Goal: Task Accomplishment & Management: Manage account settings

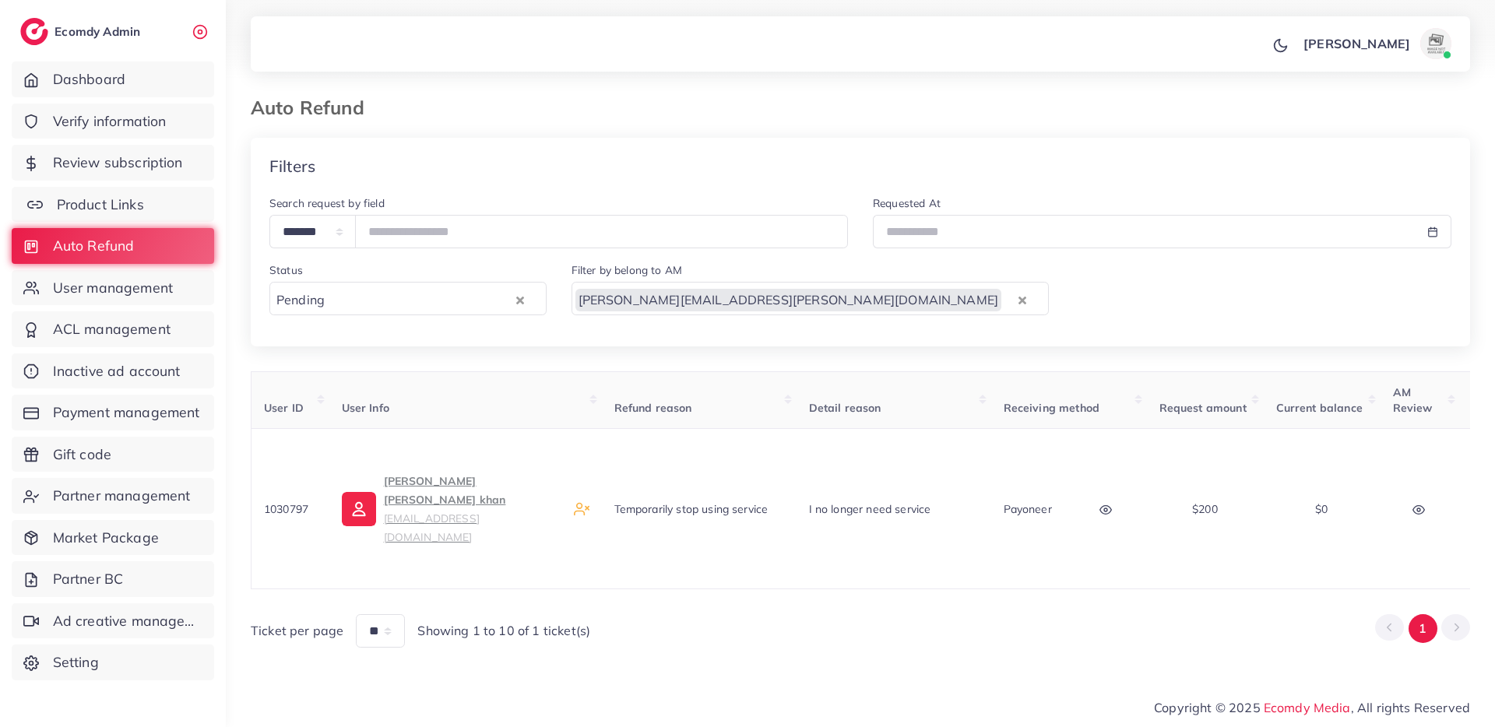
click at [161, 206] on link "Product Links" at bounding box center [113, 205] width 202 height 36
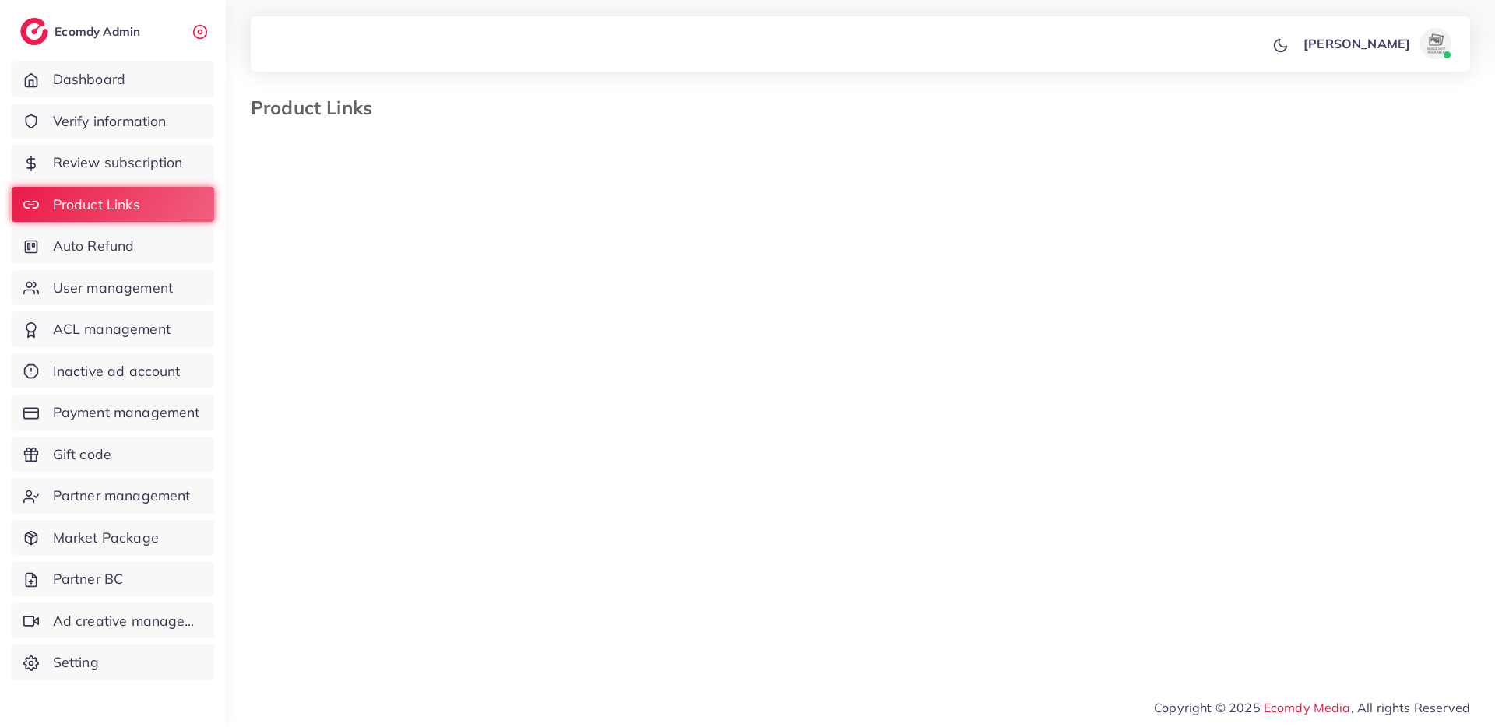
select select "*********"
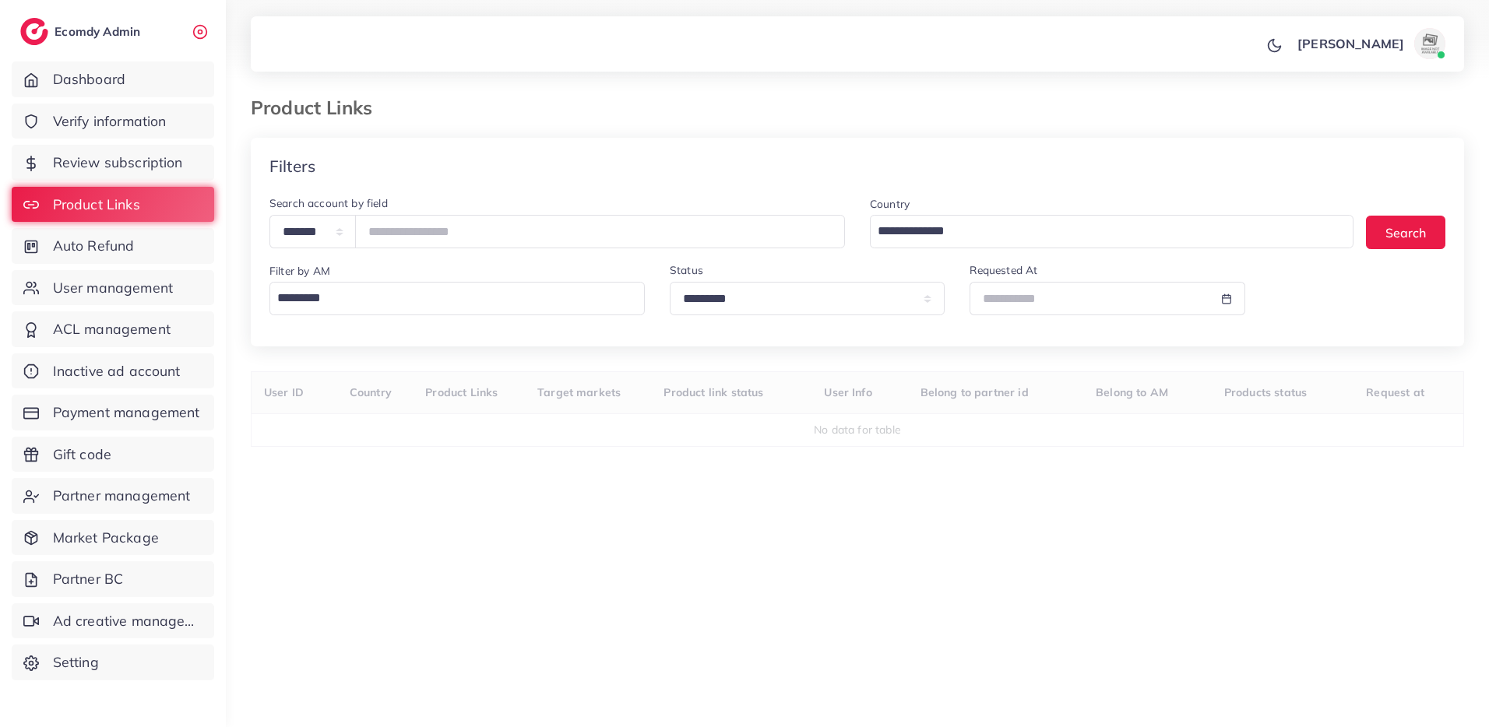
click at [501, 306] on input "Search for option" at bounding box center [454, 298] width 364 height 26
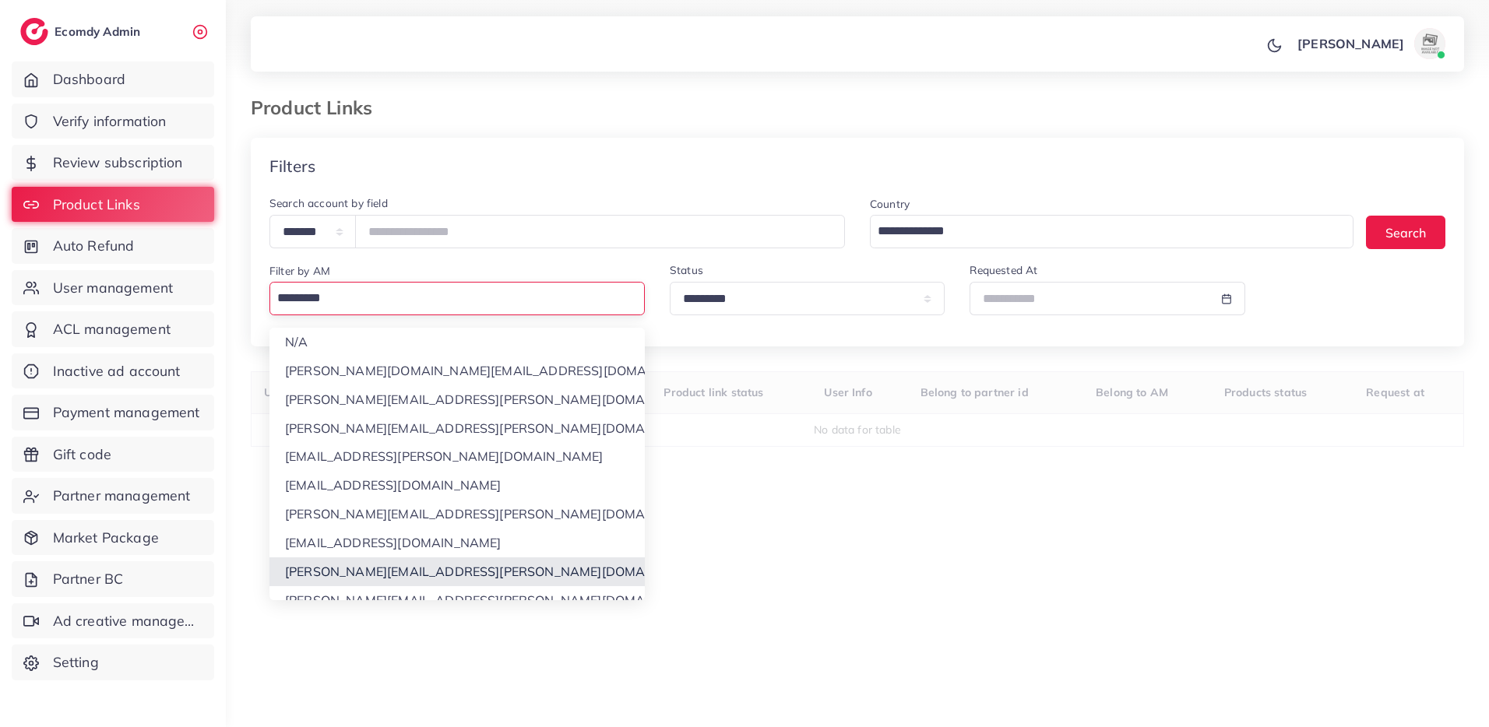
scroll to position [43, 0]
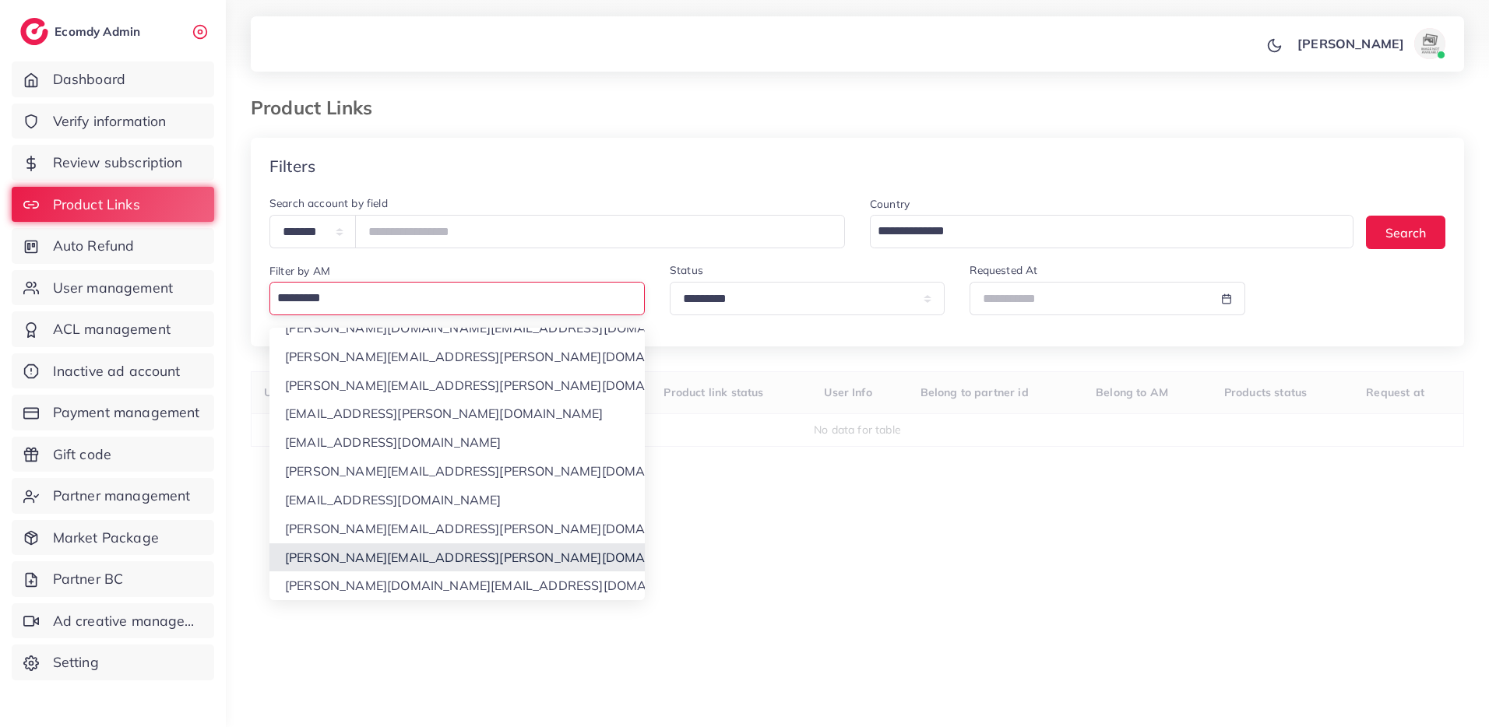
click at [434, 563] on div "**********" at bounding box center [857, 418] width 1213 height 561
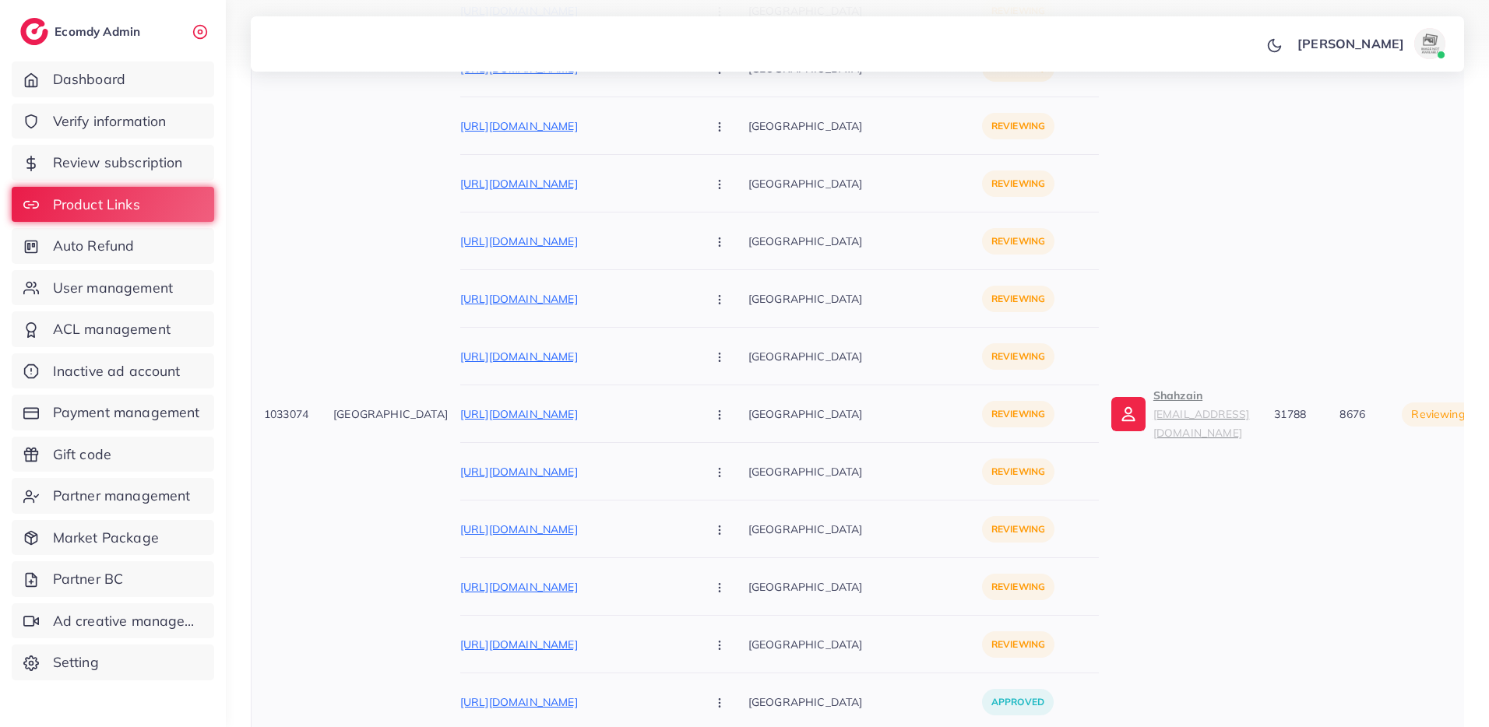
scroll to position [311, 0]
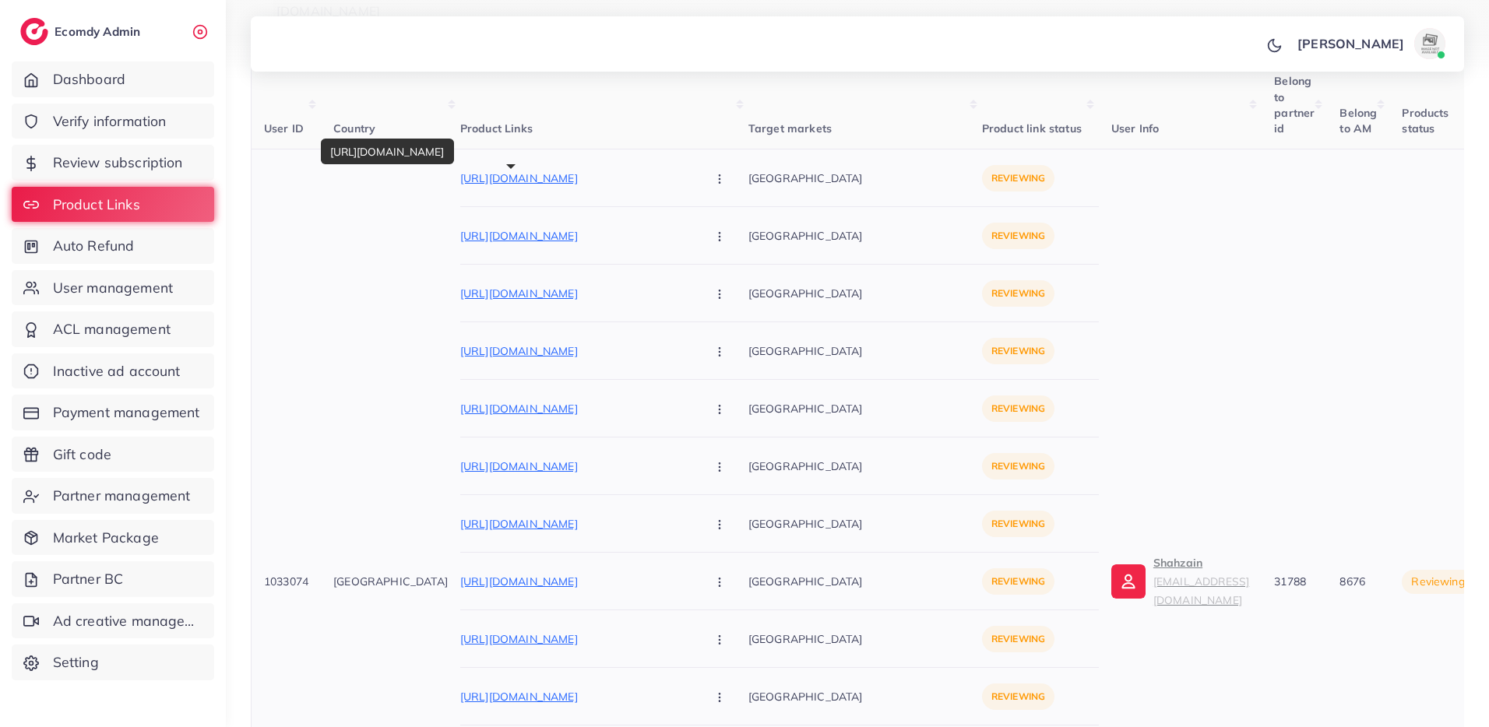
click at [599, 183] on p "[URL][DOMAIN_NAME]" at bounding box center [577, 178] width 234 height 19
click at [584, 241] on p "https://www.hayawears.site/products/embroidered-sequence-3pc-suit" at bounding box center [577, 236] width 234 height 19
click at [694, 182] on button "button" at bounding box center [721, 177] width 55 height 35
click at [727, 253] on span "Reject" at bounding box center [745, 260] width 37 height 16
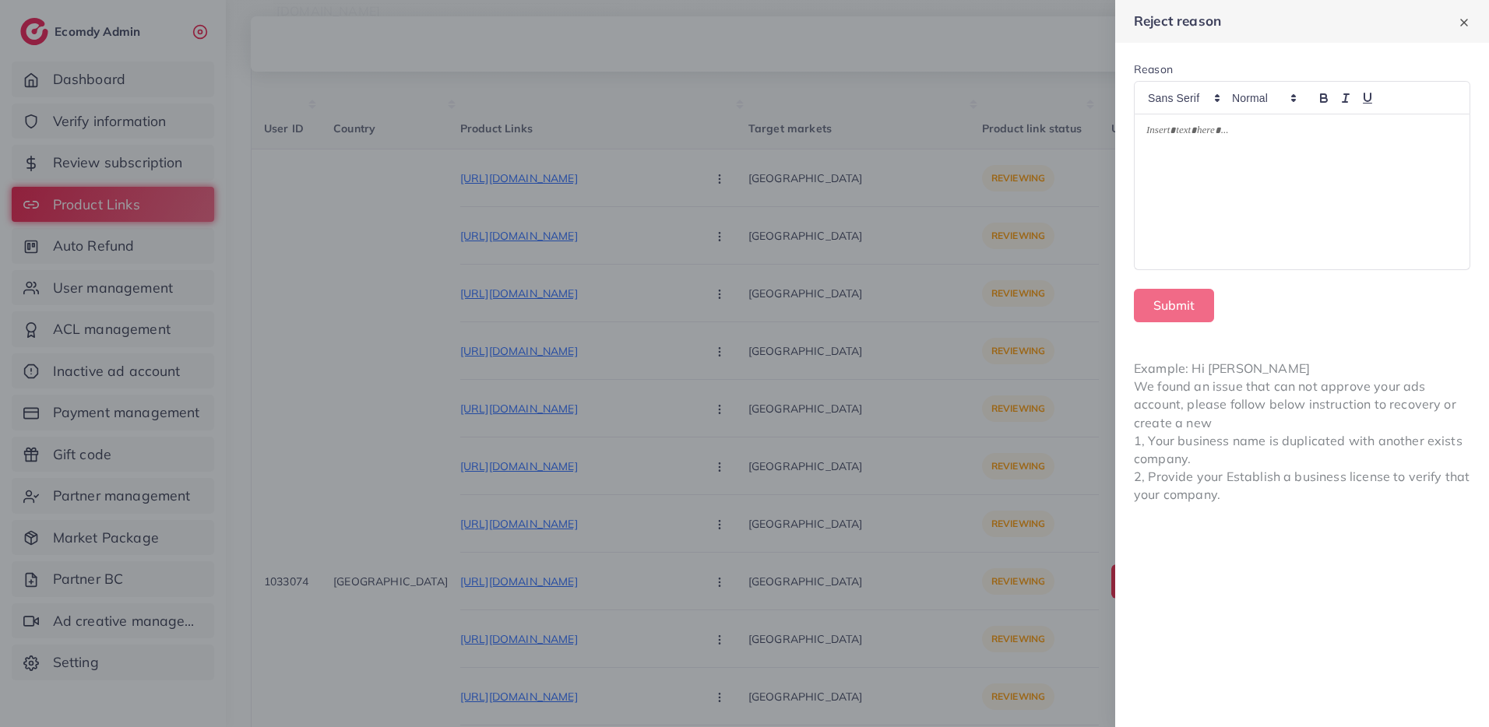
click at [1179, 170] on div at bounding box center [1301, 192] width 335 height 156
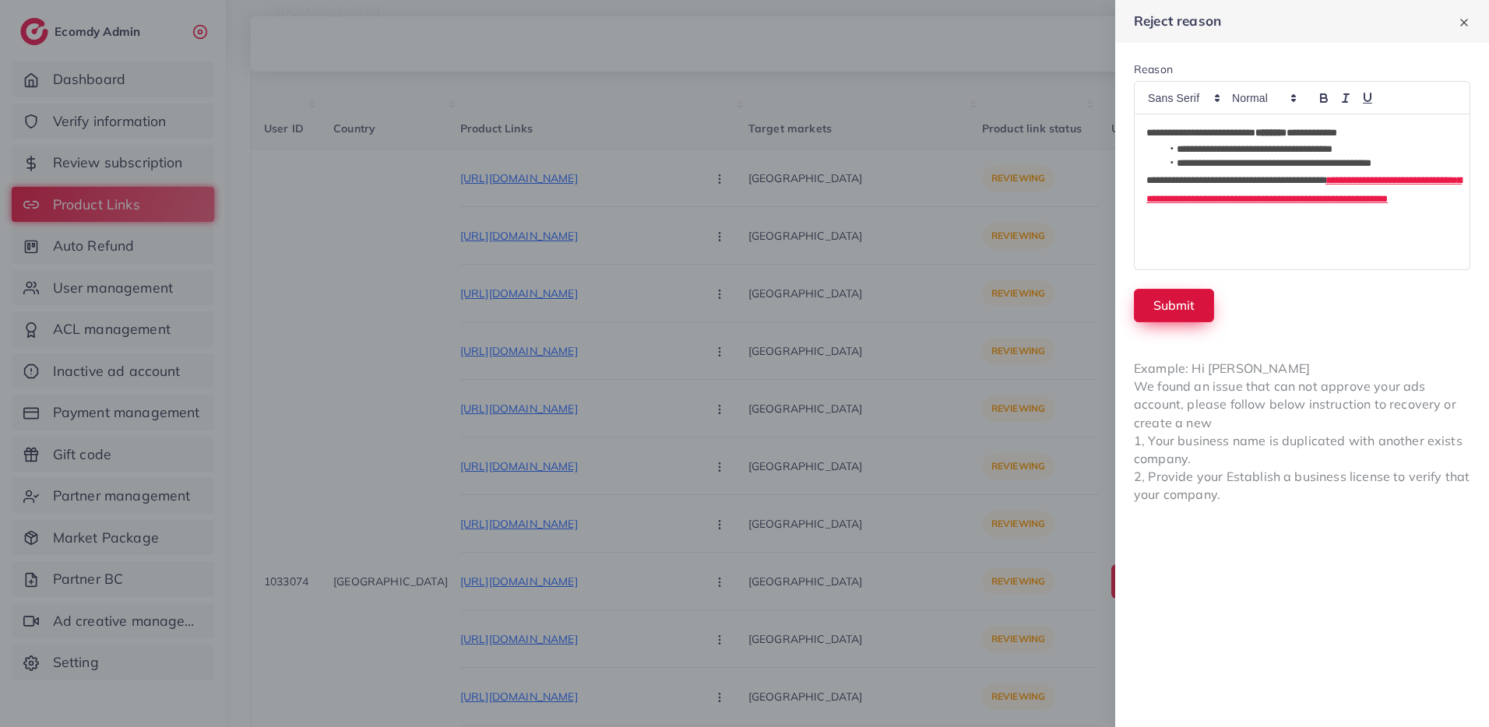
click at [1167, 304] on button "Submit" at bounding box center [1174, 305] width 80 height 33
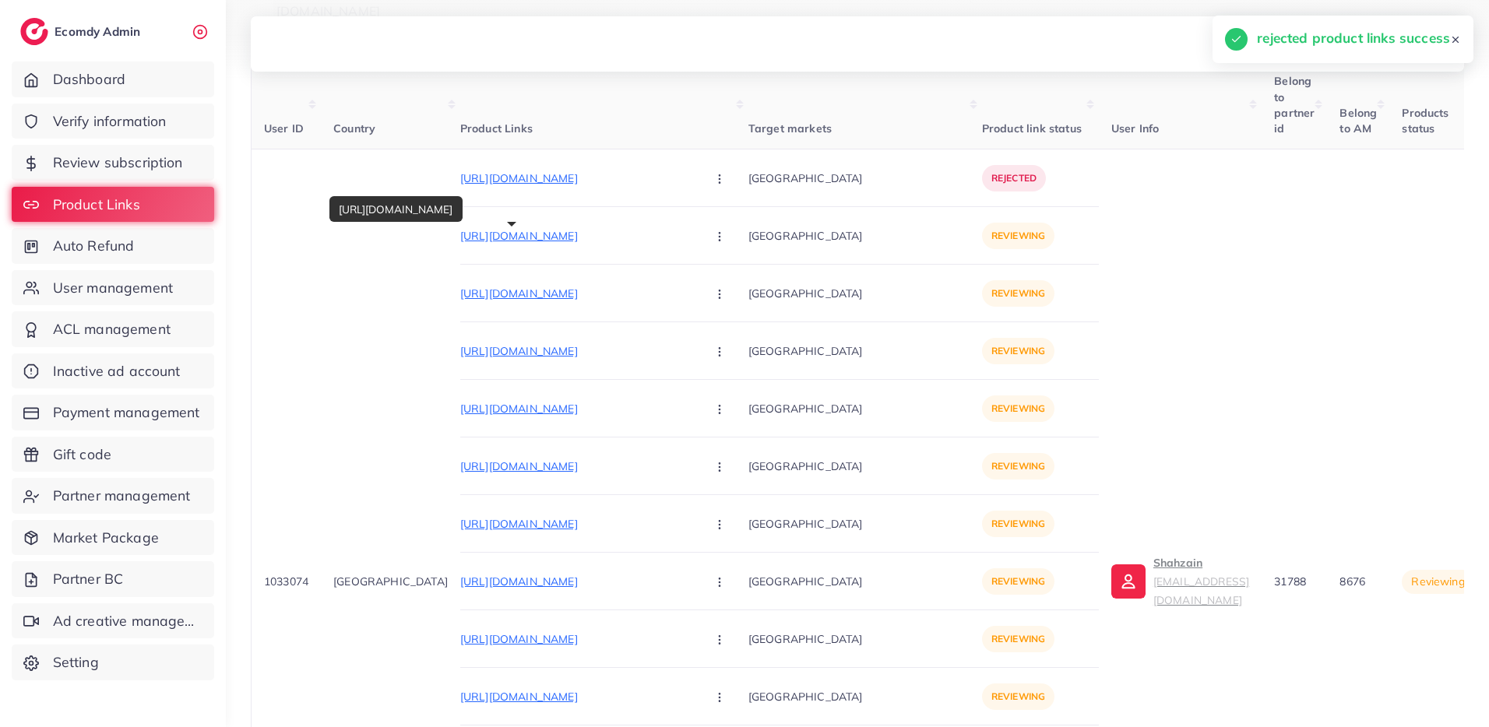
click at [547, 237] on p "[URL][DOMAIN_NAME]" at bounding box center [577, 236] width 234 height 19
click at [694, 234] on button "button" at bounding box center [721, 235] width 55 height 35
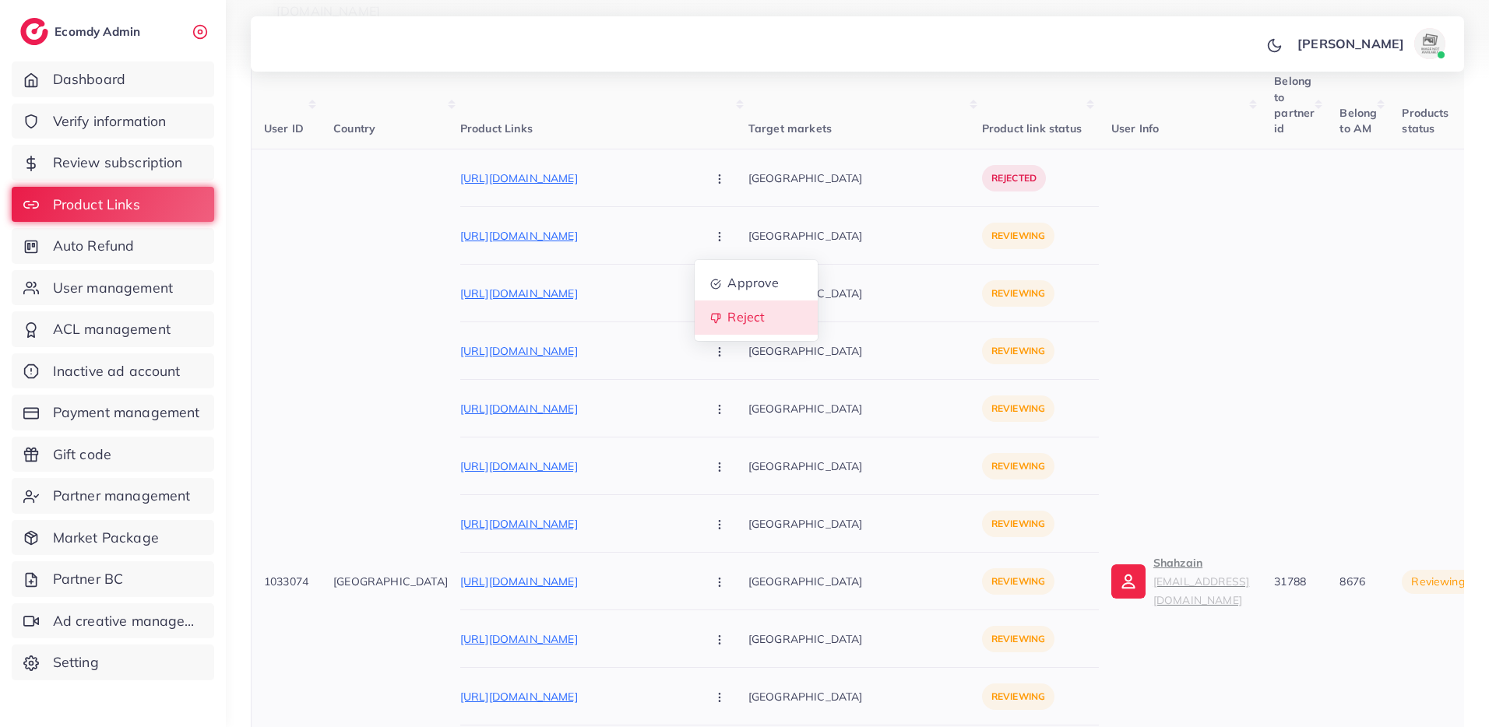
click at [727, 311] on span "Reject" at bounding box center [745, 318] width 37 height 16
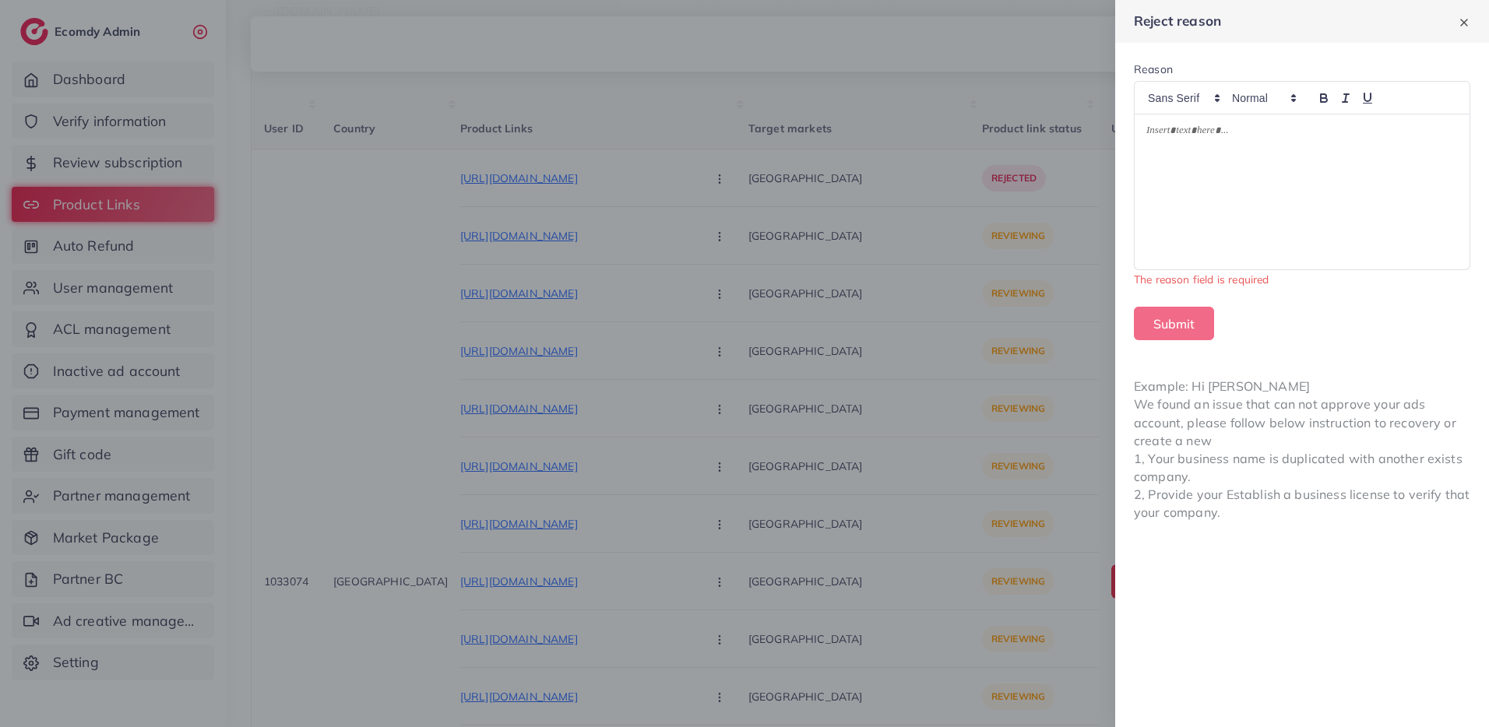
click at [1301, 124] on p at bounding box center [1301, 133] width 311 height 19
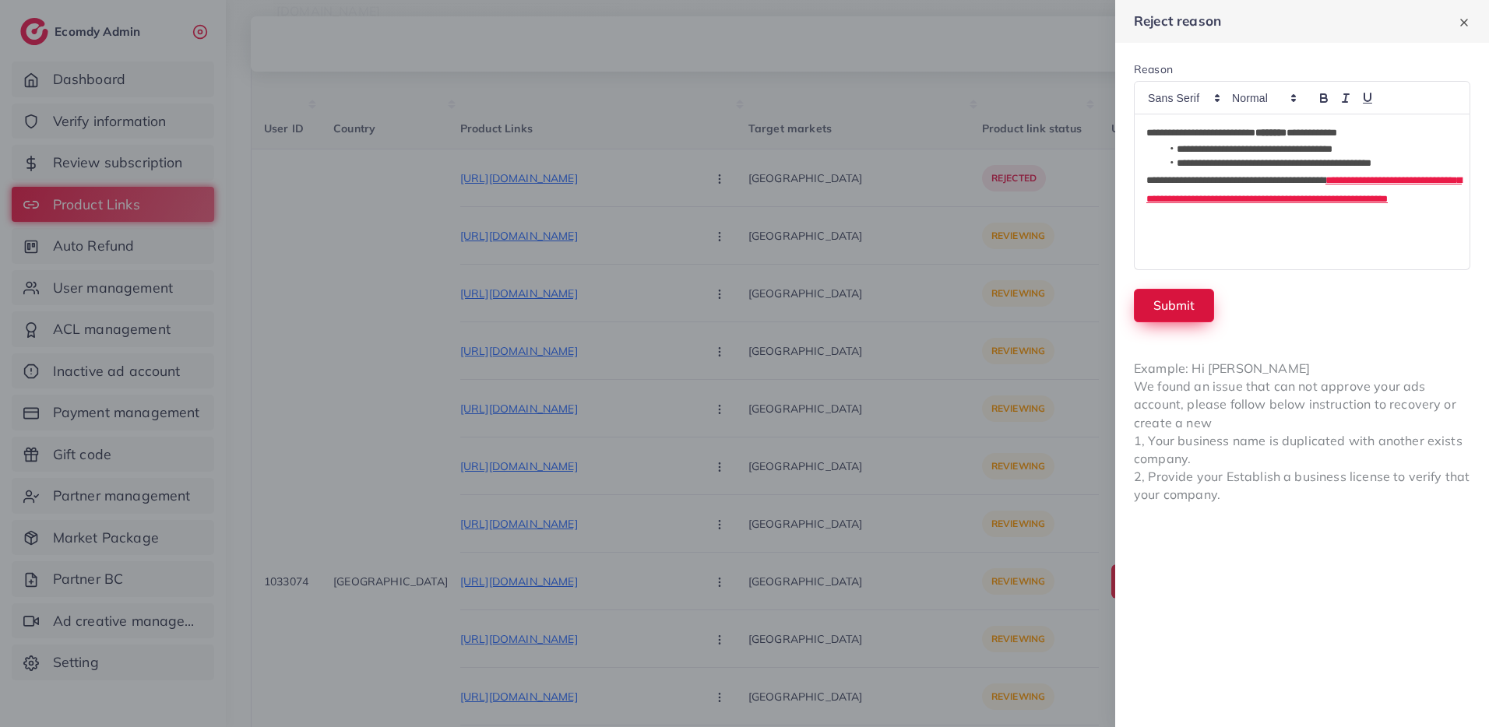
click at [1169, 292] on button "Submit" at bounding box center [1174, 305] width 80 height 33
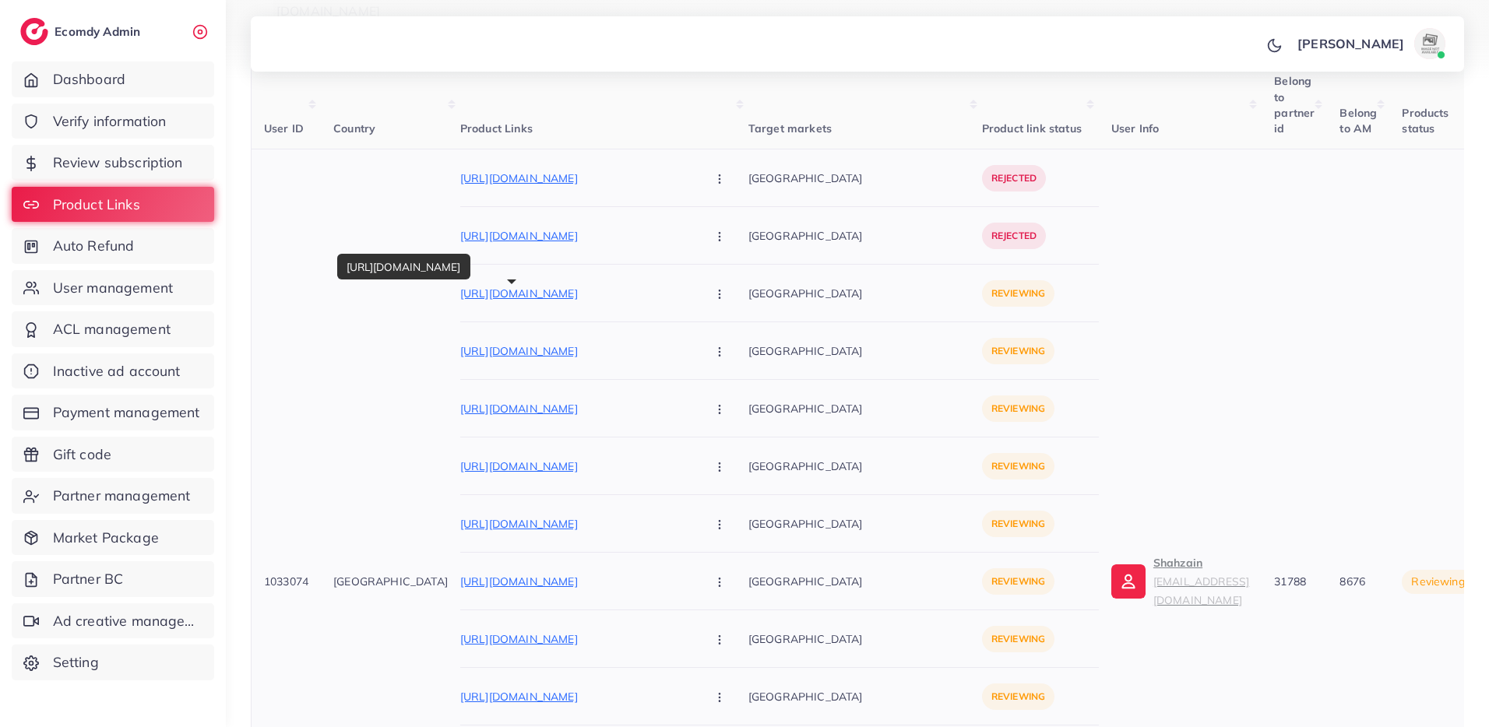
click at [585, 290] on p "[URL][DOMAIN_NAME]" at bounding box center [577, 293] width 234 height 19
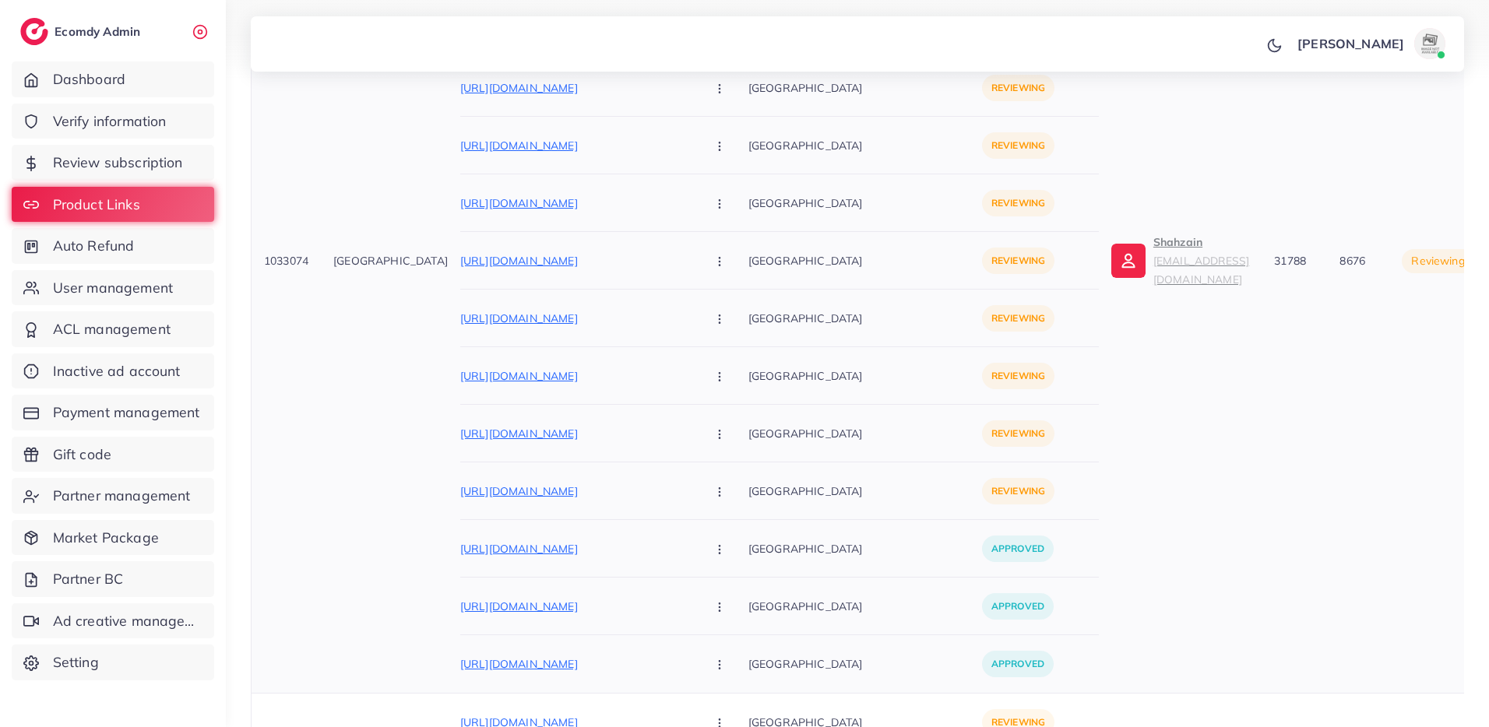
scroll to position [648, 0]
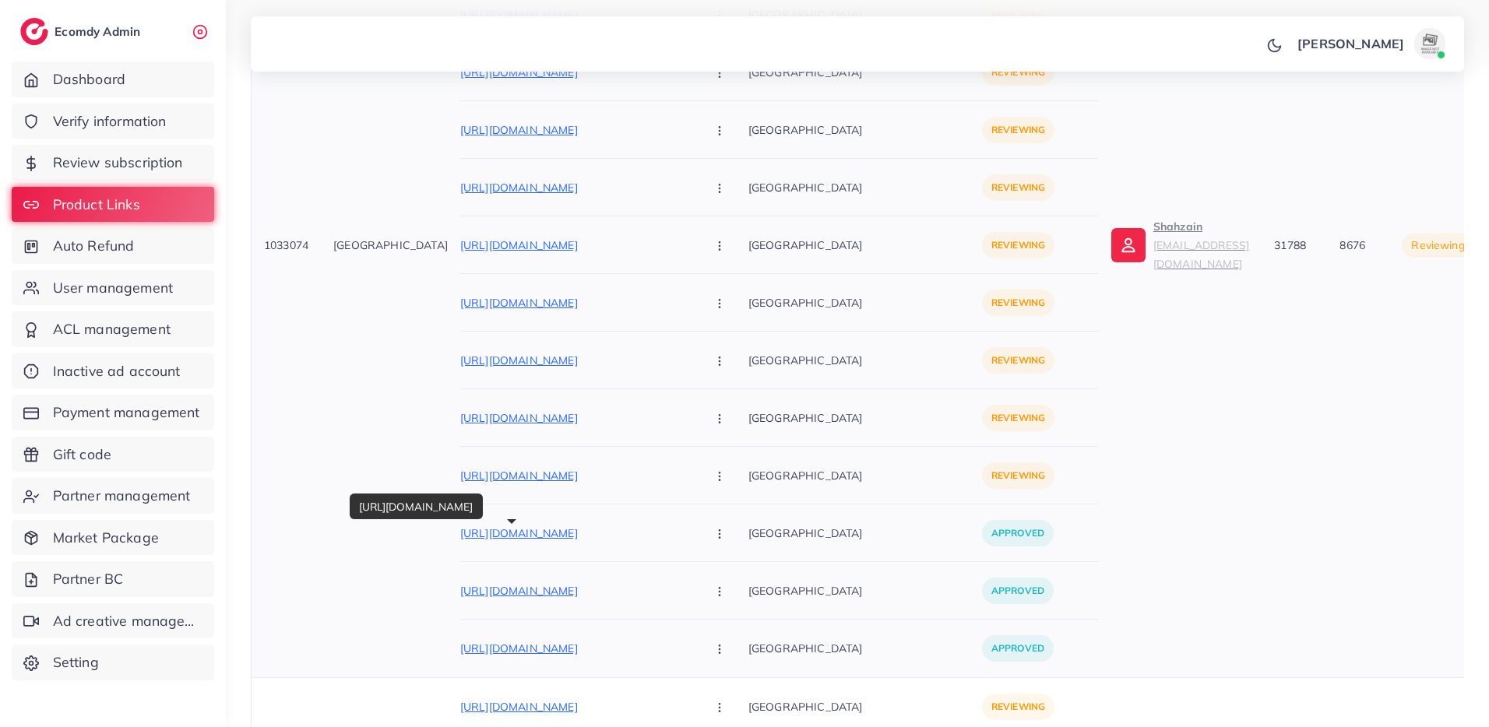
click at [580, 535] on p "[URL][DOMAIN_NAME]" at bounding box center [577, 533] width 234 height 19
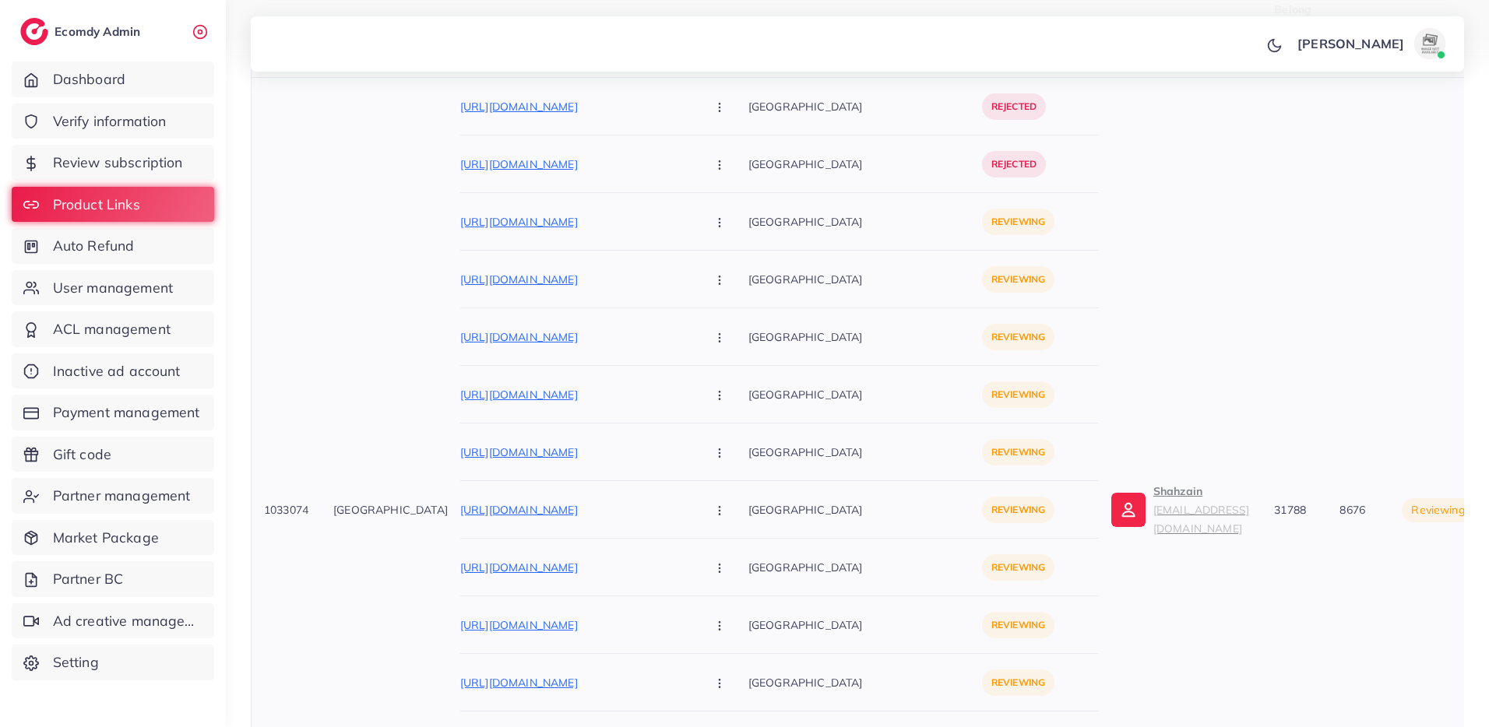
scroll to position [318, 0]
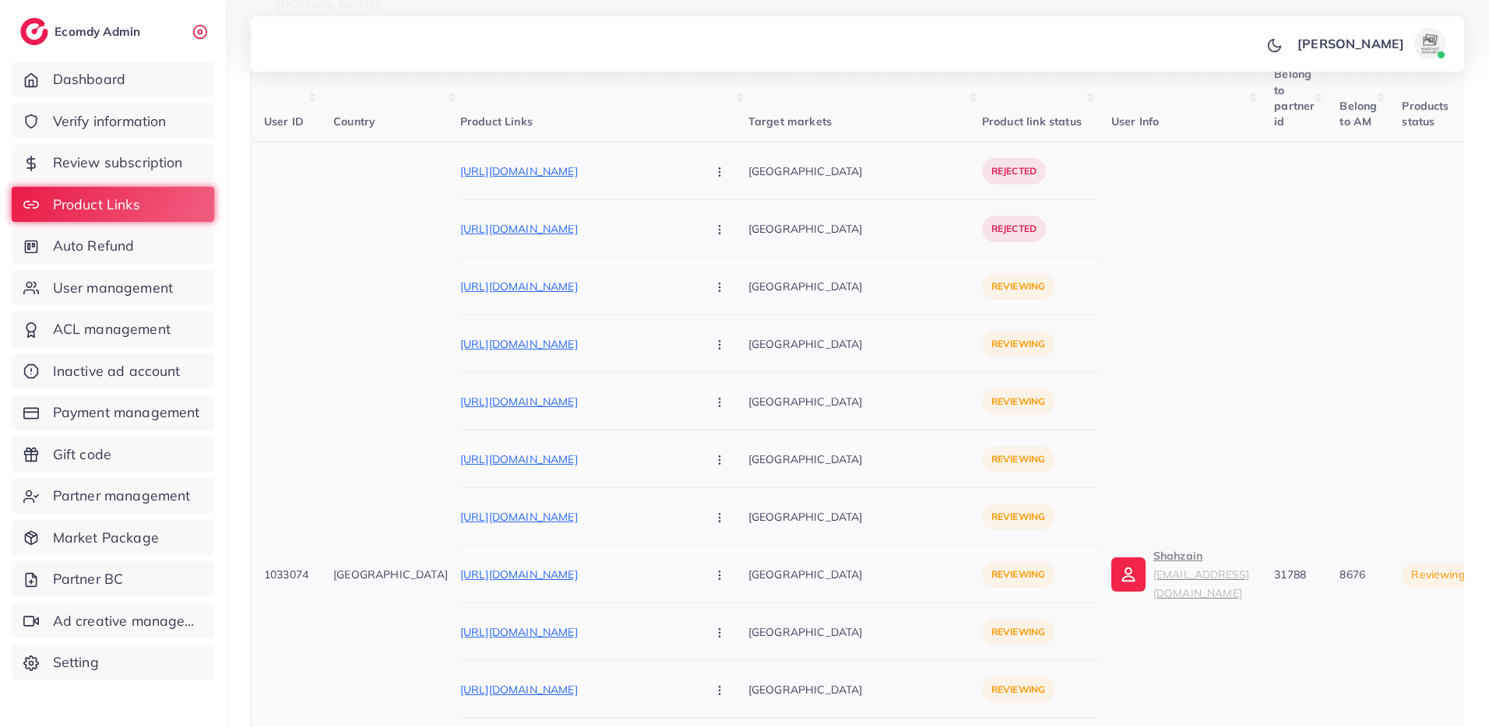
click at [713, 289] on icon "button" at bounding box center [719, 287] width 12 height 12
click at [694, 364] on link "Reject" at bounding box center [755, 368] width 123 height 34
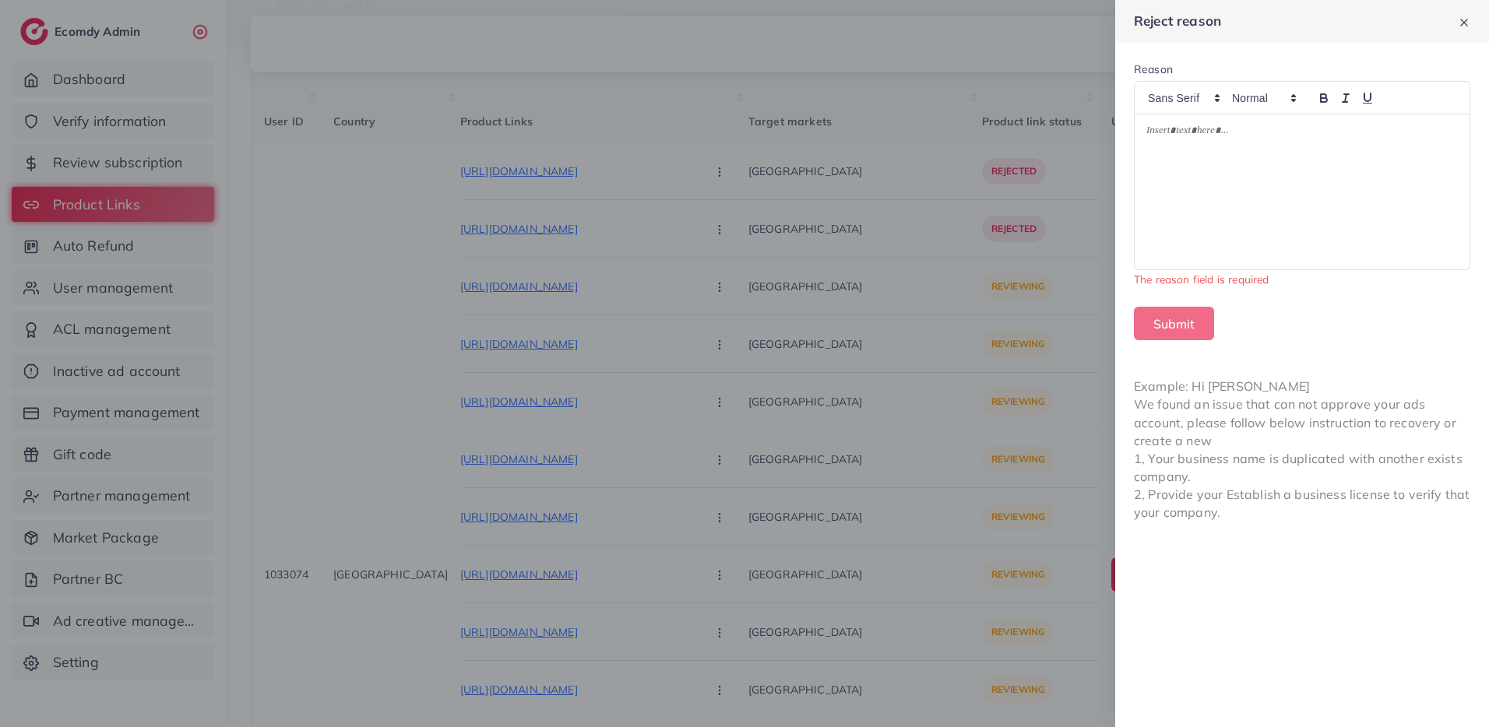
click at [1371, 133] on p at bounding box center [1301, 133] width 311 height 19
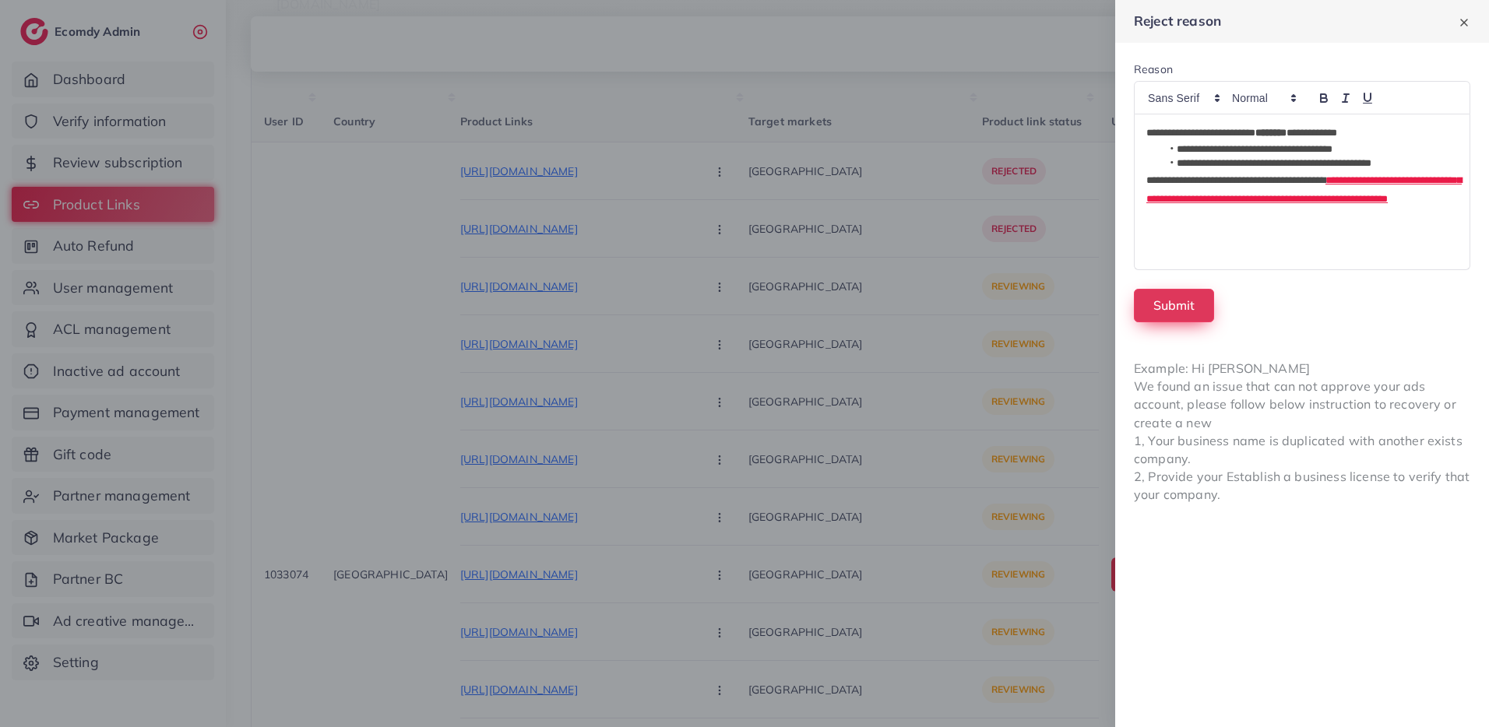
click at [1194, 308] on button "Submit" at bounding box center [1174, 305] width 80 height 33
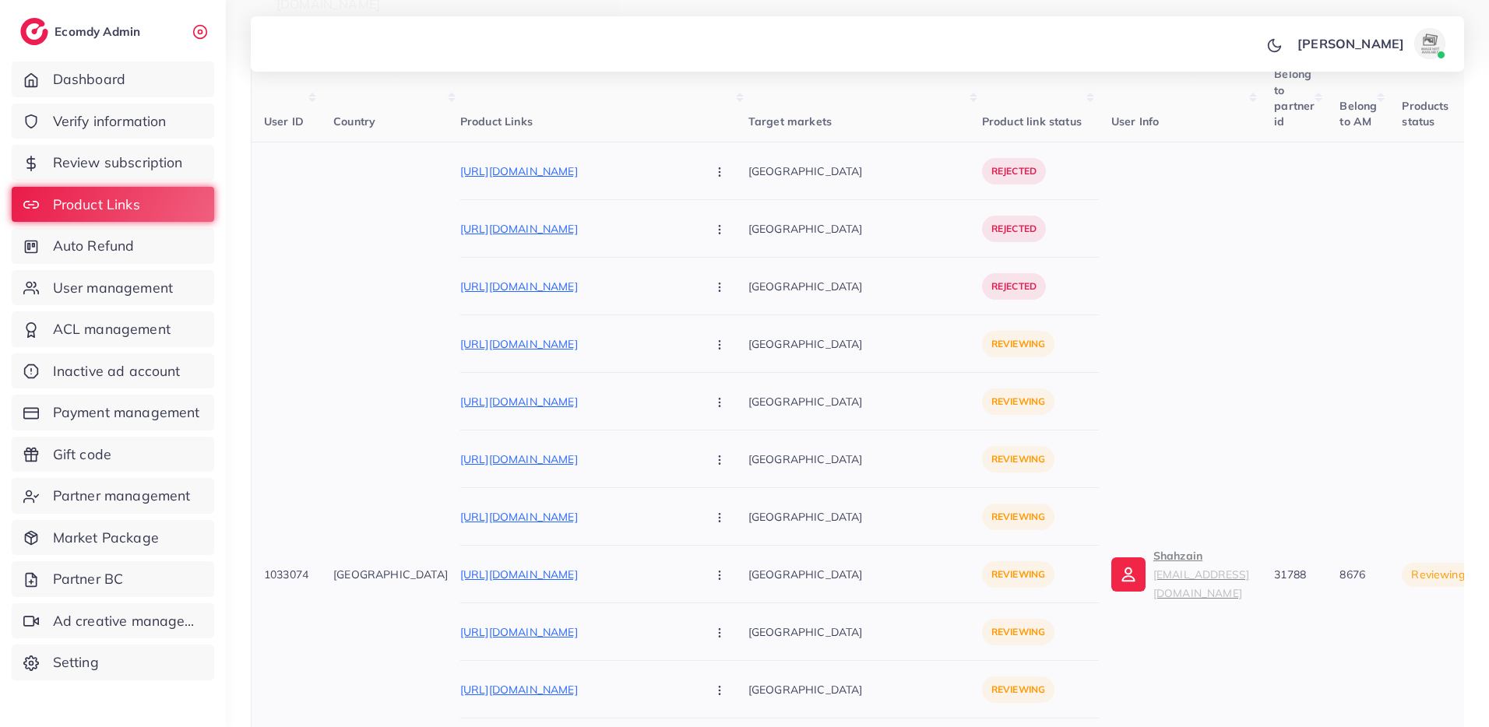
click at [292, 570] on span "1033074" at bounding box center [286, 575] width 44 height 14
copy span "1033074"
click at [1153, 564] on p "Shahzain sika45118@gmail.com" at bounding box center [1201, 575] width 96 height 56
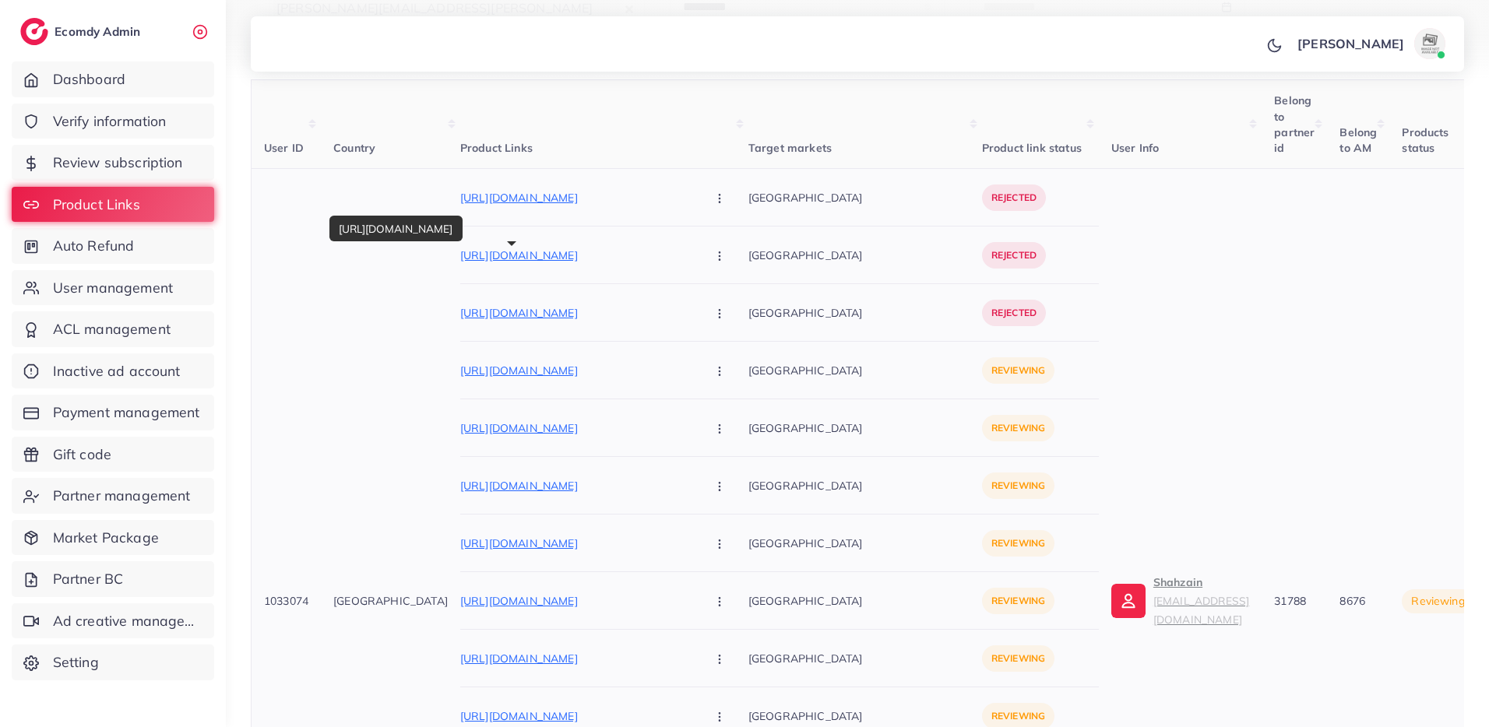
scroll to position [255, 0]
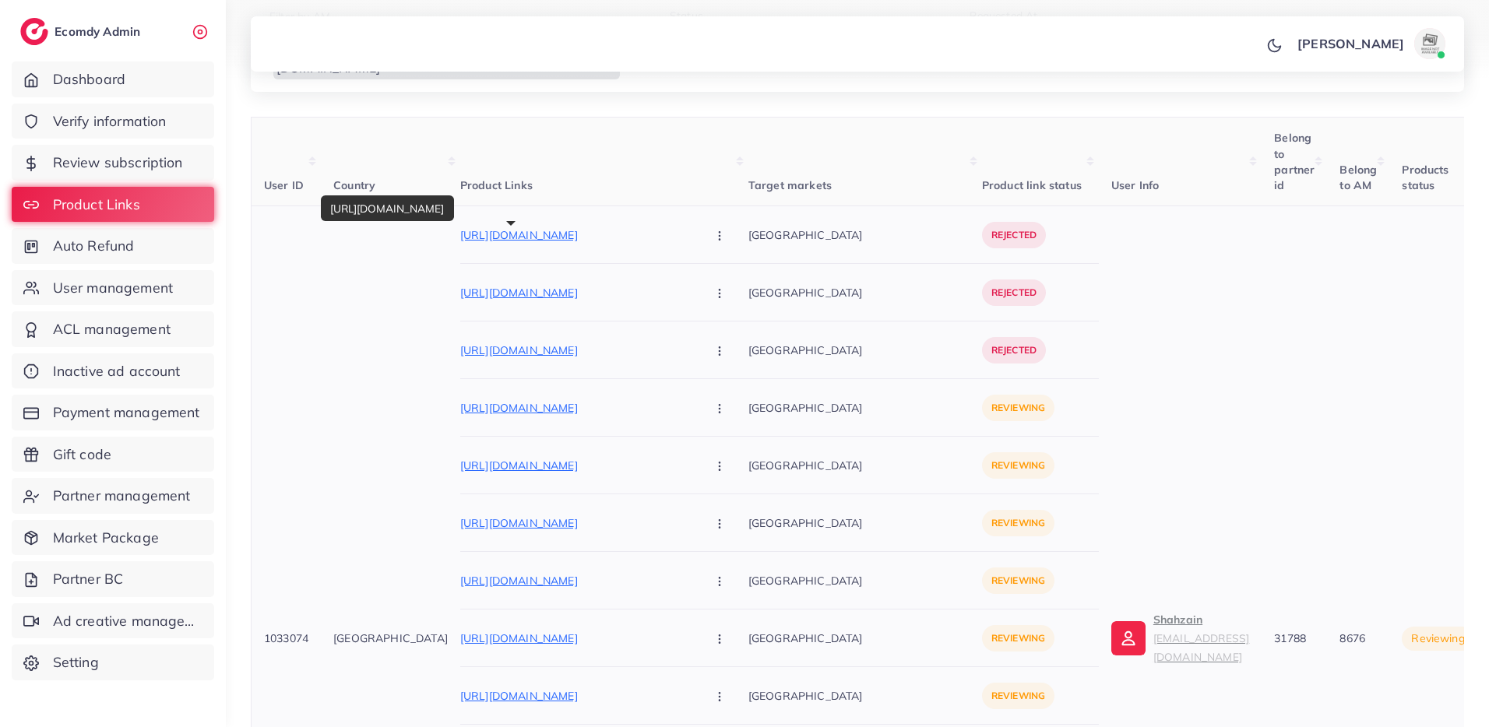
click at [694, 247] on button "button" at bounding box center [721, 234] width 55 height 35
click at [727, 281] on span "Approve" at bounding box center [752, 283] width 51 height 16
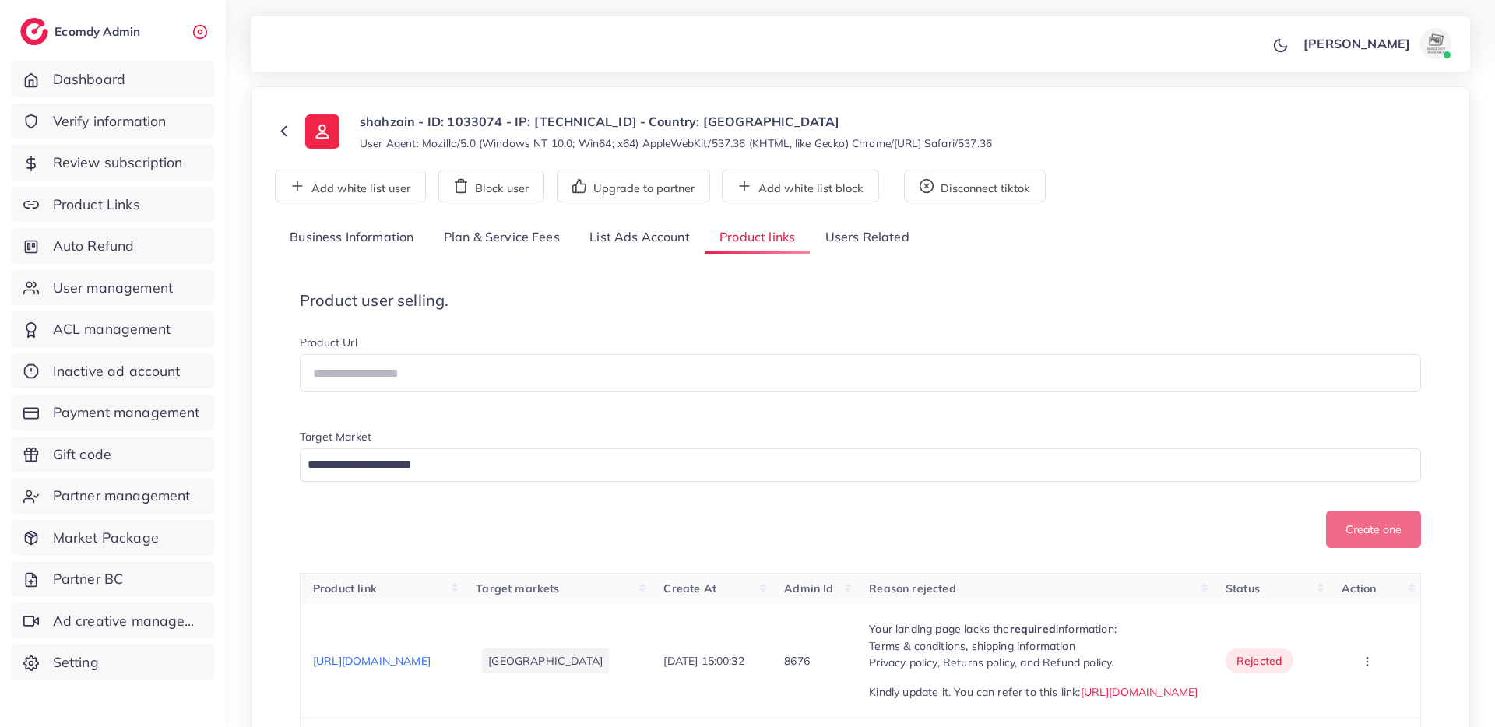
scroll to position [157, 0]
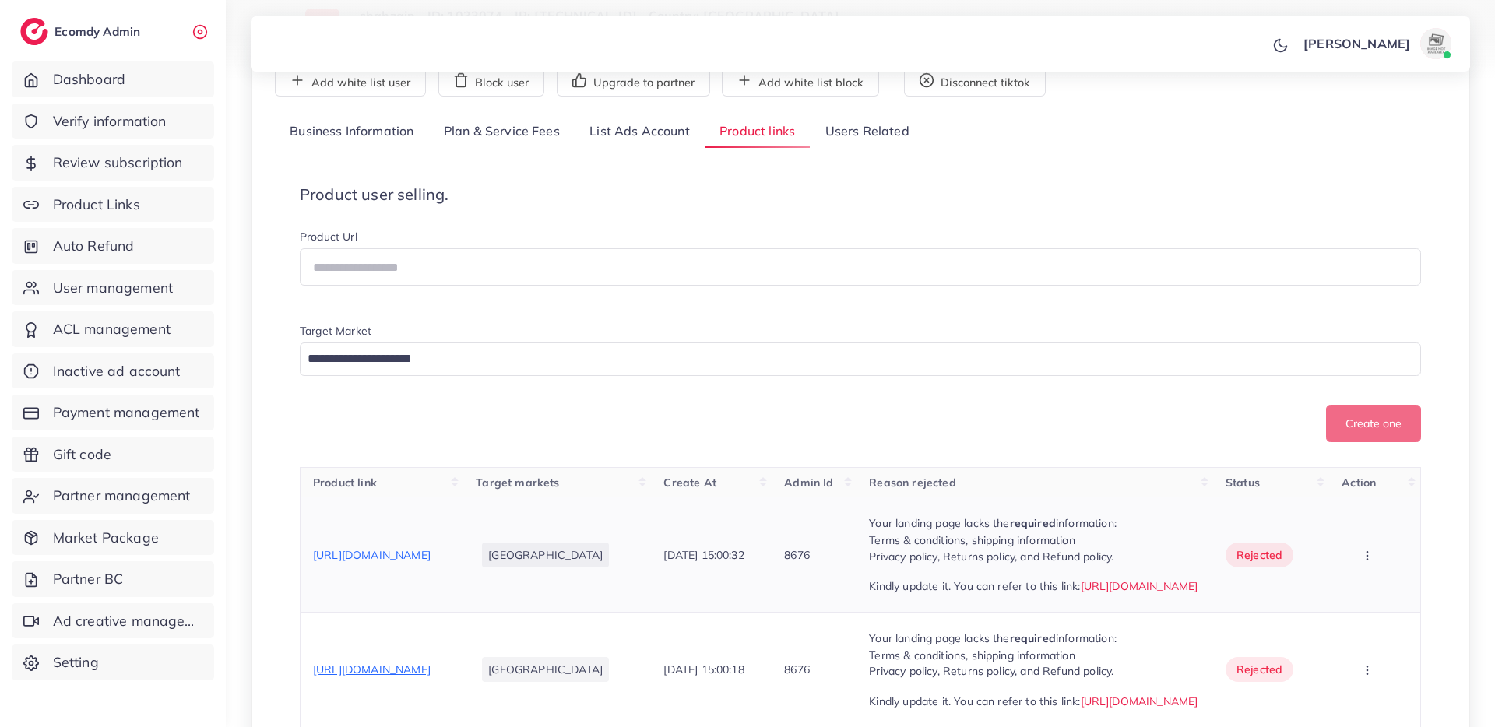
drag, startPoint x: 937, startPoint y: 557, endPoint x: 1102, endPoint y: 626, distance: 179.0
click at [1112, 612] on td "Your landing page lacks the required information: Terms & conditions, shipping …" at bounding box center [1034, 555] width 357 height 114
copy div "Your landing page lacks the required information: Terms & conditions, shipping …"
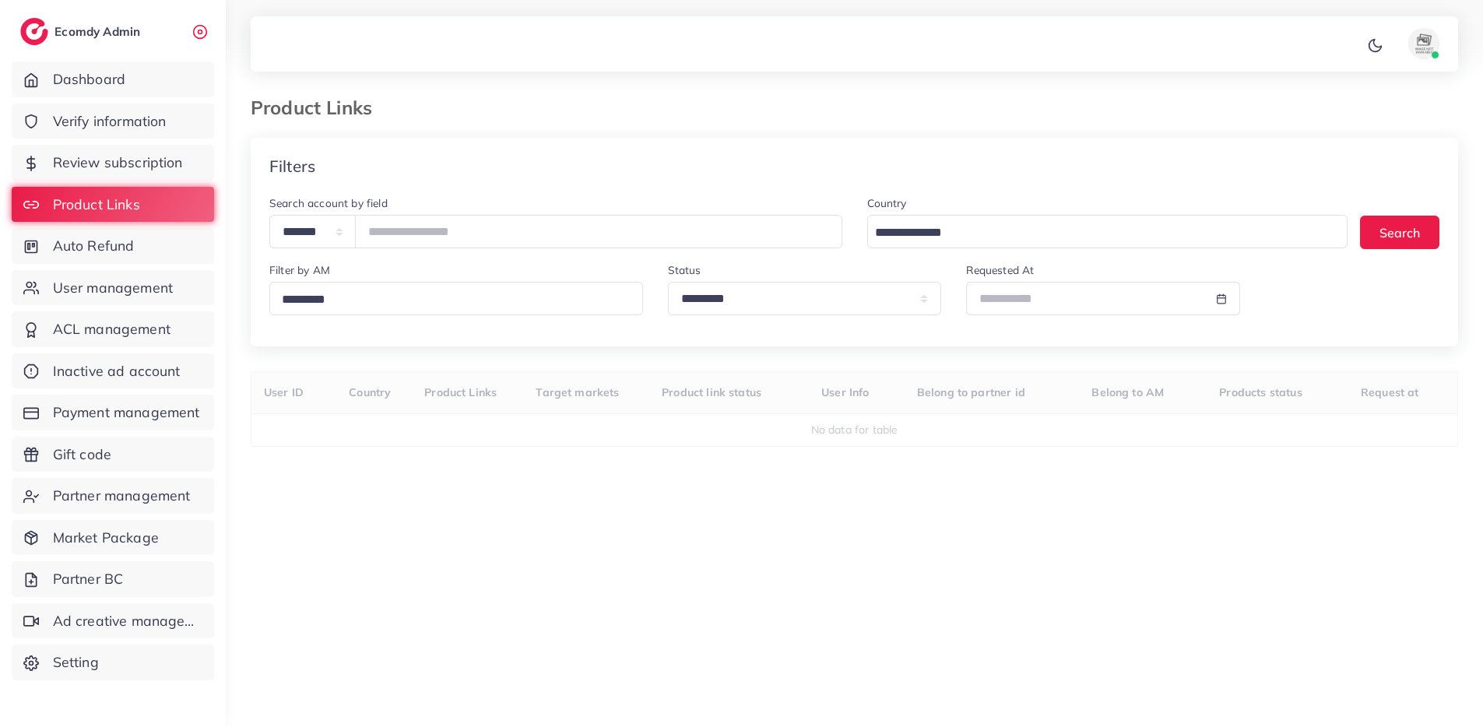
select select "*********"
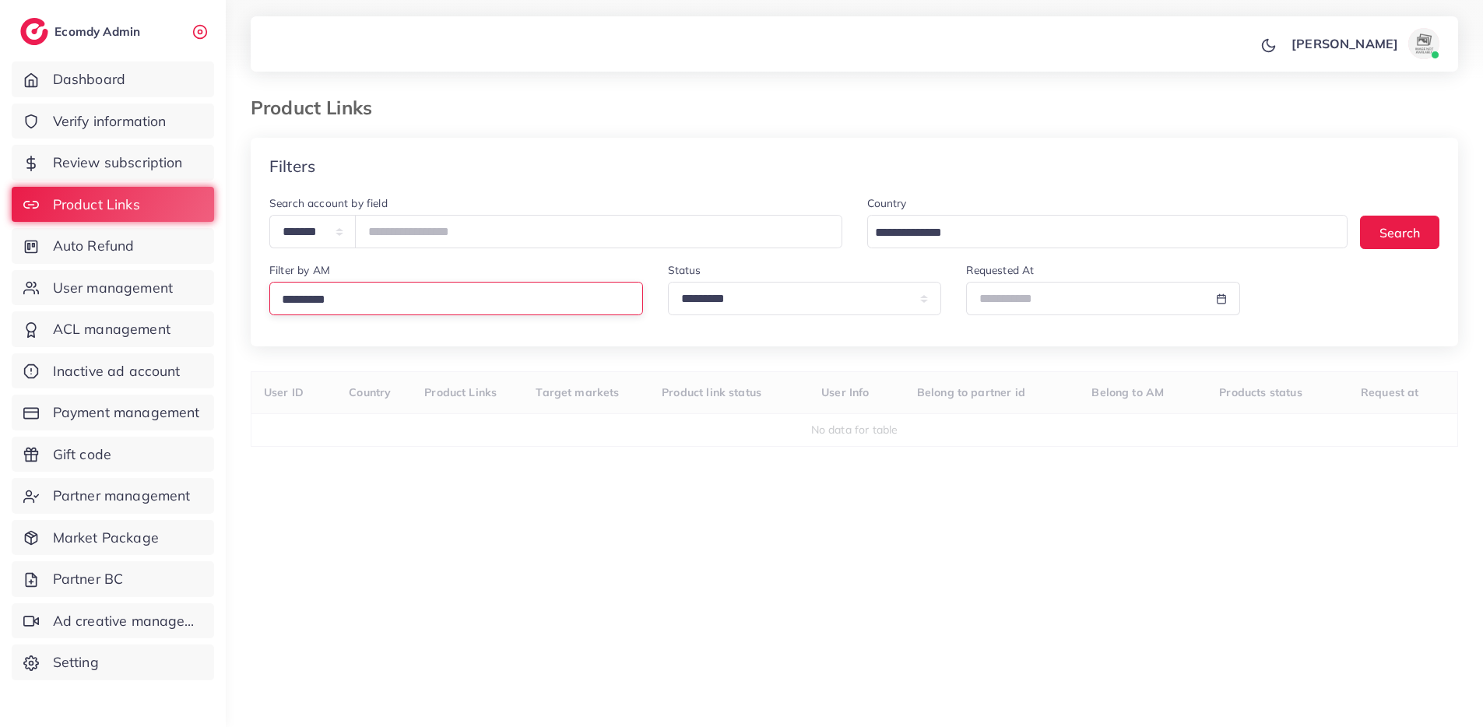
click at [508, 308] on input "Search for option" at bounding box center [454, 300] width 357 height 24
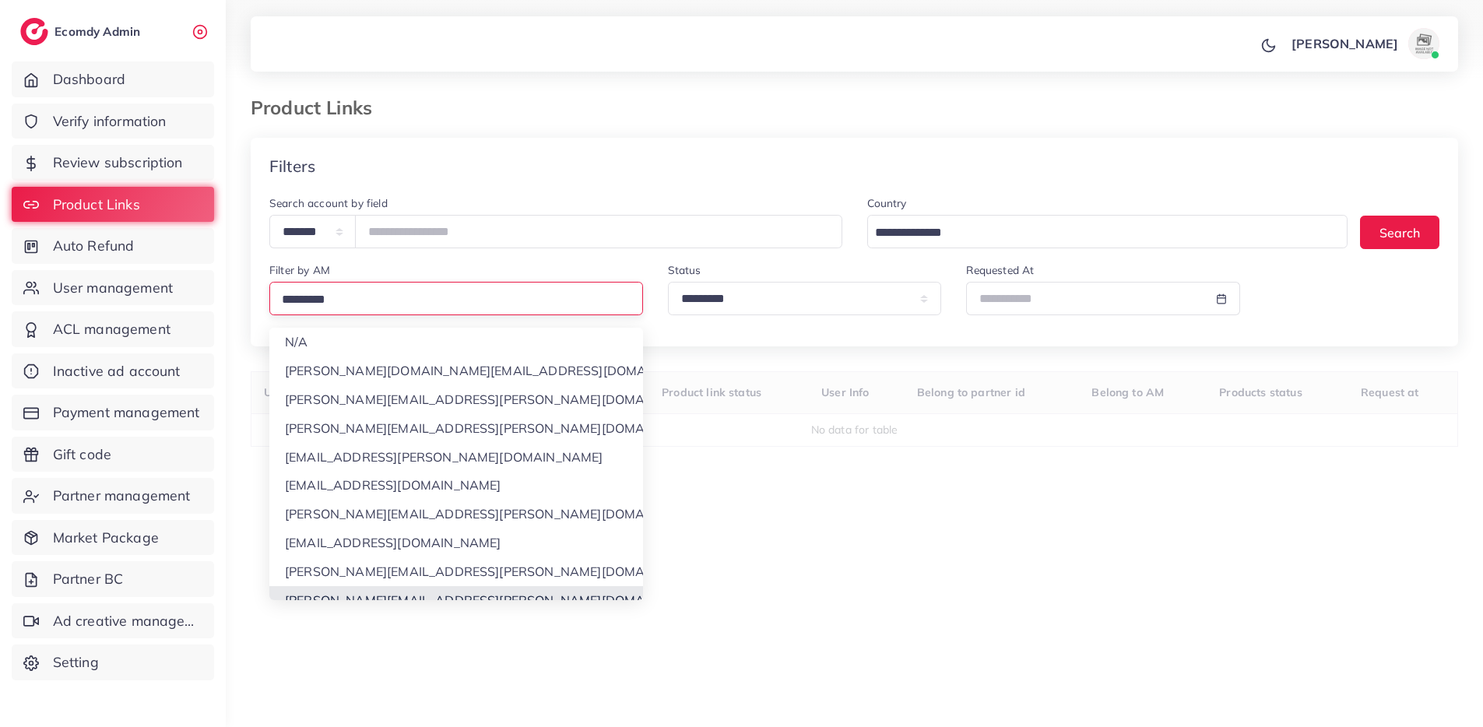
scroll to position [15, 0]
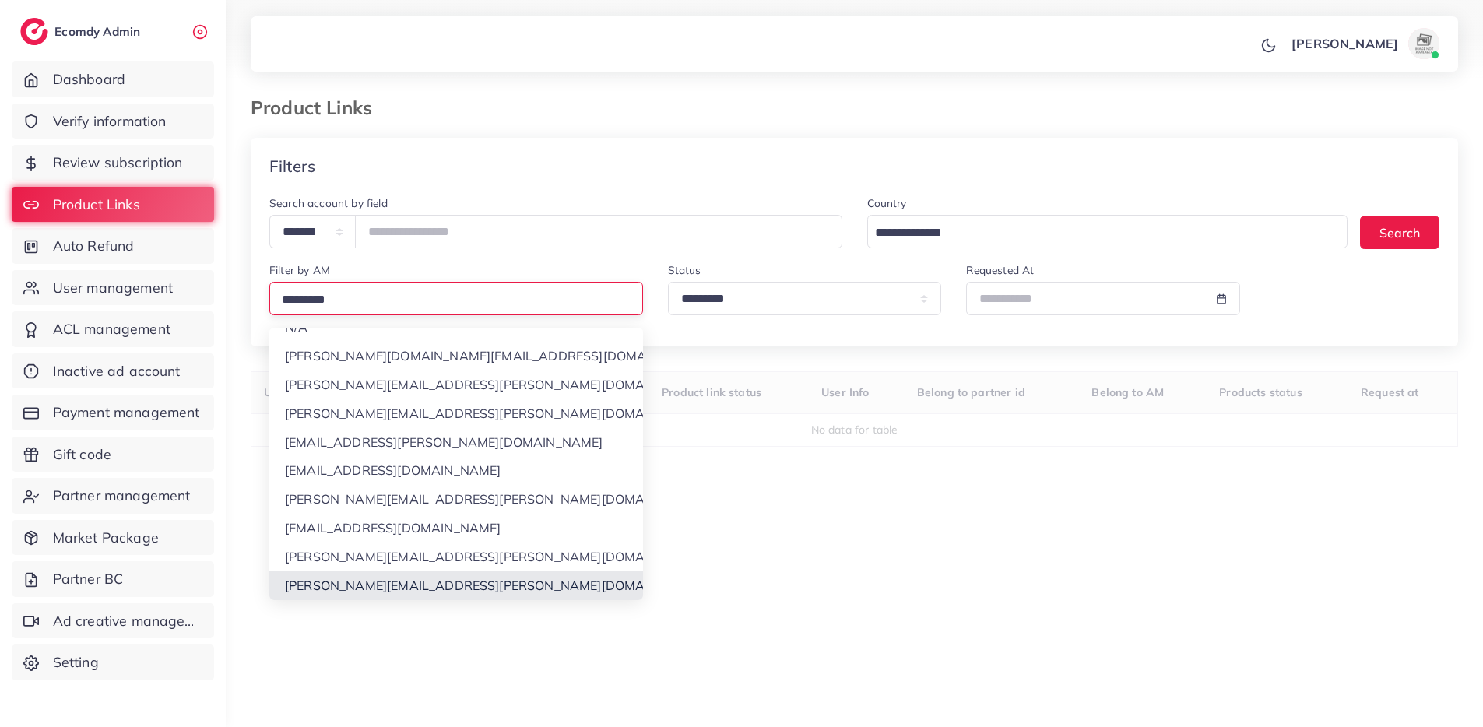
click at [419, 588] on div "**********" at bounding box center [855, 418] width 1208 height 561
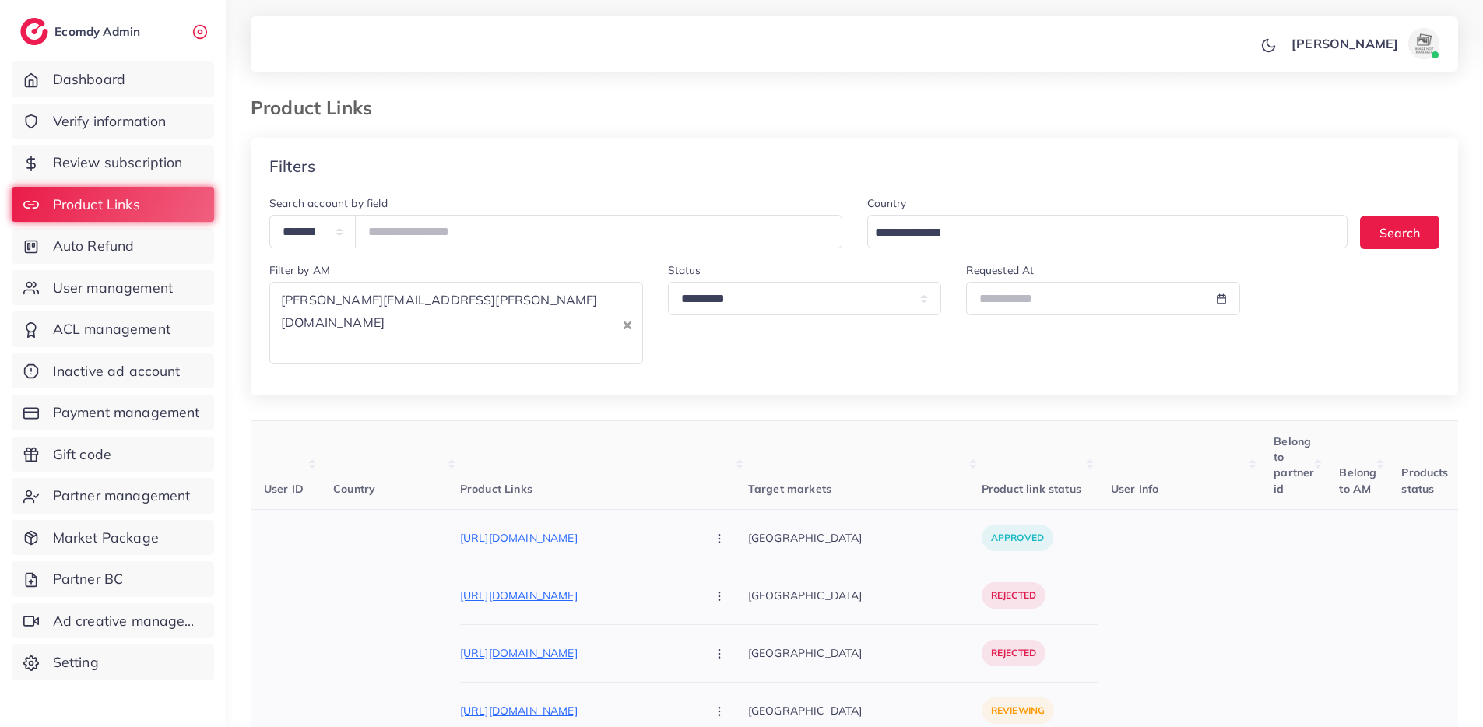
click at [713, 590] on icon "button" at bounding box center [719, 596] width 12 height 12
click at [727, 635] on span "Approve" at bounding box center [752, 643] width 51 height 16
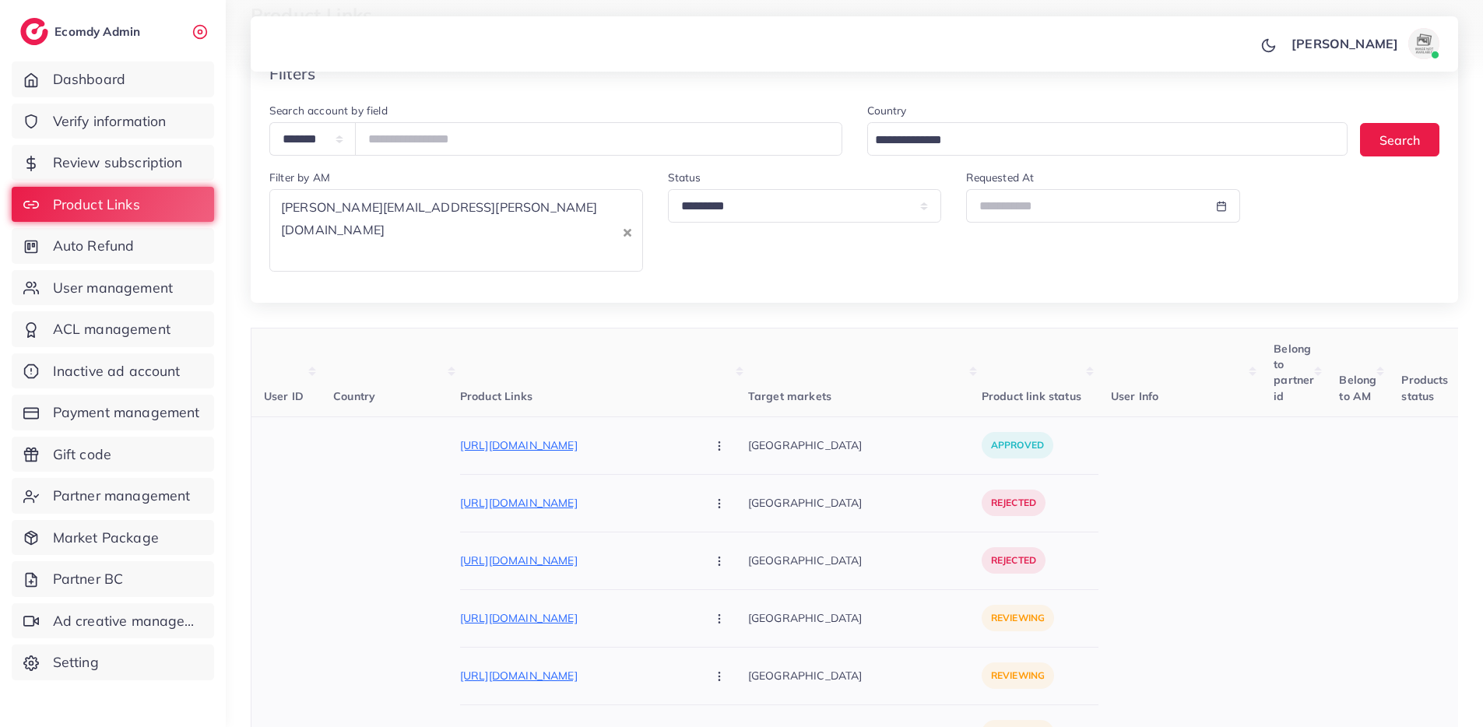
scroll to position [125, 0]
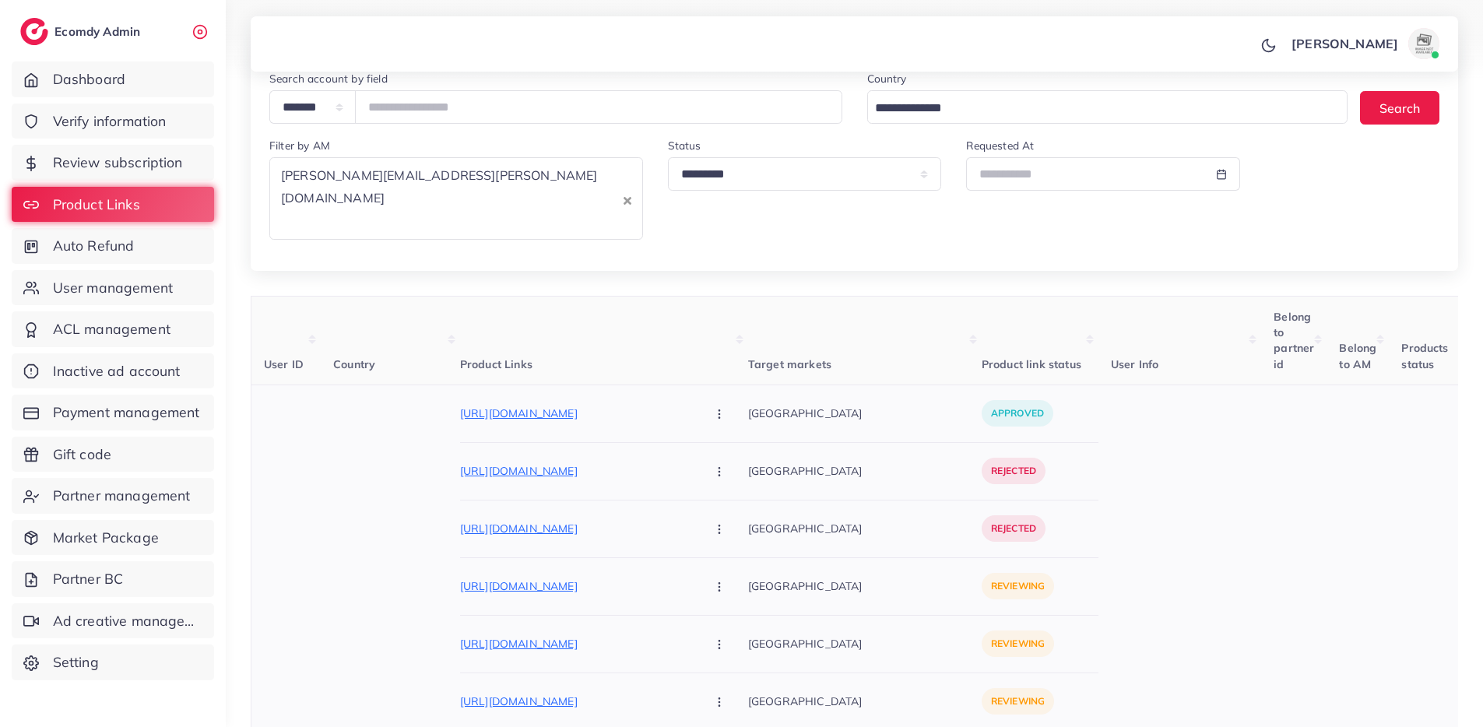
click at [713, 466] on icon "button" at bounding box center [719, 472] width 12 height 12
click at [710, 515] on icon at bounding box center [715, 520] width 11 height 11
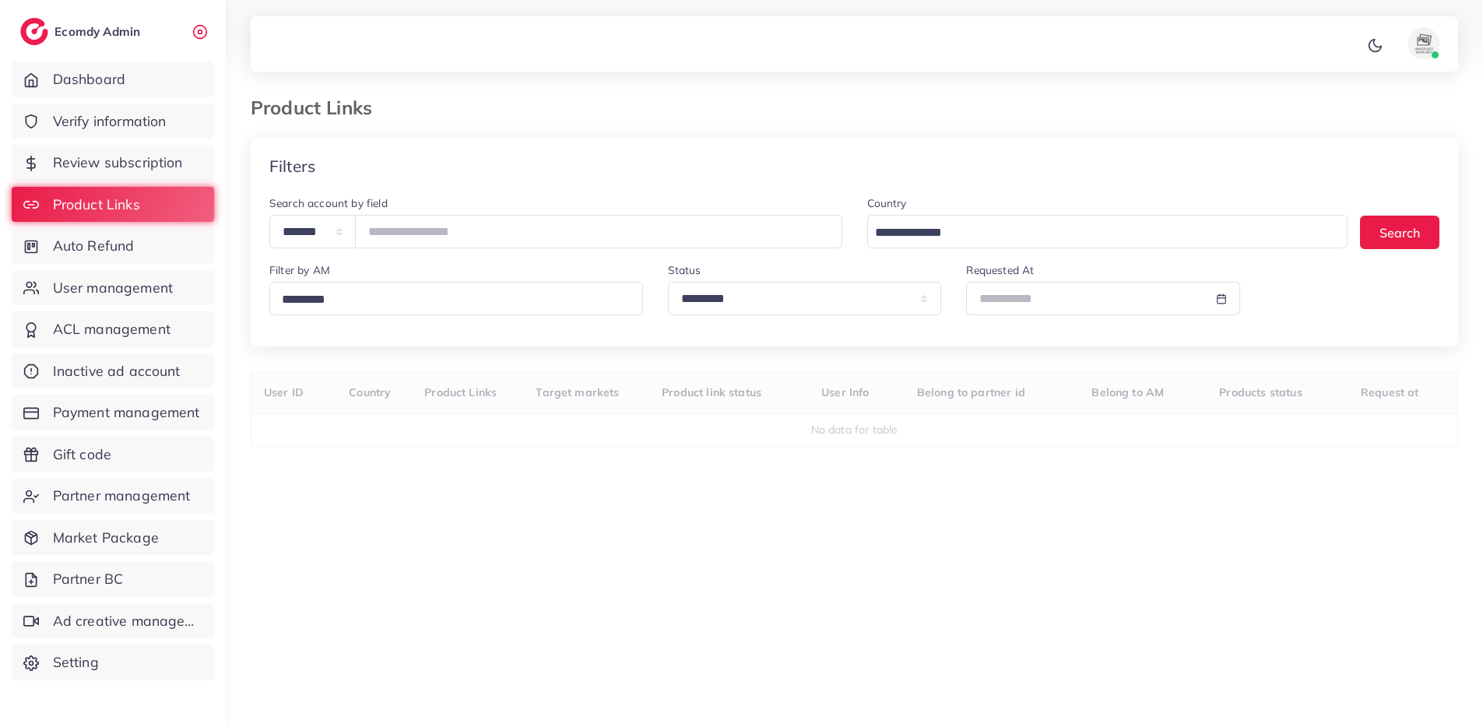
select select "*********"
click at [396, 308] on input "Search for option" at bounding box center [454, 300] width 357 height 24
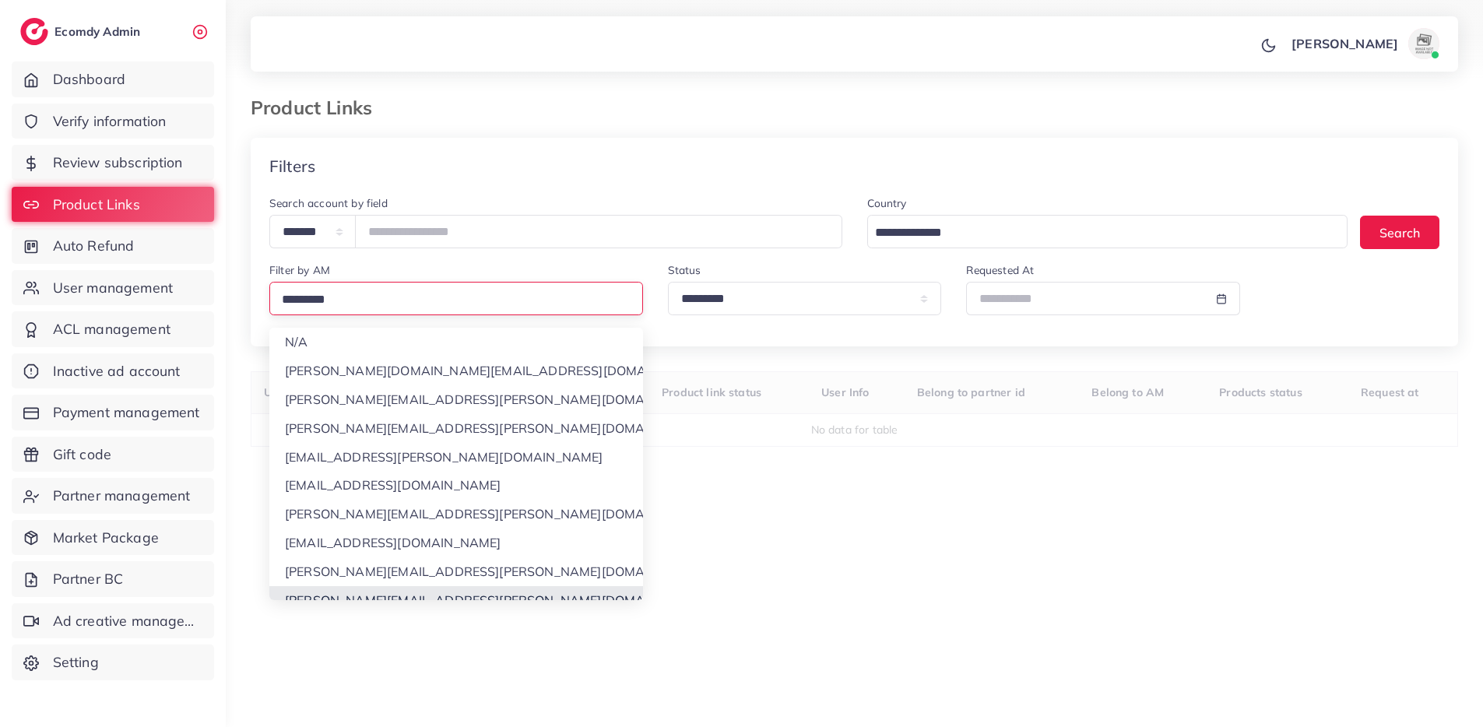
scroll to position [15, 0]
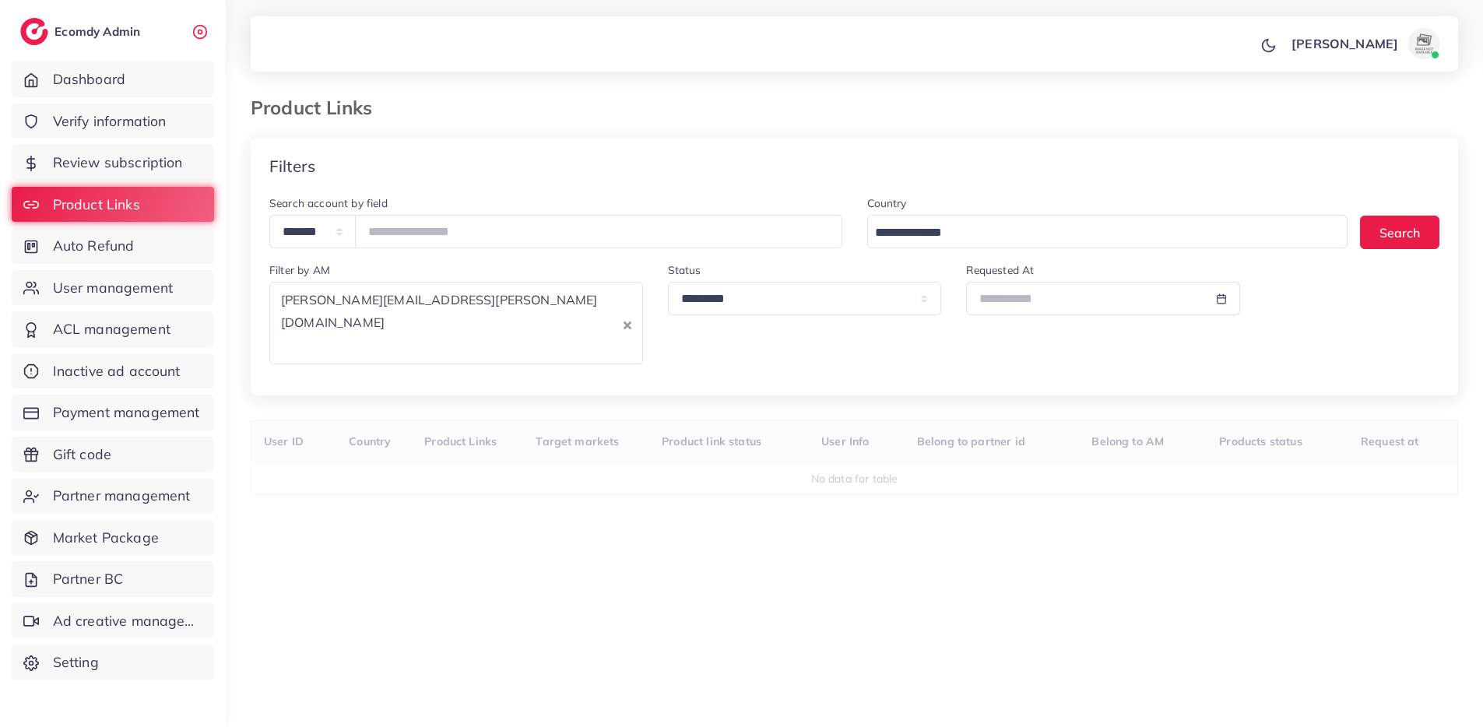
click at [425, 591] on div "**********" at bounding box center [855, 443] width 1208 height 610
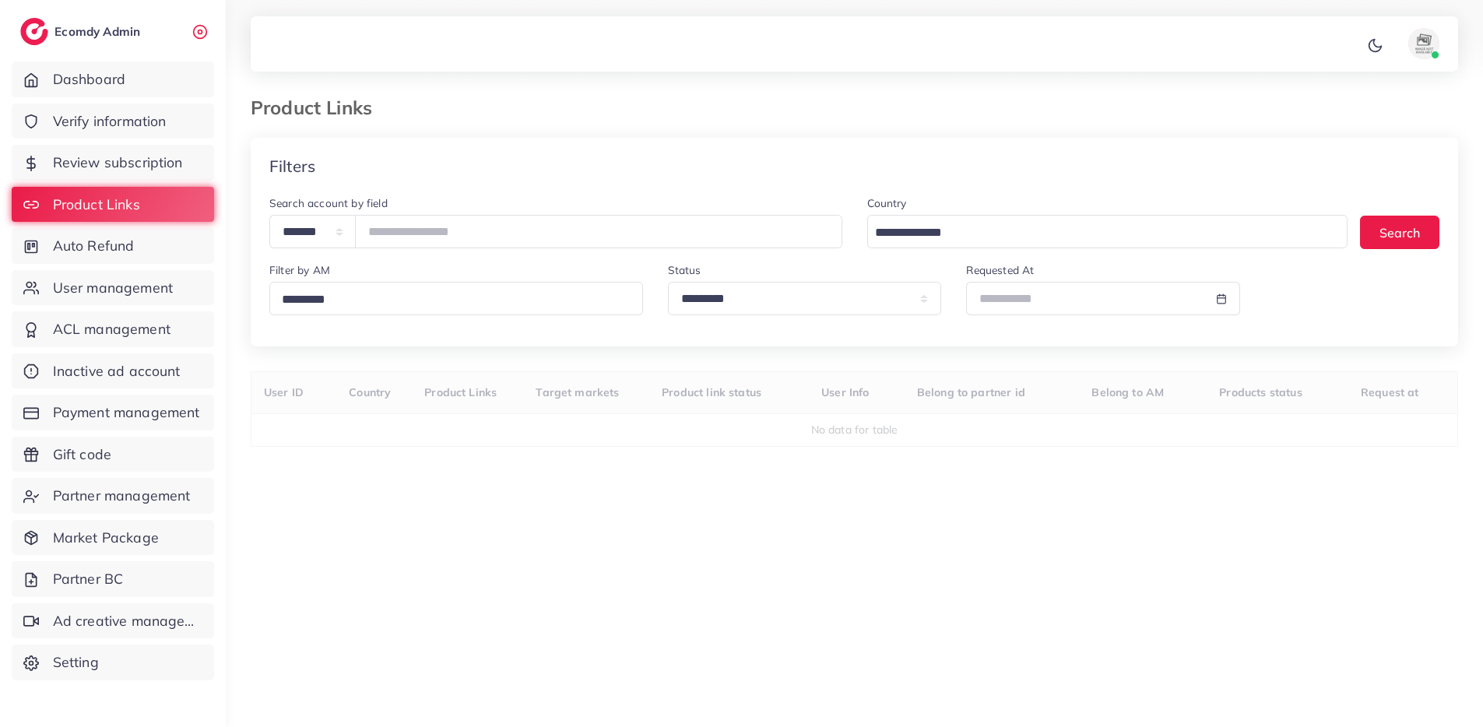
select select "*********"
drag, startPoint x: 526, startPoint y: 302, endPoint x: 523, endPoint y: 290, distance: 11.9
click at [523, 295] on input "Search for option" at bounding box center [454, 300] width 357 height 24
click at [522, 290] on input "Search for option" at bounding box center [454, 300] width 357 height 24
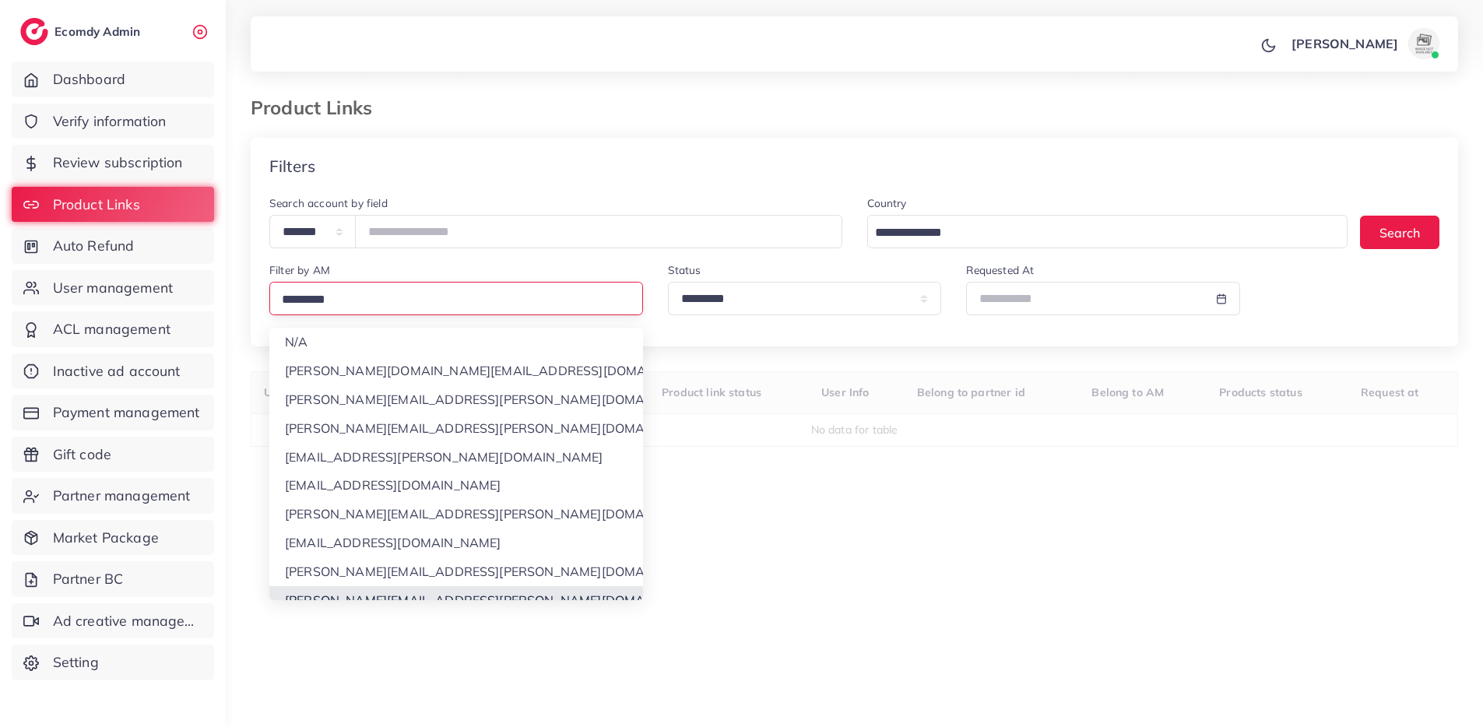
scroll to position [15, 0]
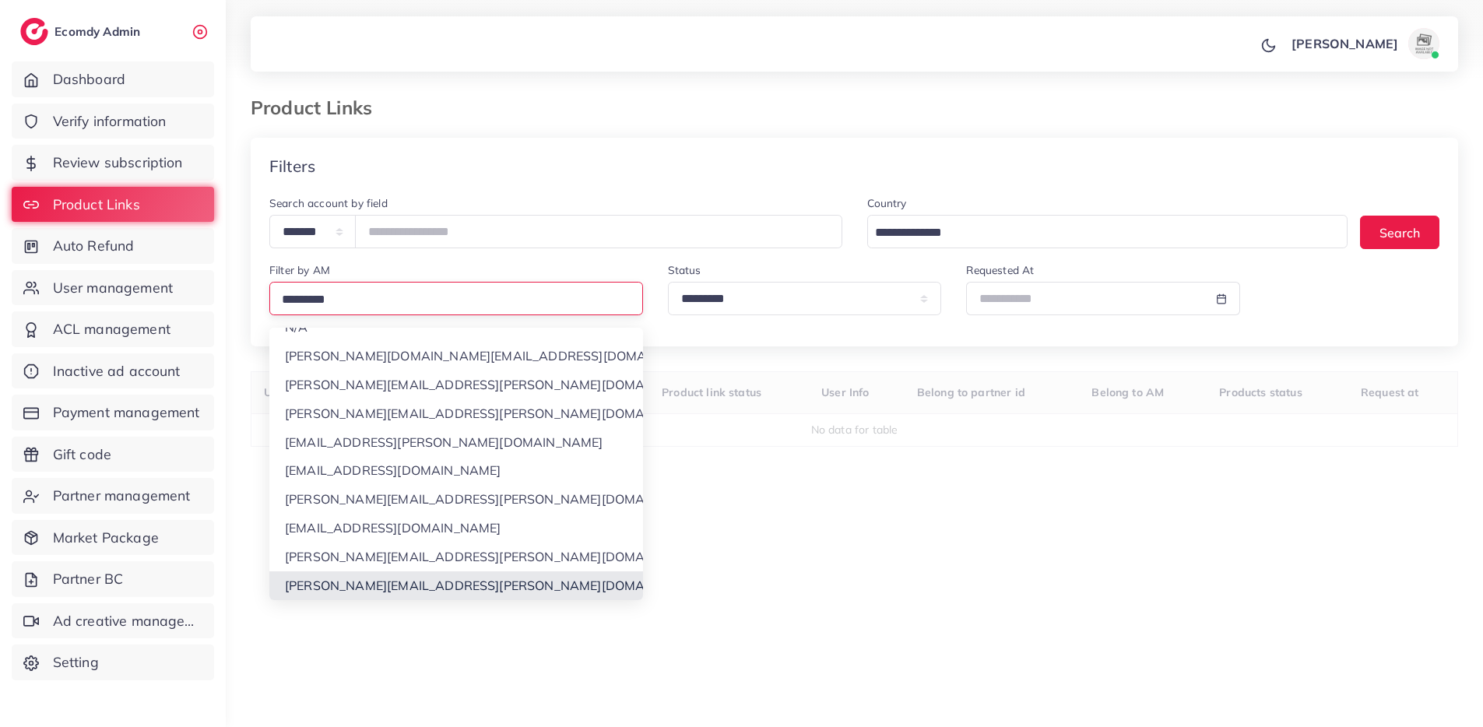
click at [407, 589] on div "**********" at bounding box center [855, 418] width 1208 height 561
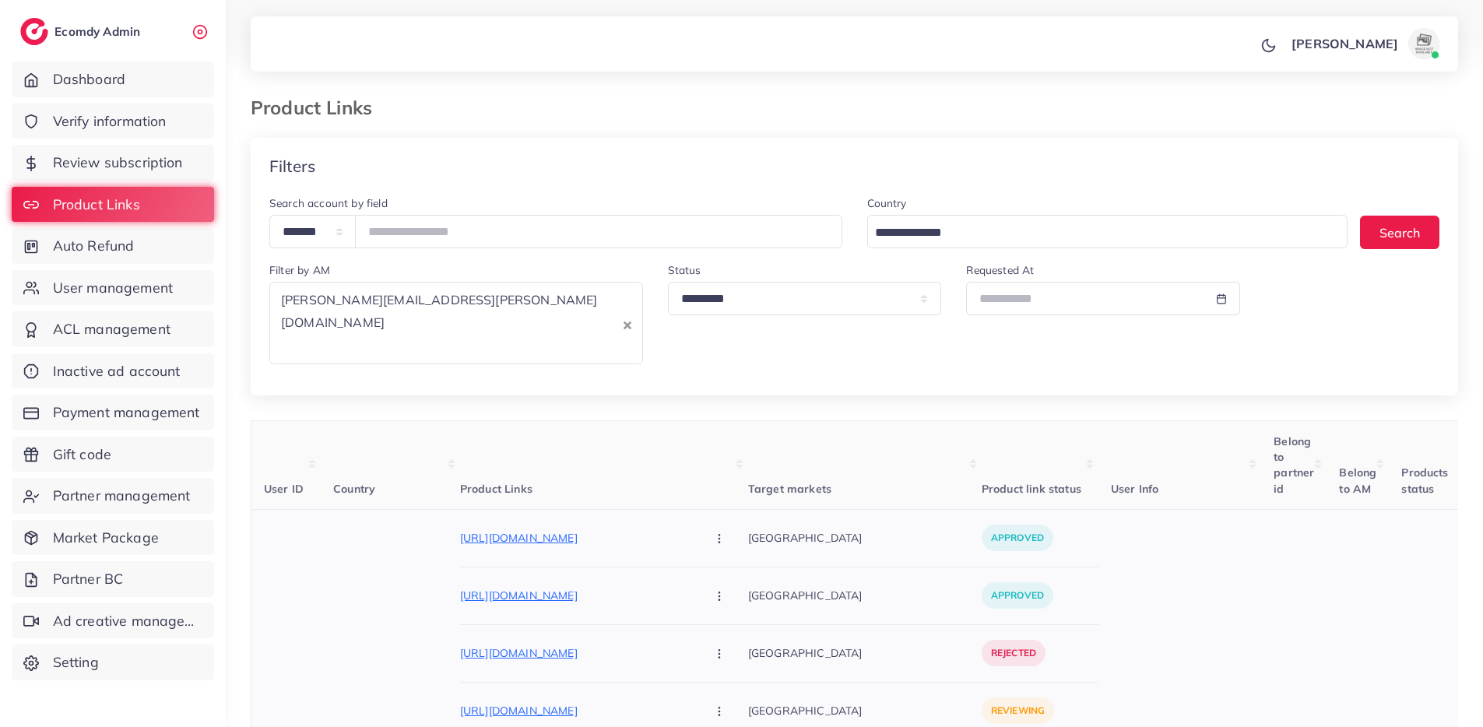
click at [713, 590] on icon "button" at bounding box center [719, 596] width 12 height 12
click at [748, 578] on p "[GEOGRAPHIC_DATA]" at bounding box center [865, 595] width 234 height 35
click at [713, 648] on icon "button" at bounding box center [719, 654] width 12 height 12
click at [727, 693] on span "Approve" at bounding box center [752, 701] width 51 height 16
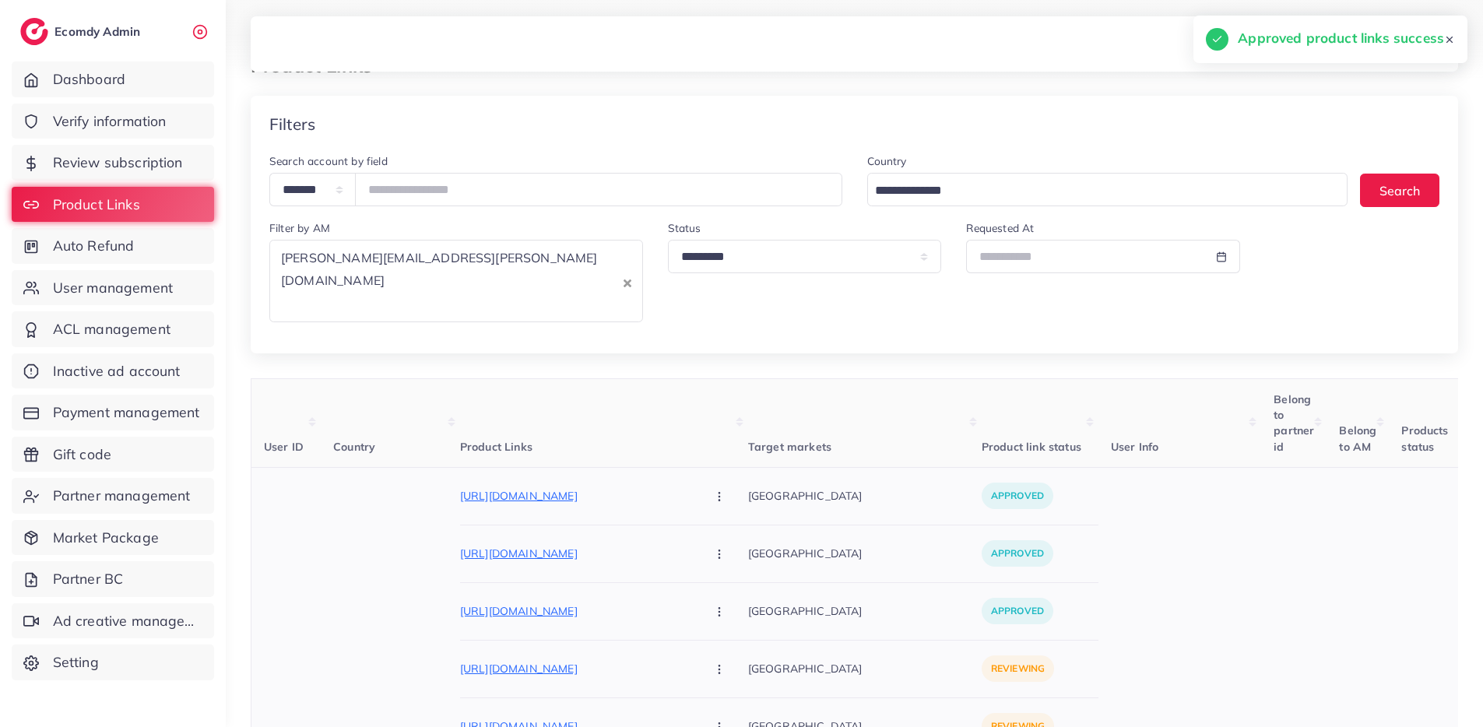
scroll to position [179, 0]
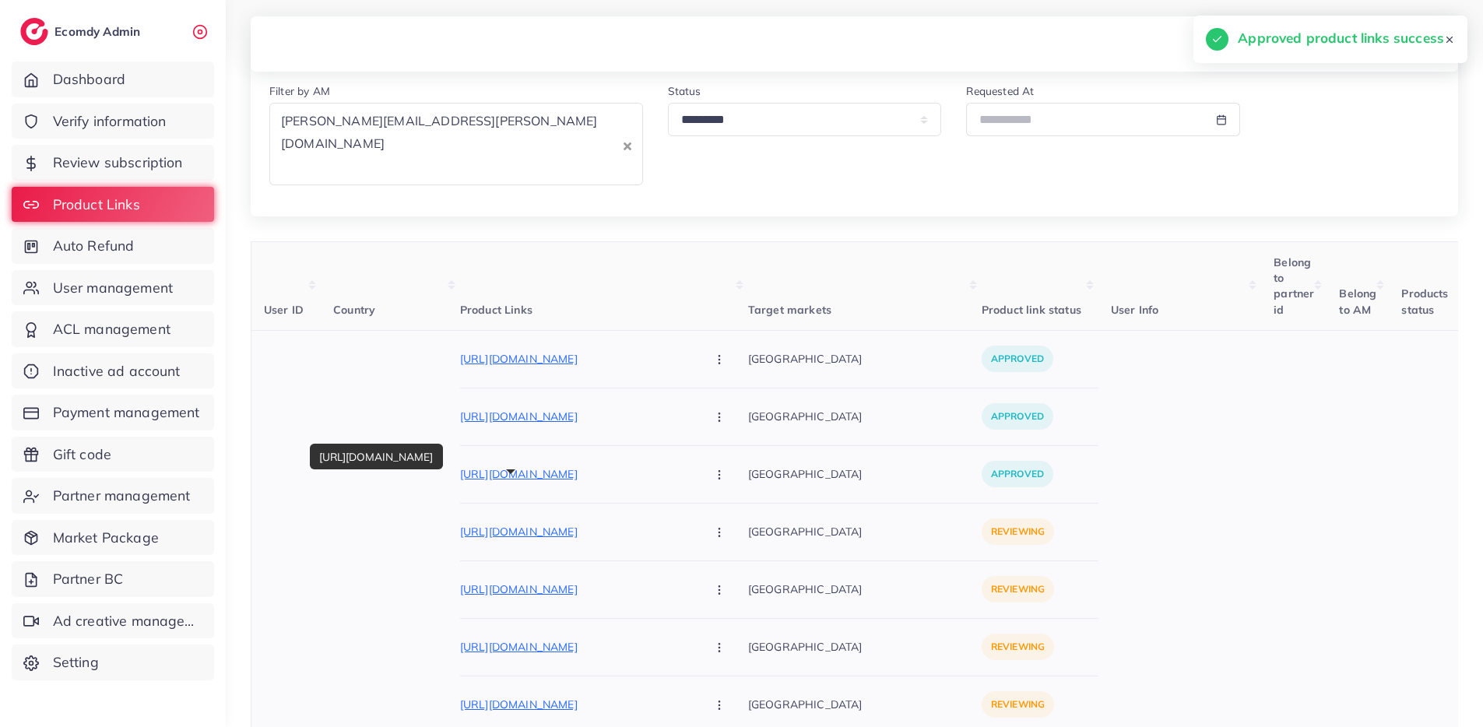
click at [612, 522] on p "[URL][DOMAIN_NAME]" at bounding box center [577, 531] width 234 height 19
click at [694, 515] on button "button" at bounding box center [721, 532] width 55 height 35
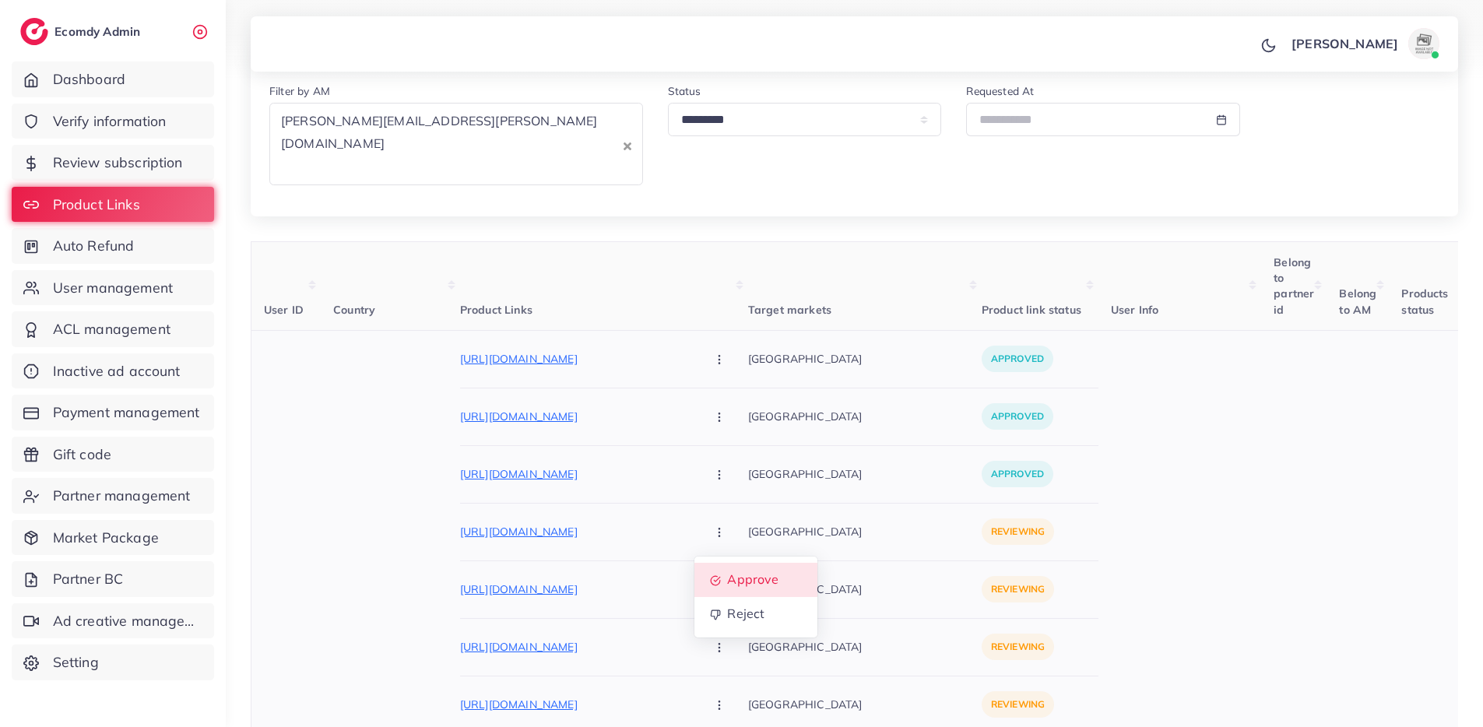
click at [727, 571] on span "Approve" at bounding box center [752, 579] width 51 height 16
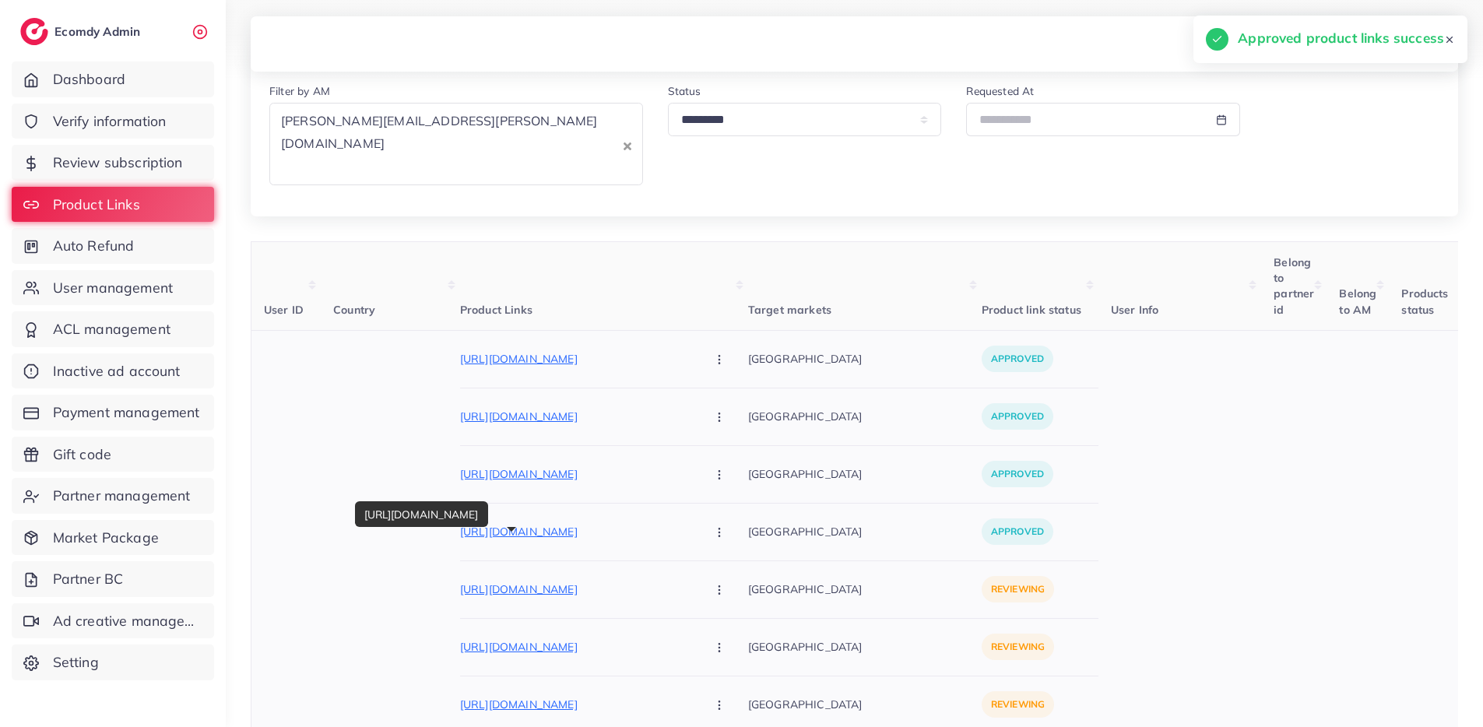
click at [608, 580] on p "[URL][DOMAIN_NAME]" at bounding box center [577, 589] width 234 height 19
click at [713, 584] on icon "button" at bounding box center [719, 590] width 12 height 12
click at [727, 629] on span "Approve" at bounding box center [752, 637] width 51 height 16
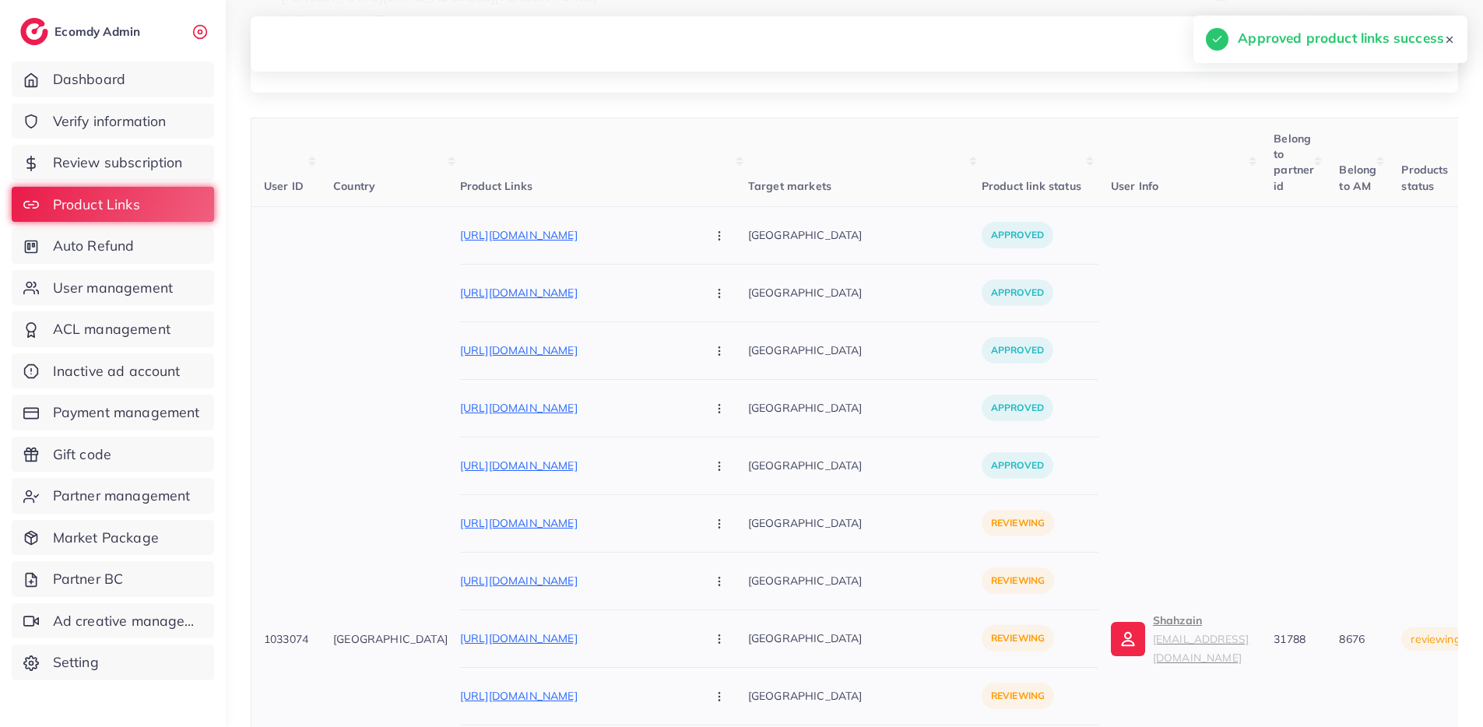
scroll to position [306, 0]
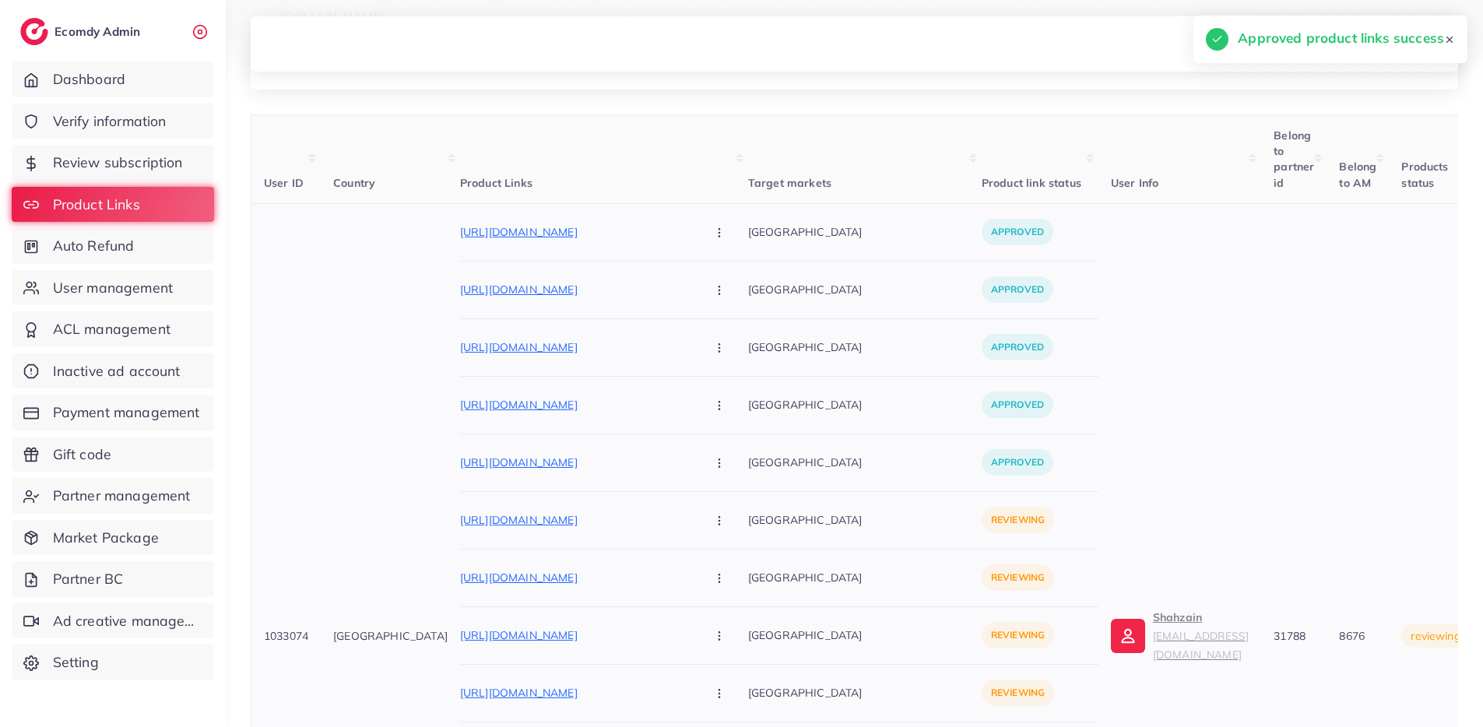
click at [617, 511] on p "[URL][DOMAIN_NAME]" at bounding box center [577, 520] width 234 height 19
click at [603, 511] on p "[URL][DOMAIN_NAME]" at bounding box center [577, 520] width 234 height 19
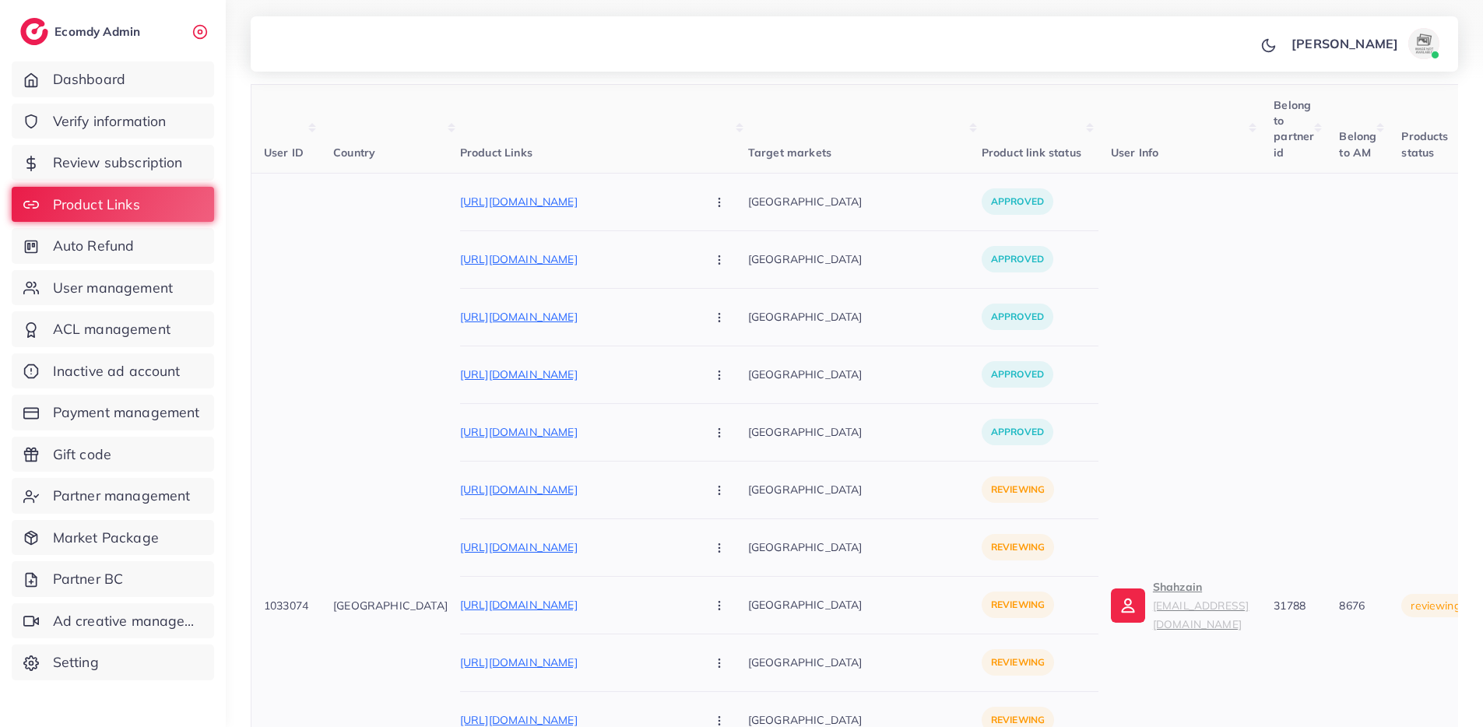
scroll to position [338, 0]
click at [694, 471] on button "button" at bounding box center [721, 488] width 55 height 35
click at [727, 528] on span "Approve" at bounding box center [752, 536] width 51 height 16
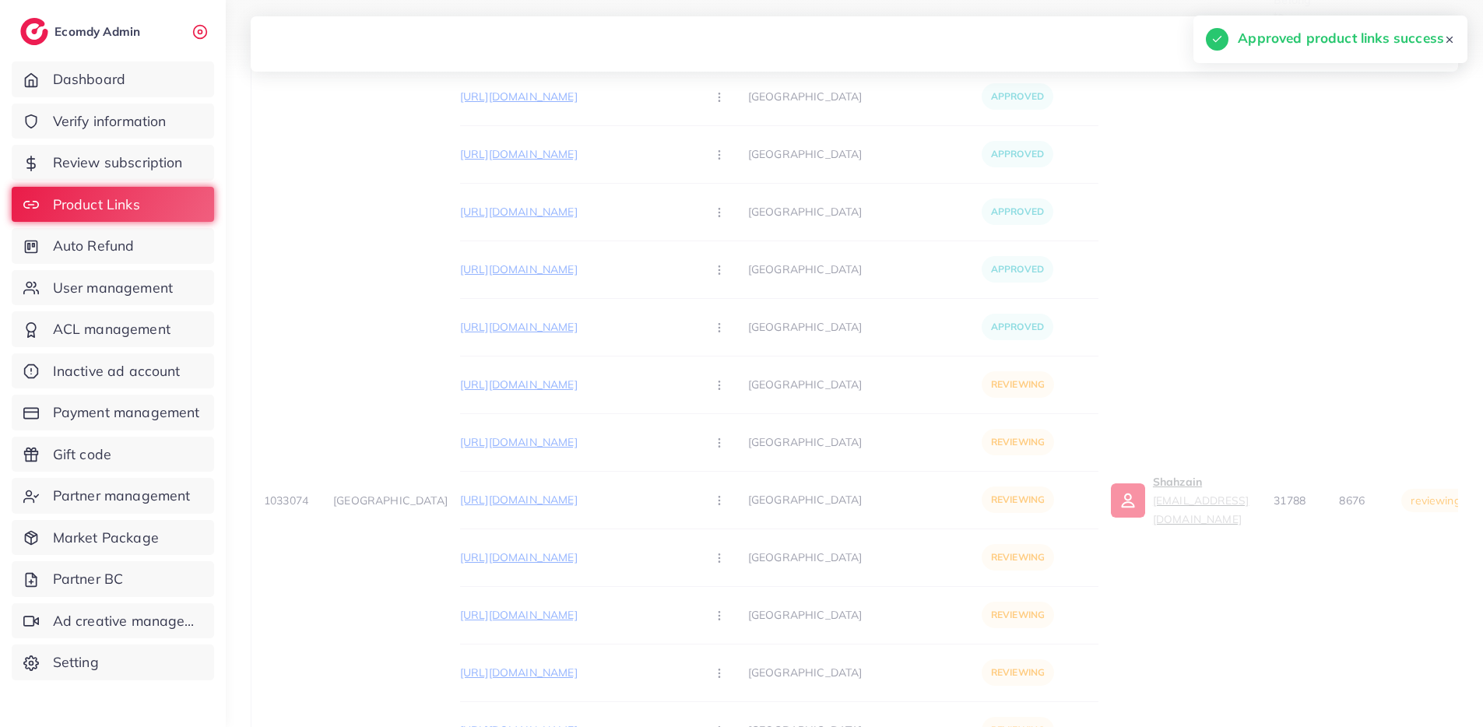
scroll to position [487, 0]
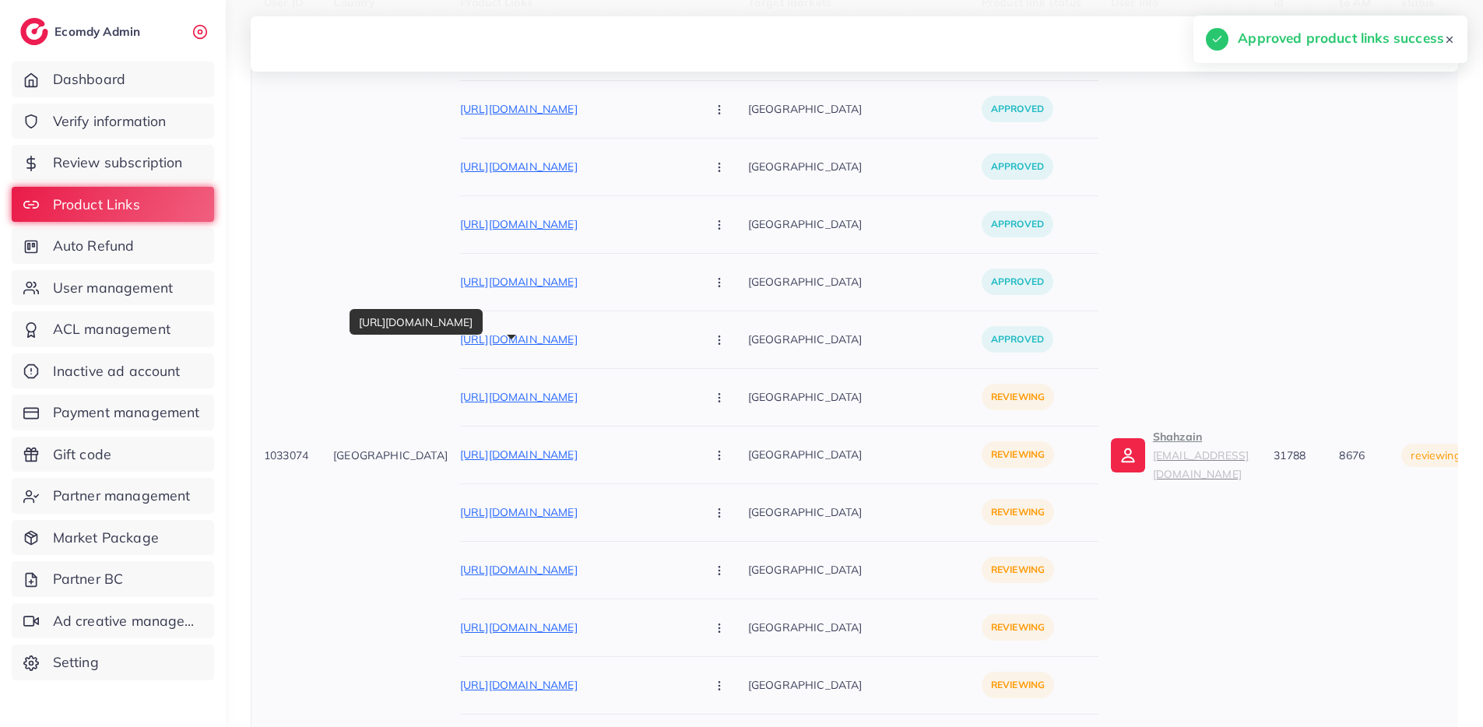
click at [596, 388] on p "[URL][DOMAIN_NAME]" at bounding box center [577, 397] width 234 height 19
click at [694, 380] on button "button" at bounding box center [721, 397] width 55 height 35
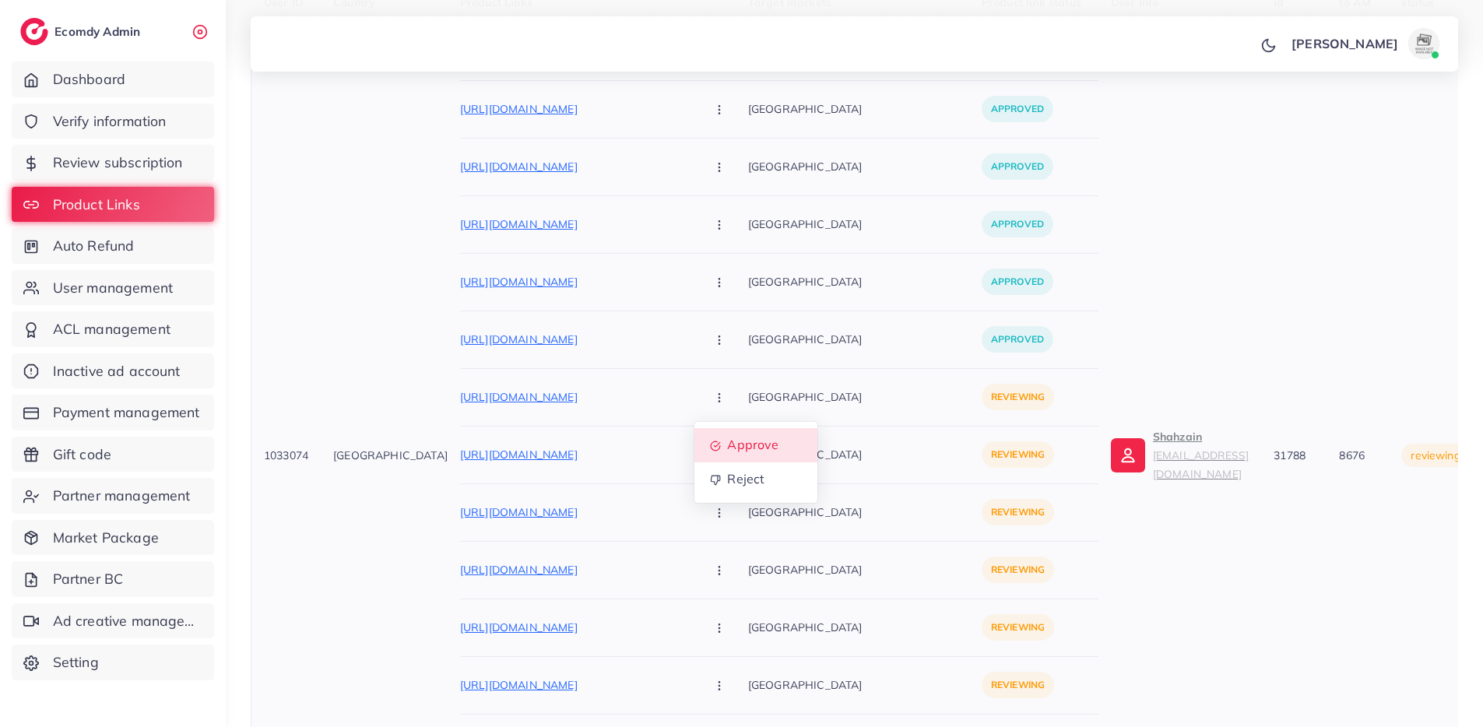
click at [727, 437] on span "Approve" at bounding box center [752, 445] width 51 height 16
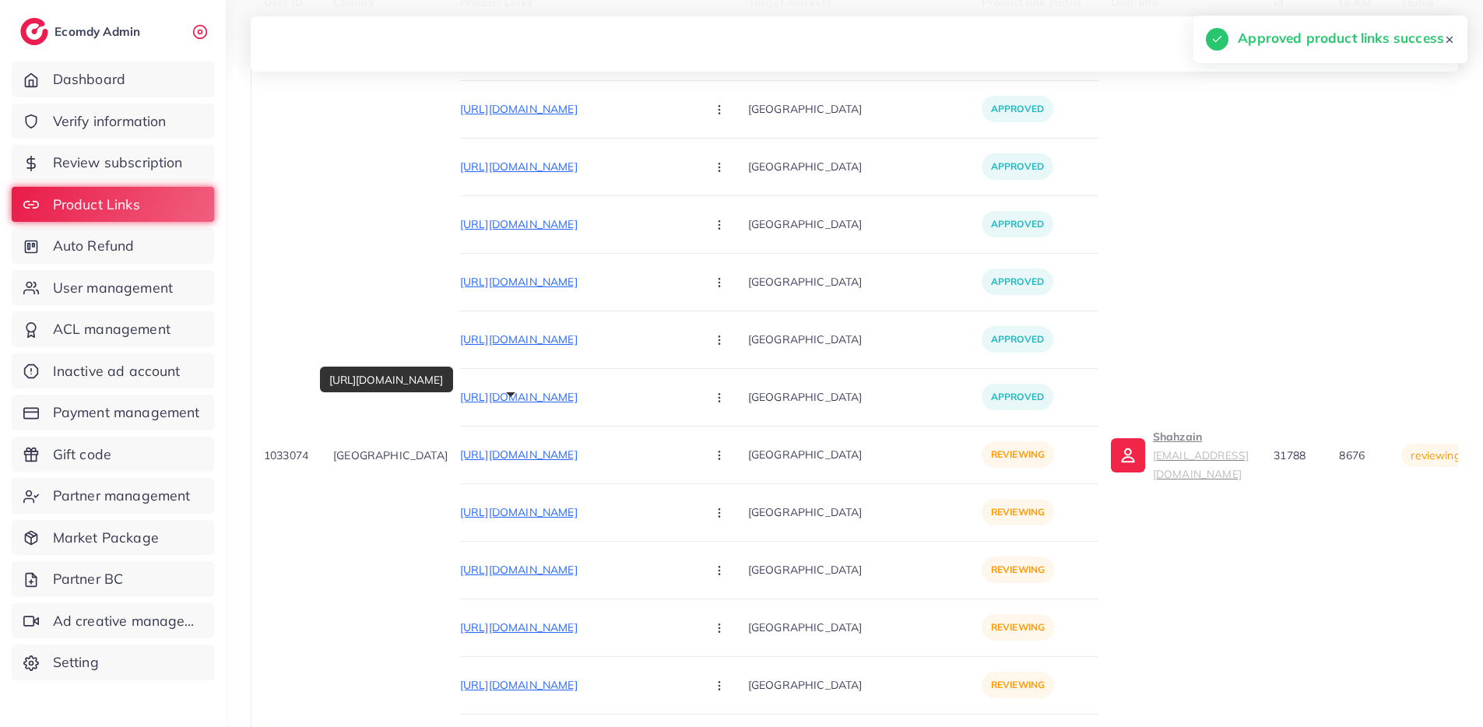
click at [608, 445] on p "[URL][DOMAIN_NAME]" at bounding box center [577, 454] width 234 height 19
click at [713, 449] on icon "button" at bounding box center [719, 455] width 12 height 12
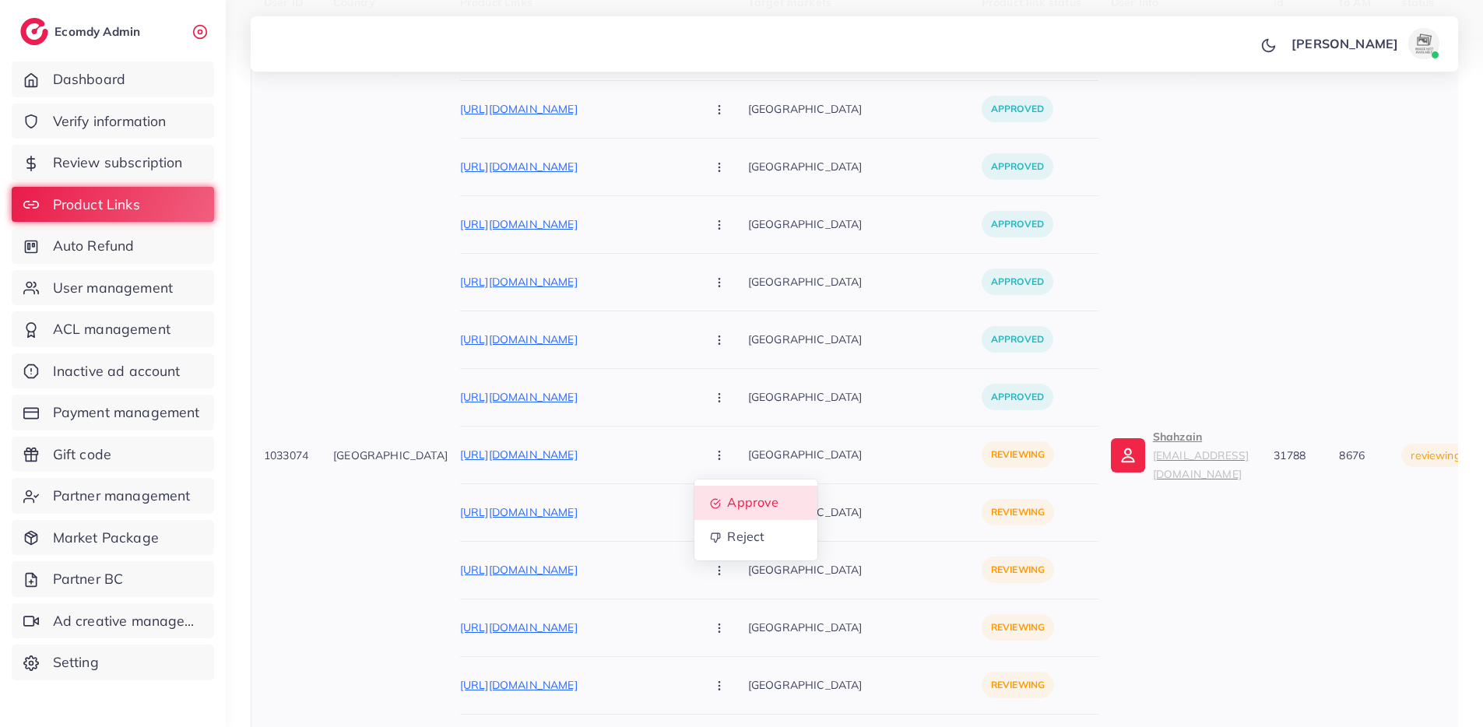
click at [694, 486] on link "Approve" at bounding box center [755, 503] width 123 height 34
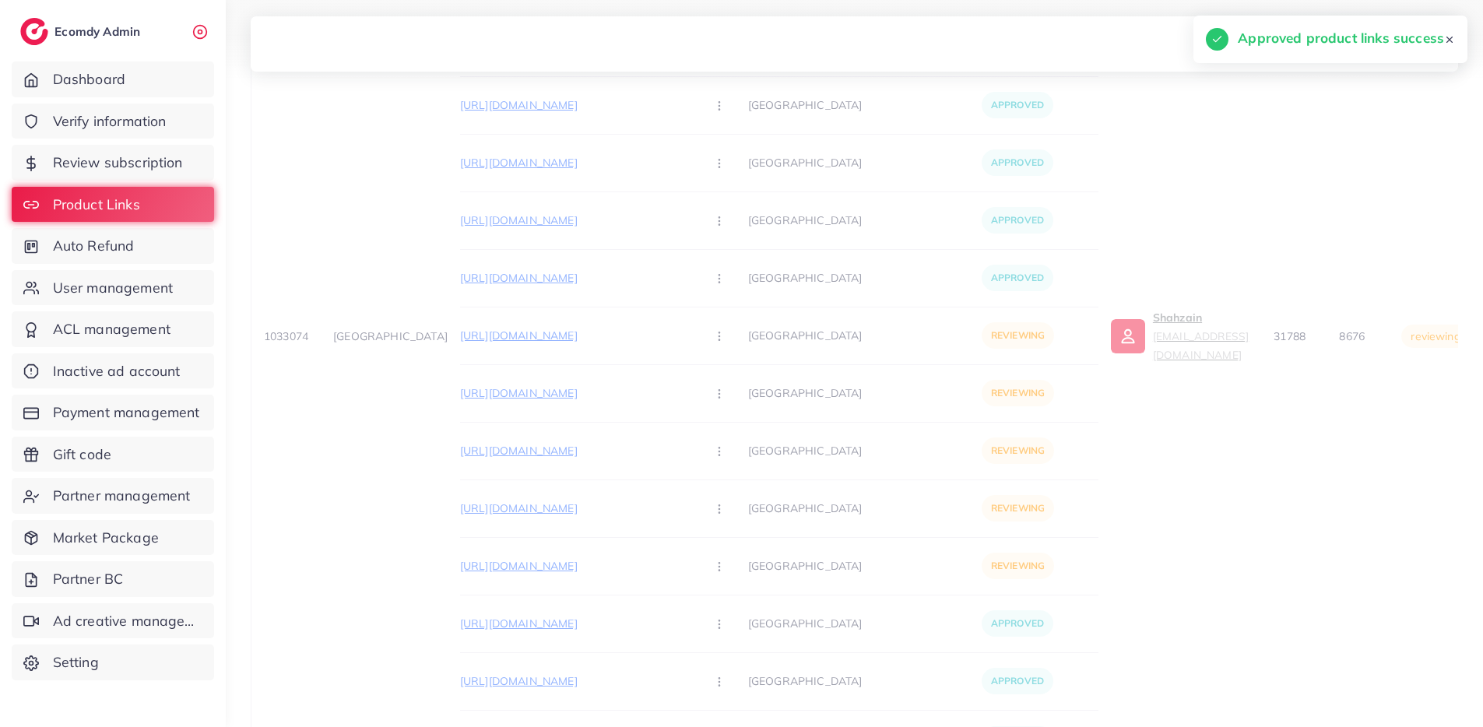
scroll to position [614, 0]
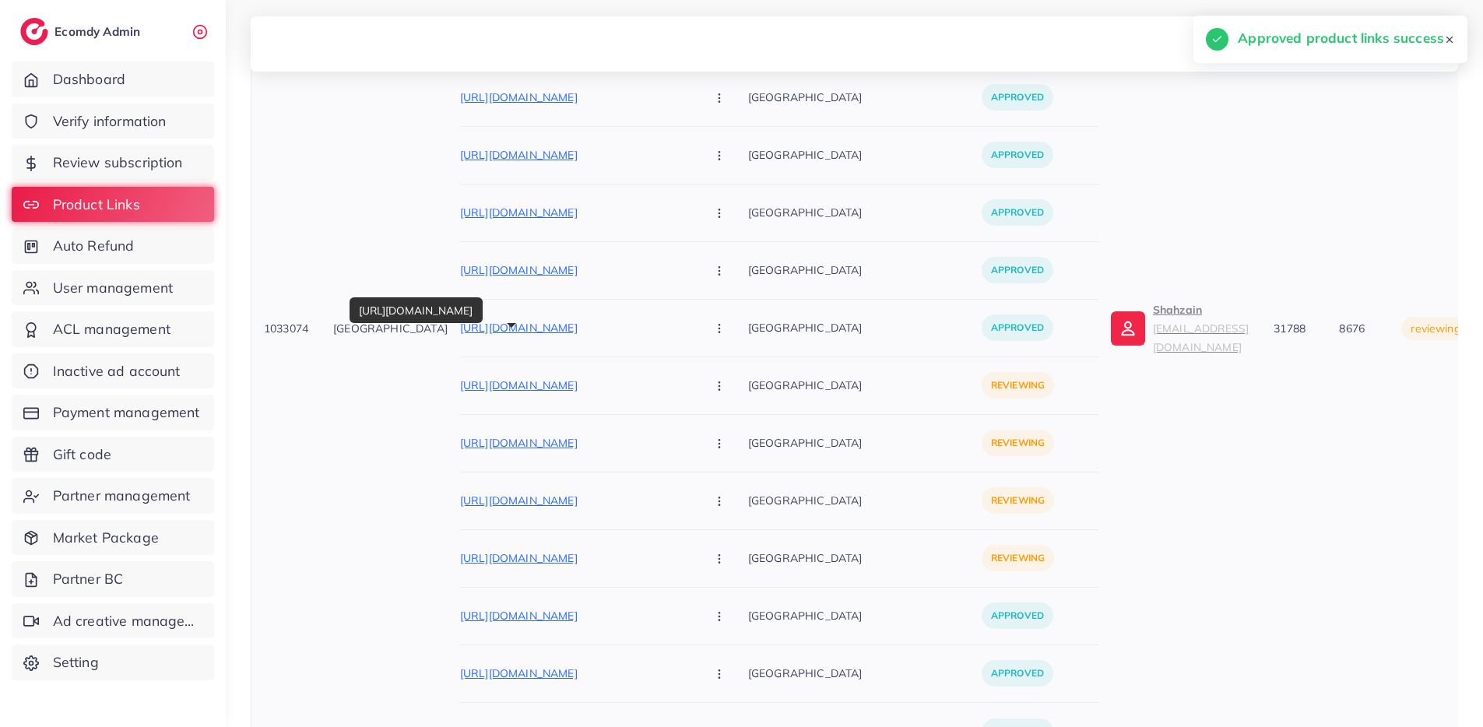
click at [591, 376] on p "[URL][DOMAIN_NAME]" at bounding box center [577, 385] width 234 height 19
click at [694, 368] on button "button" at bounding box center [721, 385] width 55 height 35
click at [727, 425] on span "Approve" at bounding box center [752, 433] width 51 height 16
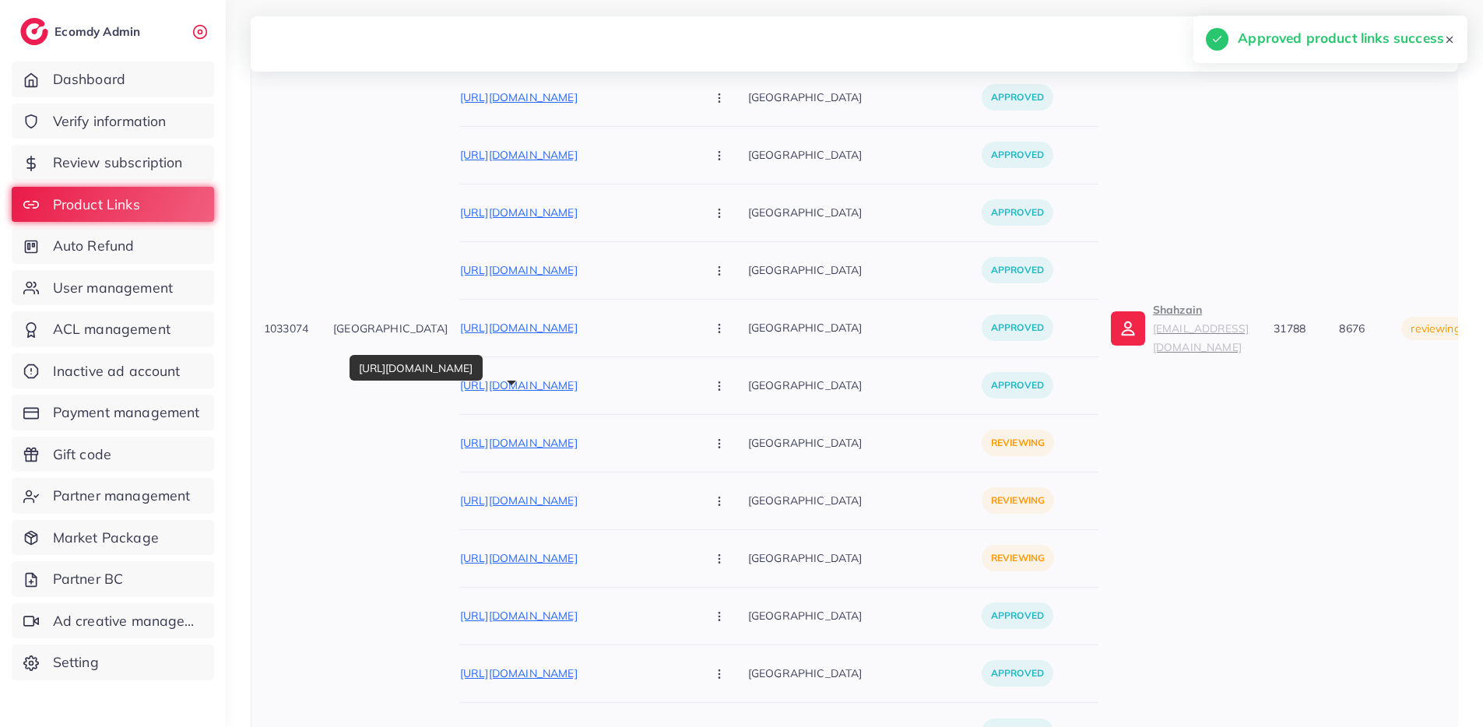
click at [600, 434] on p "[URL][DOMAIN_NAME]" at bounding box center [577, 443] width 234 height 19
click at [694, 426] on button "button" at bounding box center [721, 443] width 55 height 35
click at [694, 474] on link "Approve" at bounding box center [755, 491] width 123 height 34
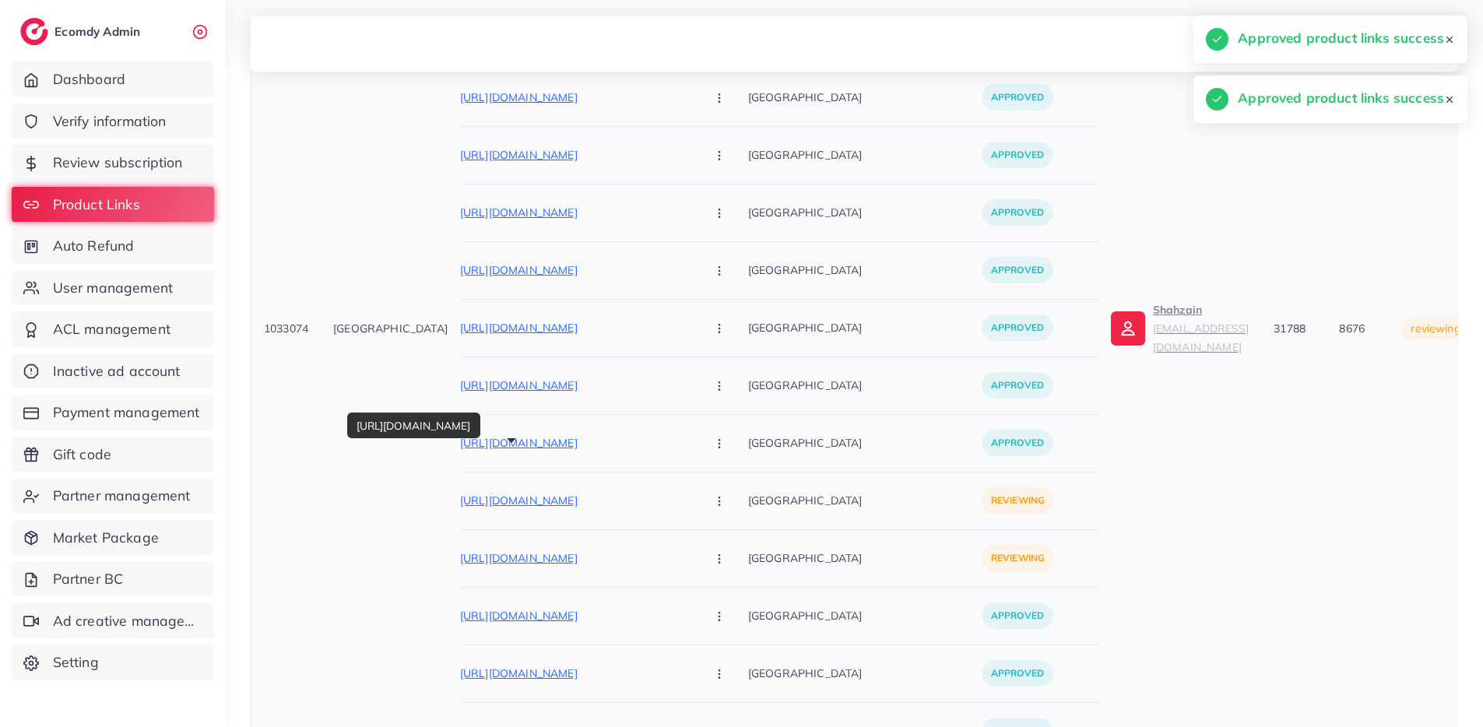
click at [576, 491] on p "[URL][DOMAIN_NAME]" at bounding box center [577, 500] width 234 height 19
click at [694, 484] on button "button" at bounding box center [721, 501] width 55 height 35
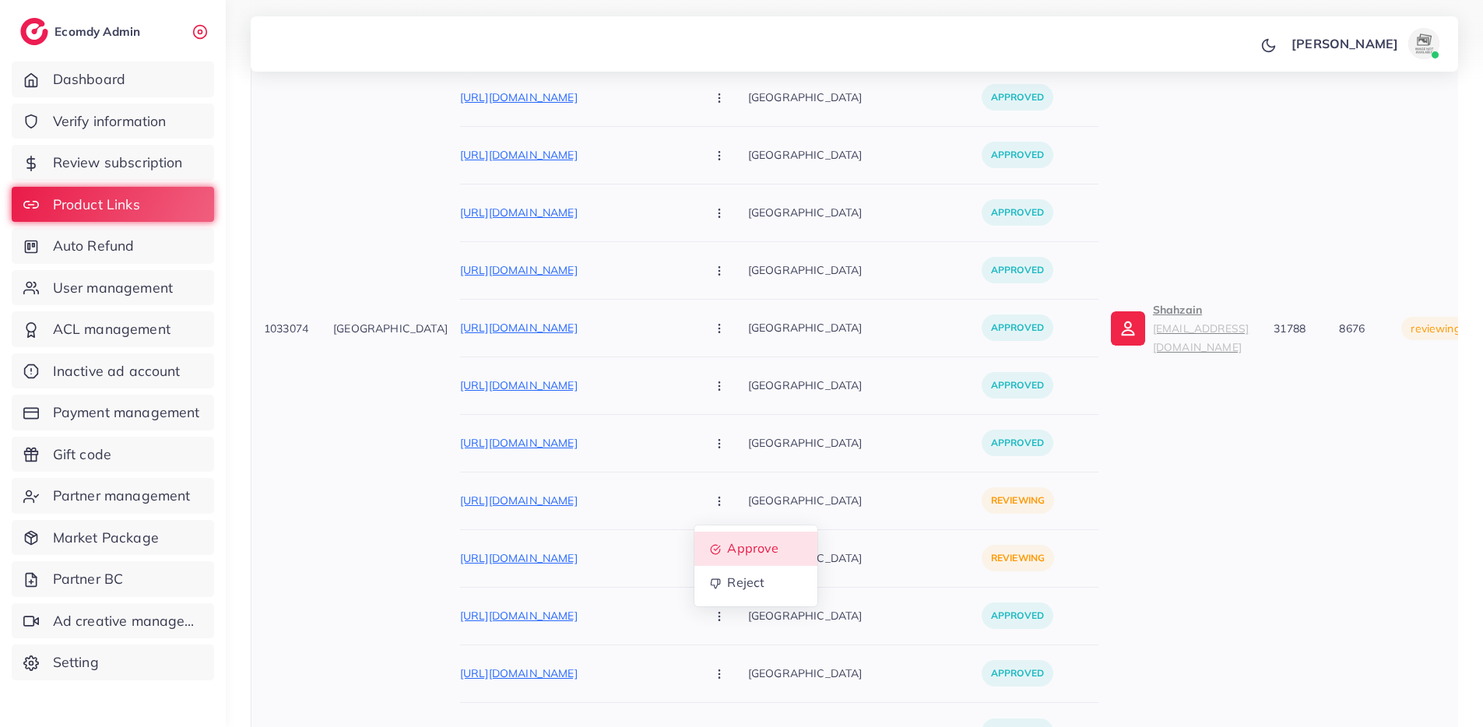
scroll to position [617, 0]
click at [727, 537] on span "Approve" at bounding box center [752, 545] width 51 height 16
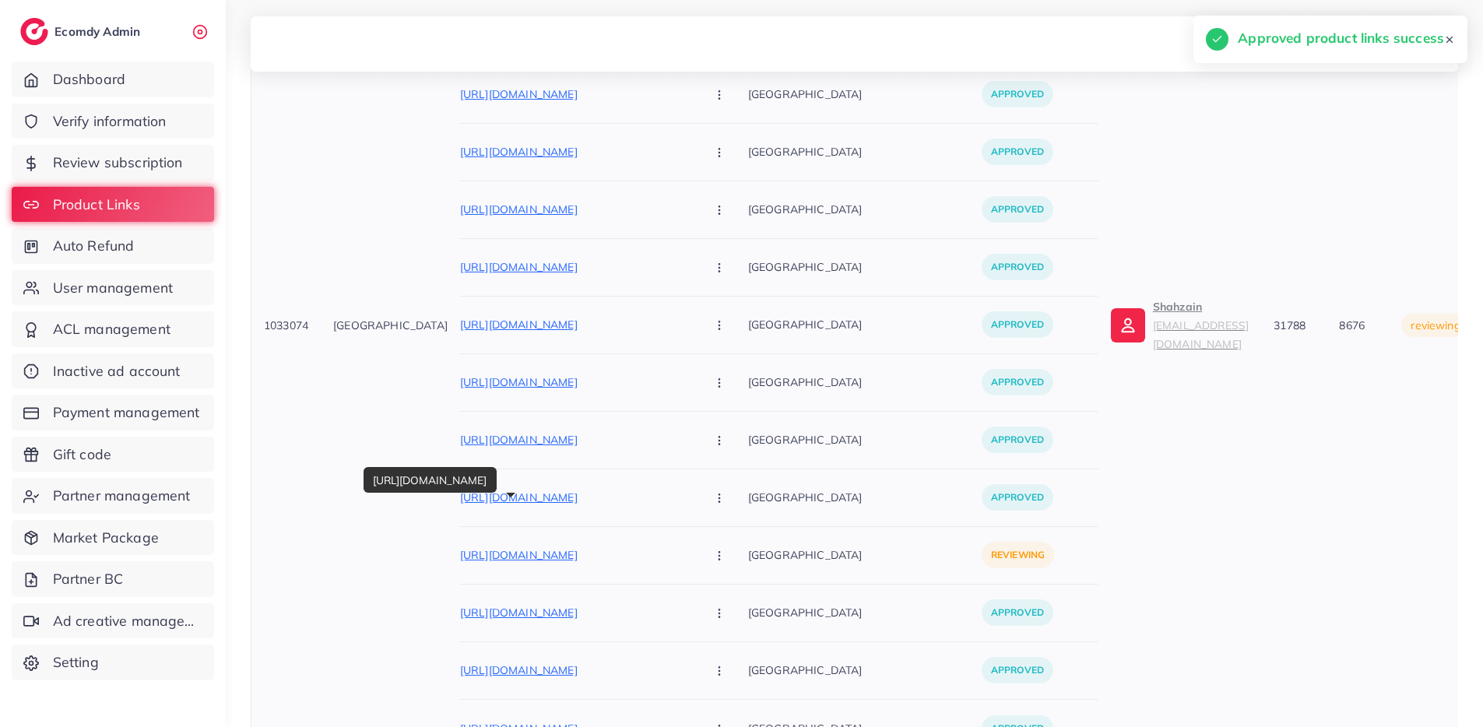
click at [601, 546] on p "[URL][DOMAIN_NAME]" at bounding box center [577, 555] width 234 height 19
click at [694, 538] on button "button" at bounding box center [721, 555] width 55 height 35
click at [727, 595] on span "Approve" at bounding box center [752, 603] width 51 height 16
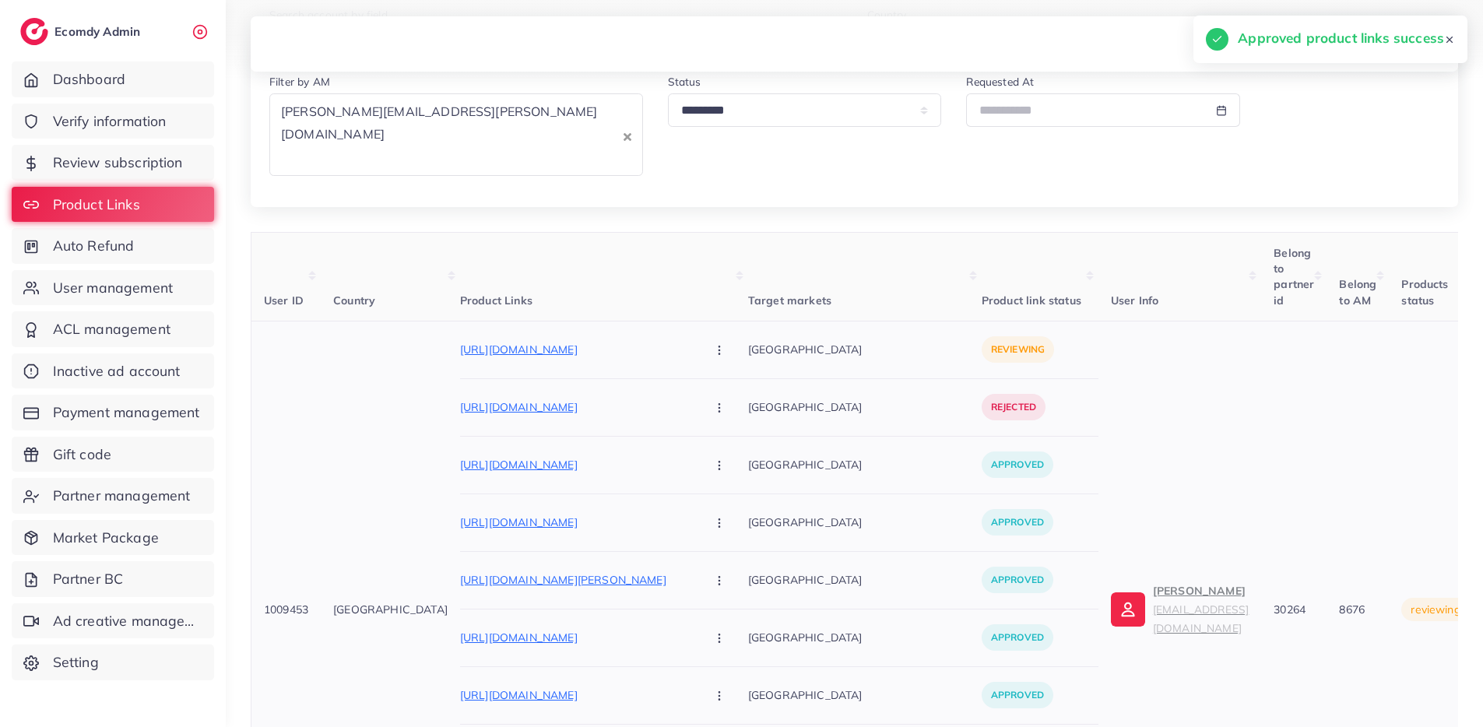
scroll to position [0, 0]
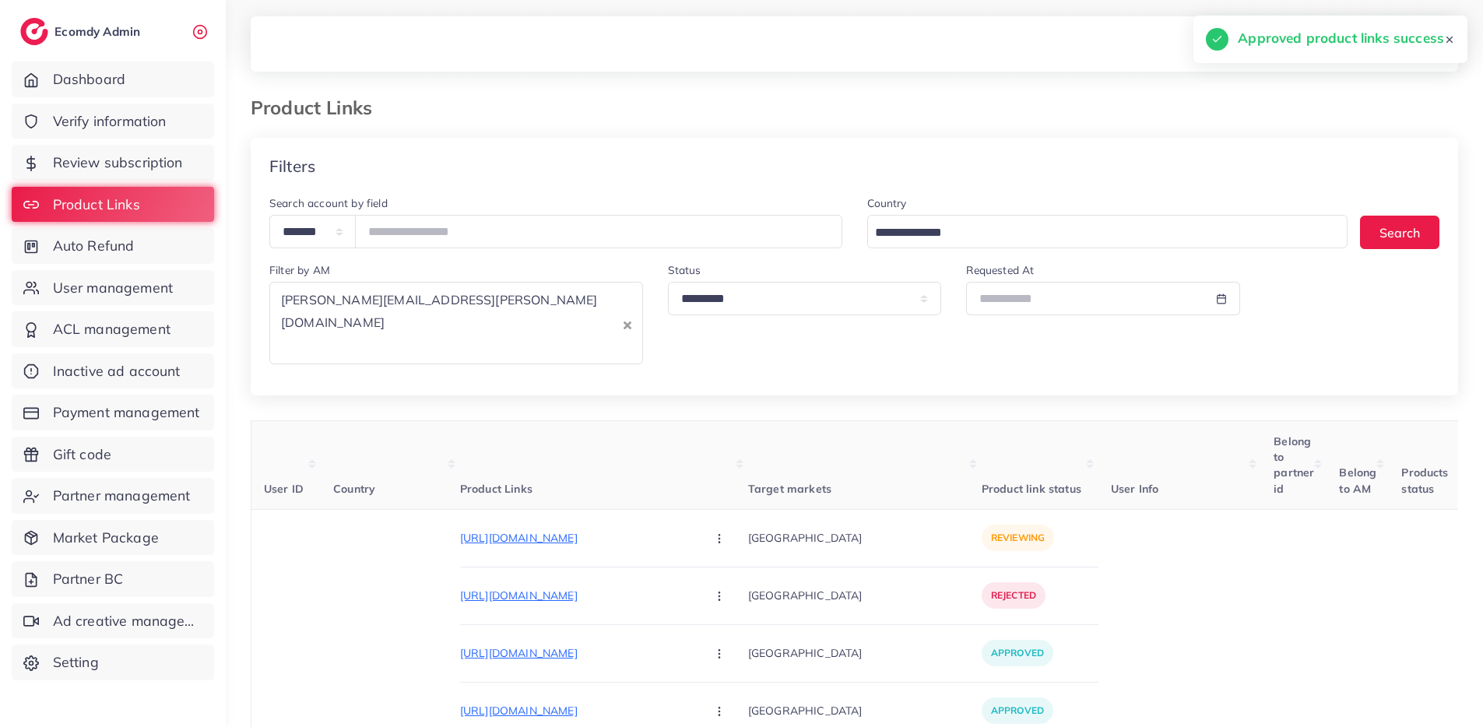
click at [595, 529] on p "[URL][DOMAIN_NAME]" at bounding box center [577, 538] width 234 height 19
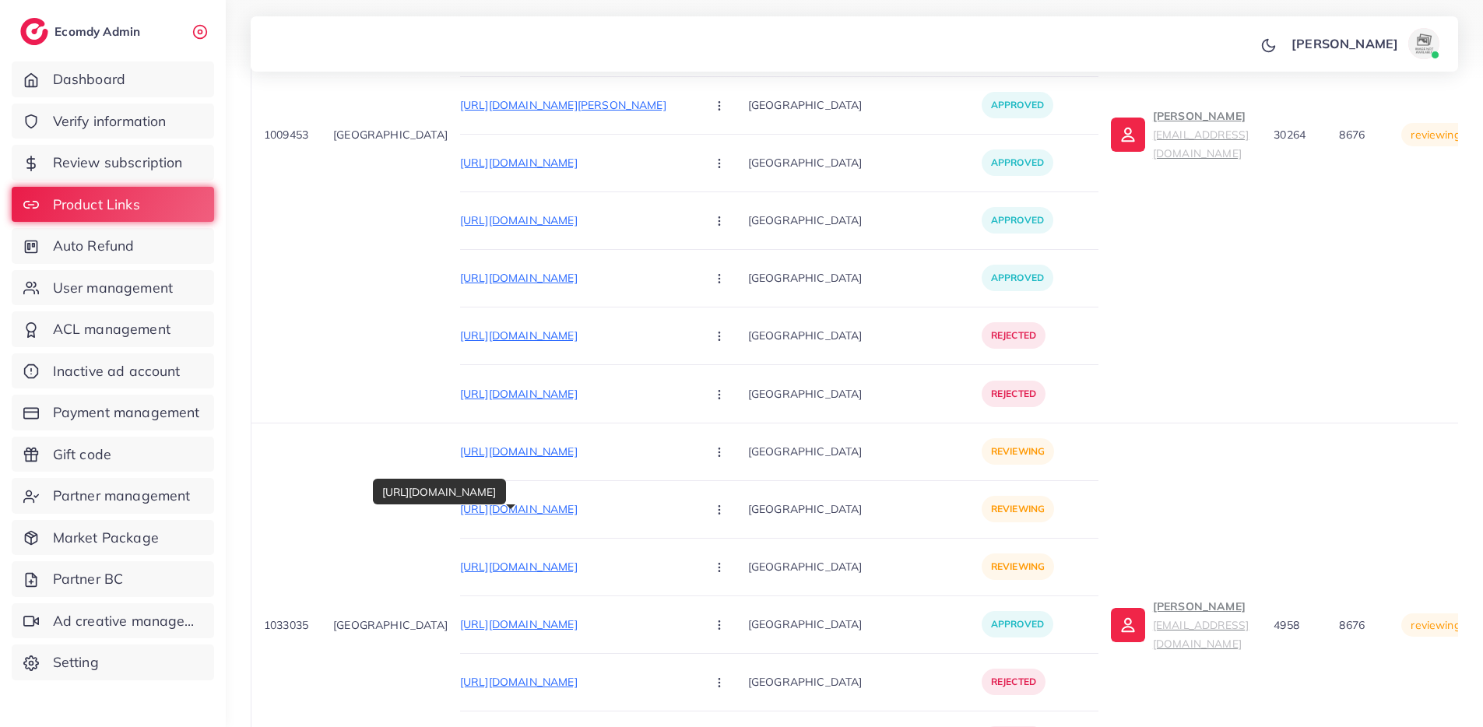
scroll to position [323, 0]
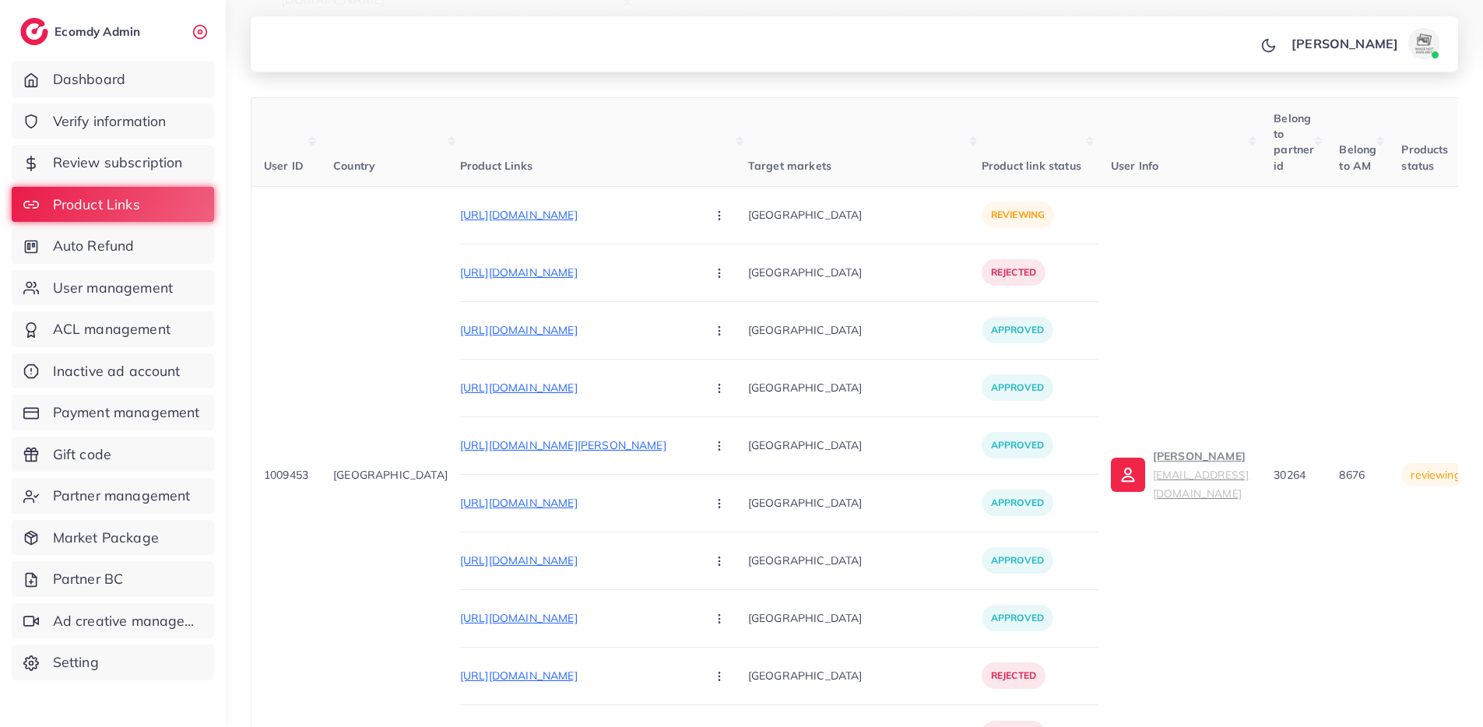
click at [694, 198] on button "button" at bounding box center [721, 215] width 55 height 35
click at [727, 255] on span "Approve" at bounding box center [752, 263] width 51 height 16
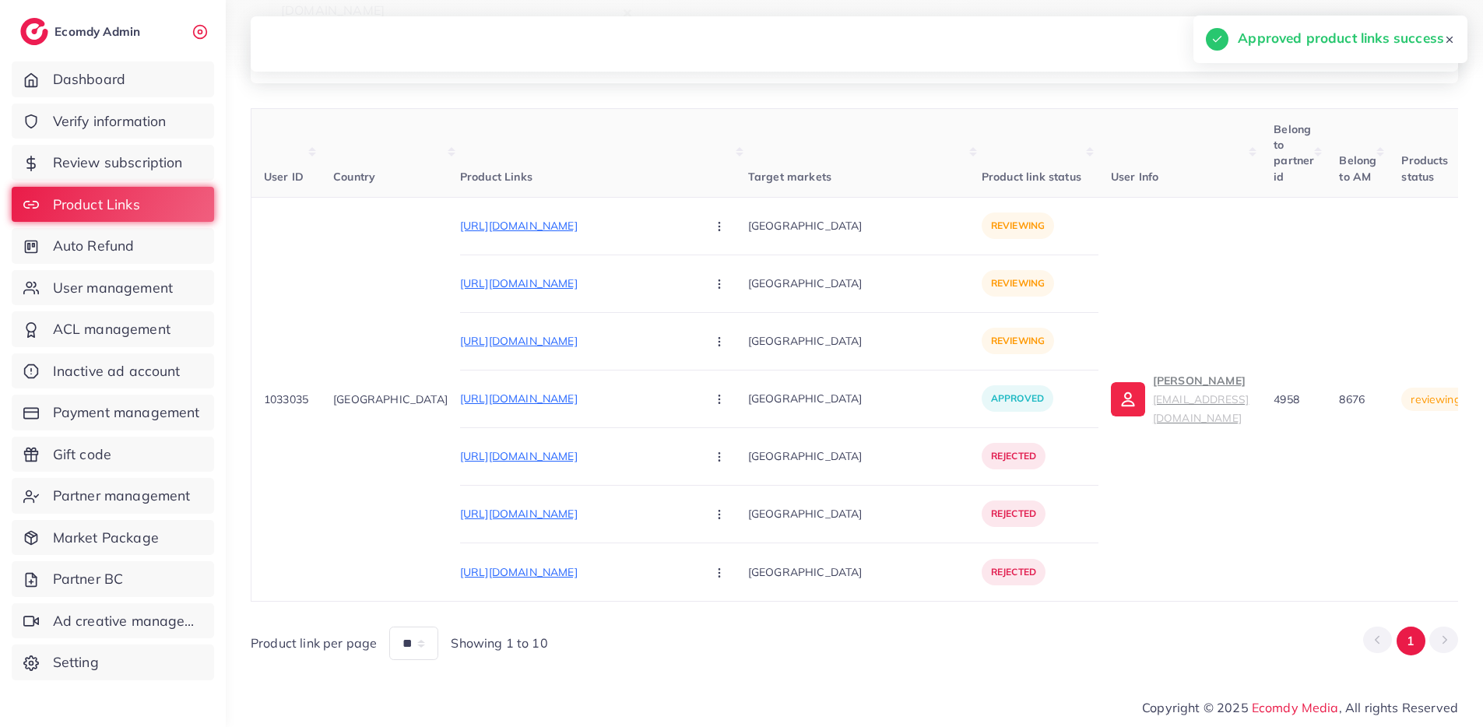
scroll to position [275, 0]
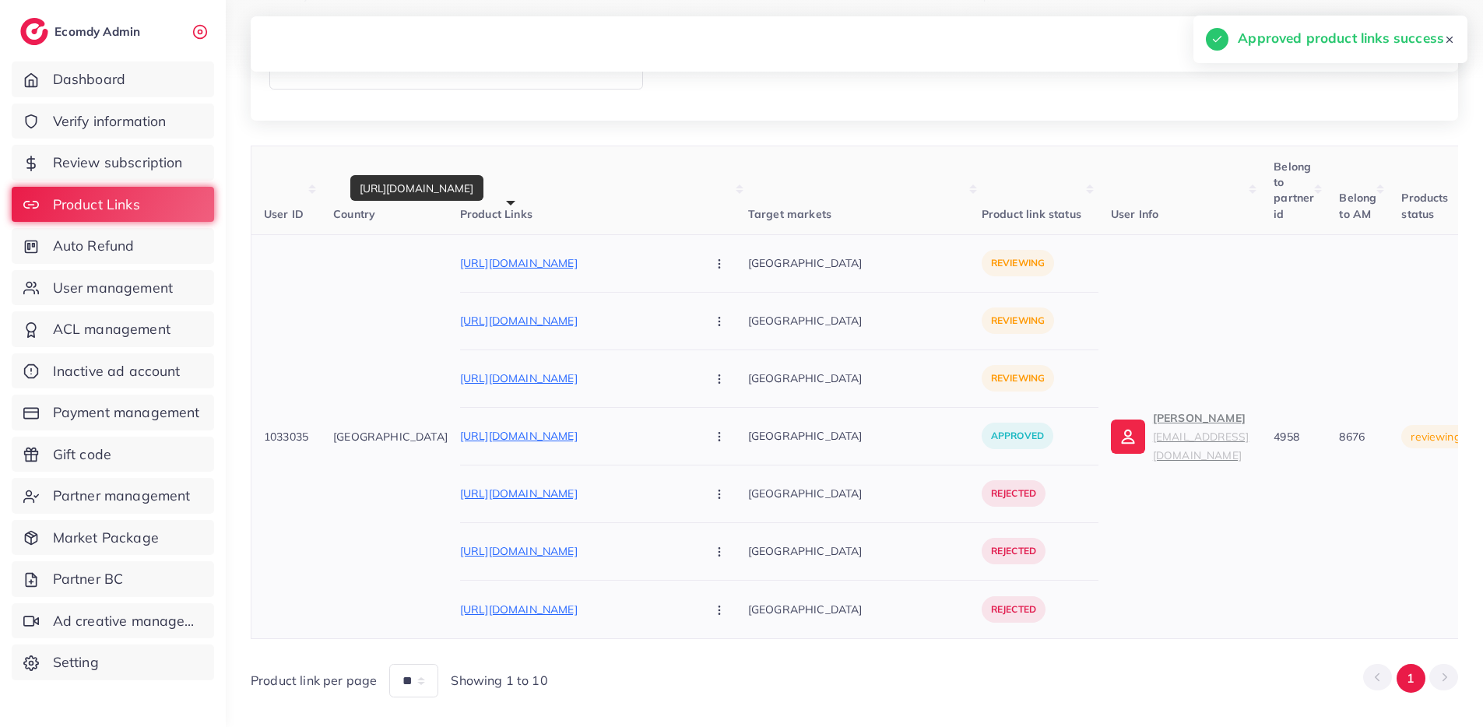
click at [600, 254] on p "[URL][DOMAIN_NAME]" at bounding box center [577, 263] width 234 height 19
click at [296, 430] on span "1033035" at bounding box center [286, 437] width 44 height 14
copy span "1033035"
click at [694, 246] on button "button" at bounding box center [721, 263] width 55 height 35
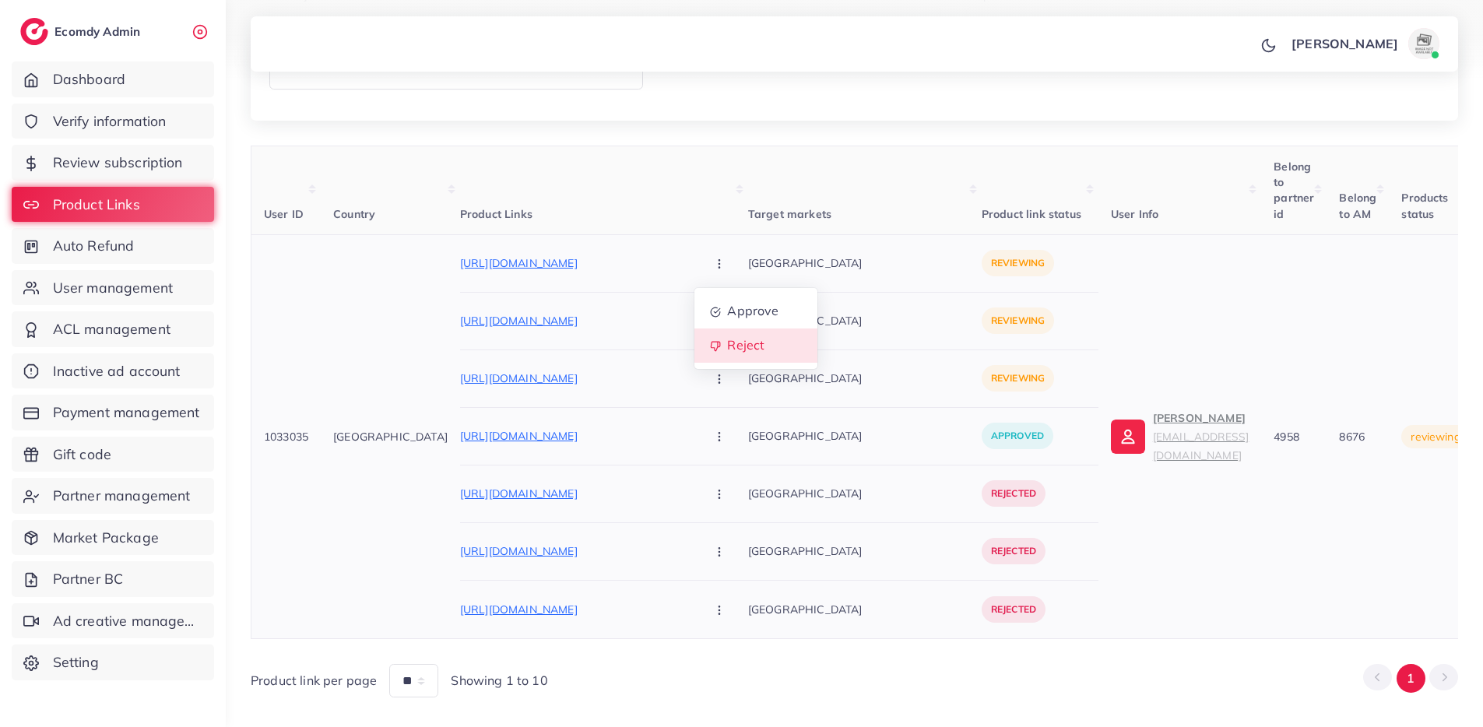
click at [727, 337] on span "Reject" at bounding box center [745, 345] width 37 height 16
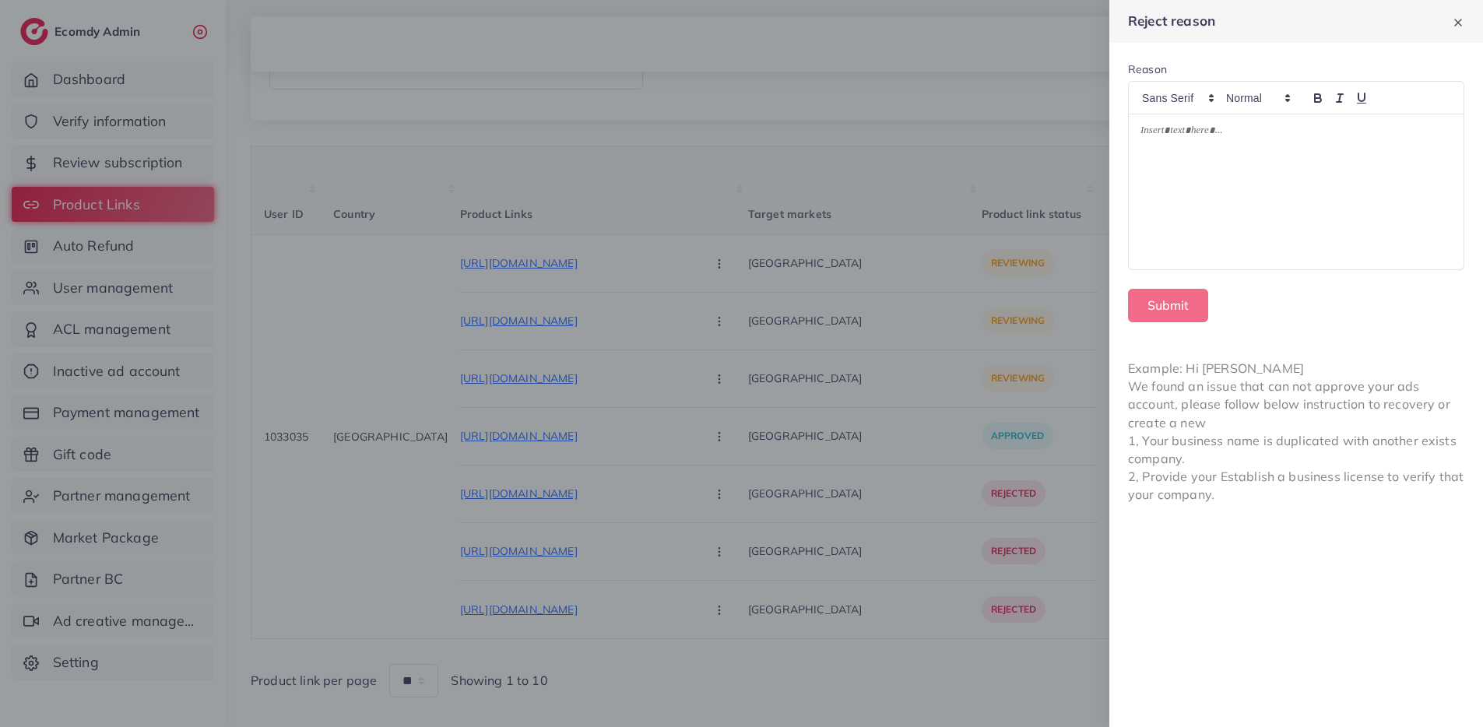
click at [1310, 172] on div at bounding box center [1296, 191] width 335 height 155
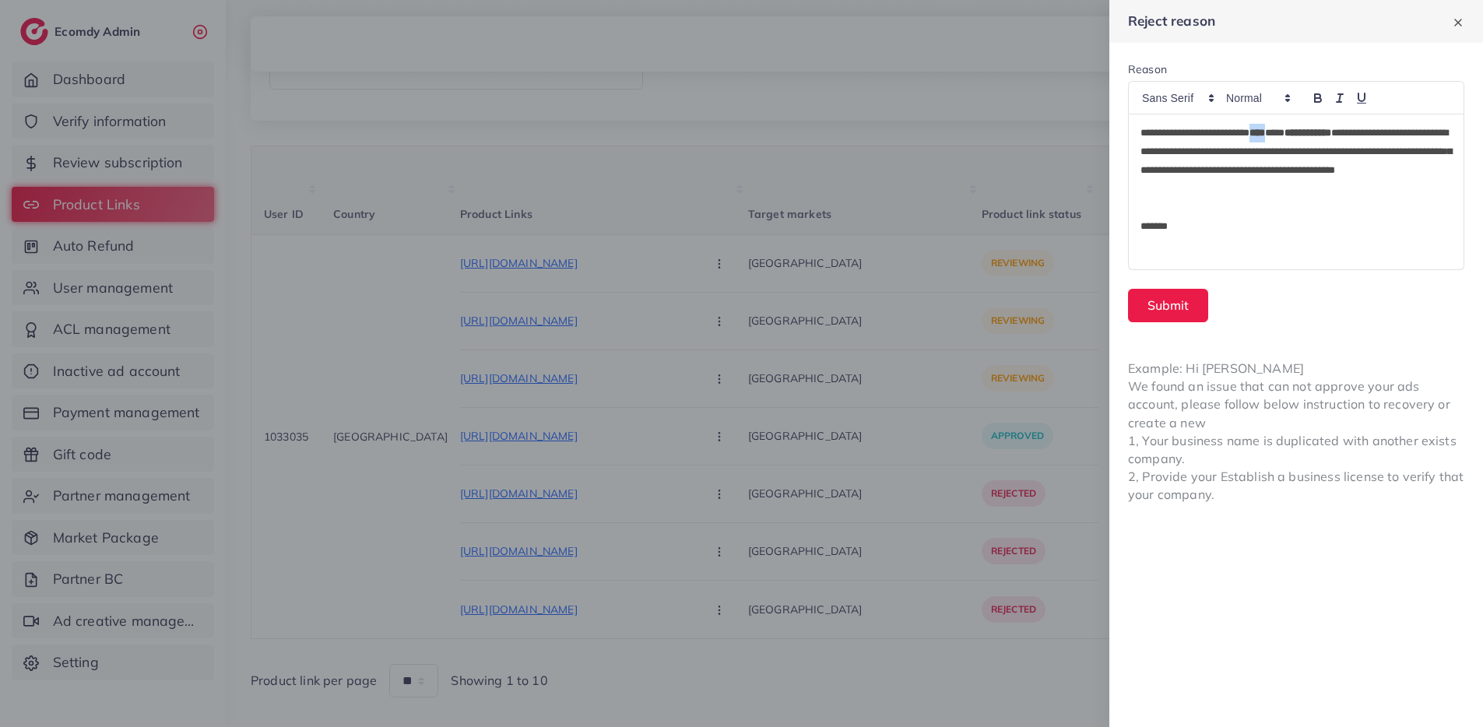
drag, startPoint x: 1282, startPoint y: 135, endPoint x: 1272, endPoint y: 135, distance: 10.1
click at [1265, 135] on strong "***" at bounding box center [1258, 133] width 16 height 10
drag, startPoint x: 1353, startPoint y: 131, endPoint x: 1277, endPoint y: 131, distance: 76.3
click at [1277, 131] on p "**********" at bounding box center [1296, 161] width 311 height 75
click at [1278, 132] on strong "**********" at bounding box center [1283, 133] width 58 height 10
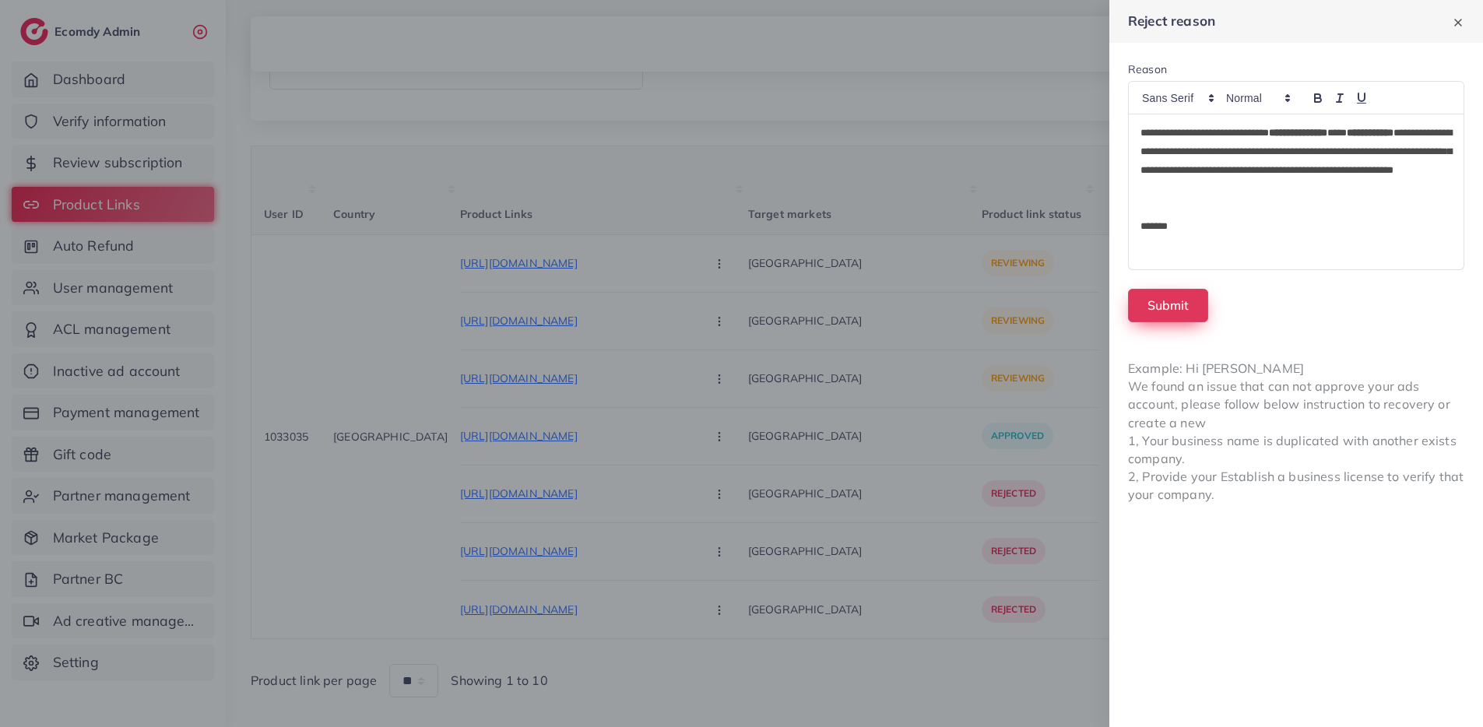
click at [1202, 303] on button "Submit" at bounding box center [1168, 305] width 80 height 33
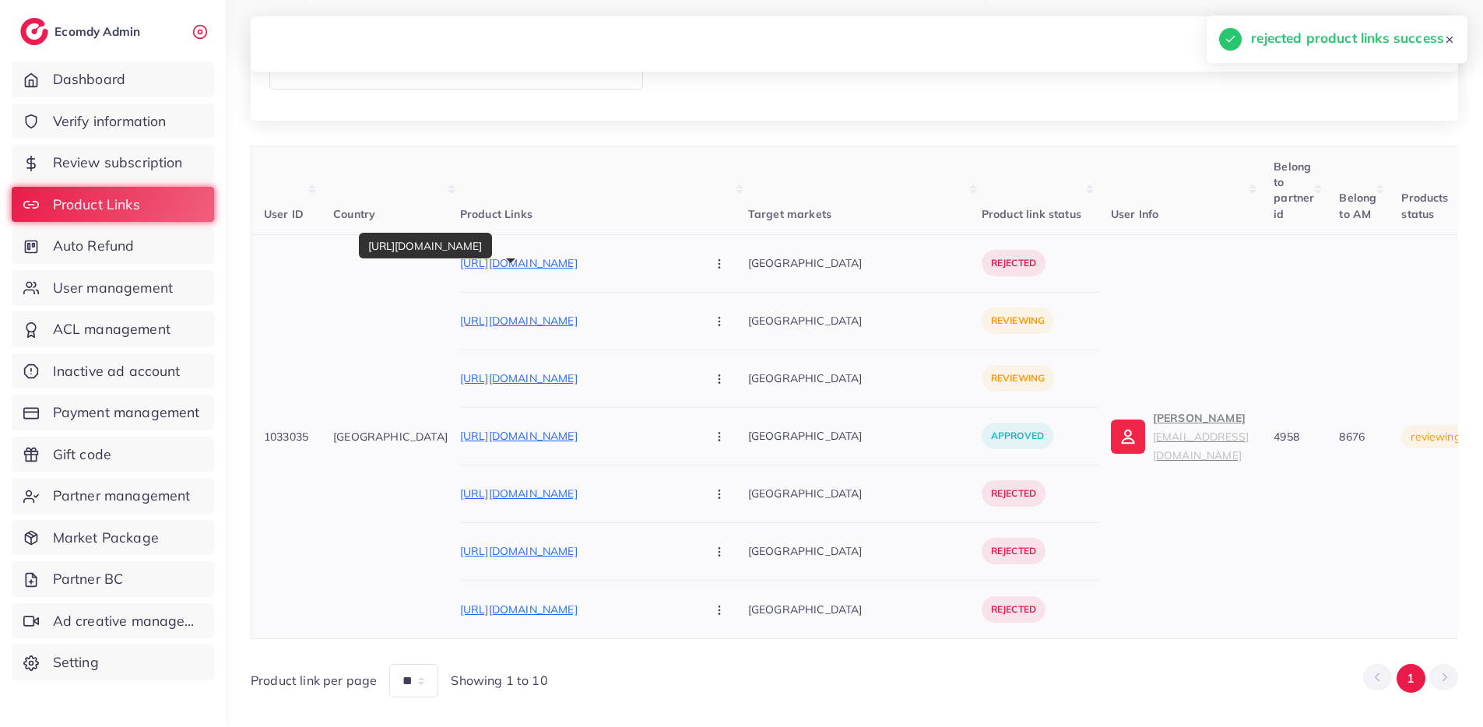
click at [604, 311] on p "[URL][DOMAIN_NAME]" at bounding box center [577, 320] width 234 height 19
click at [694, 304] on button "button" at bounding box center [721, 321] width 55 height 35
click at [712, 386] on link "Reject" at bounding box center [755, 403] width 123 height 34
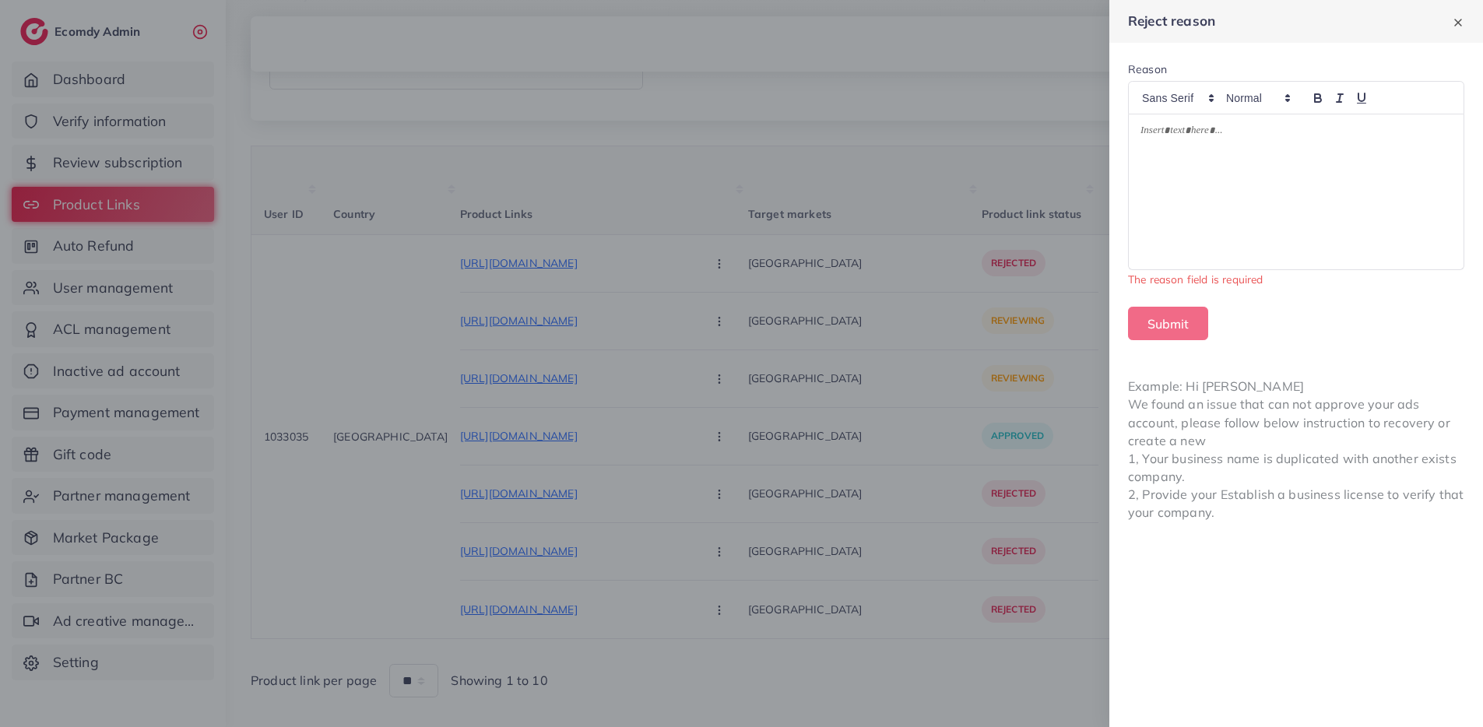
click at [1169, 179] on div at bounding box center [1296, 191] width 335 height 155
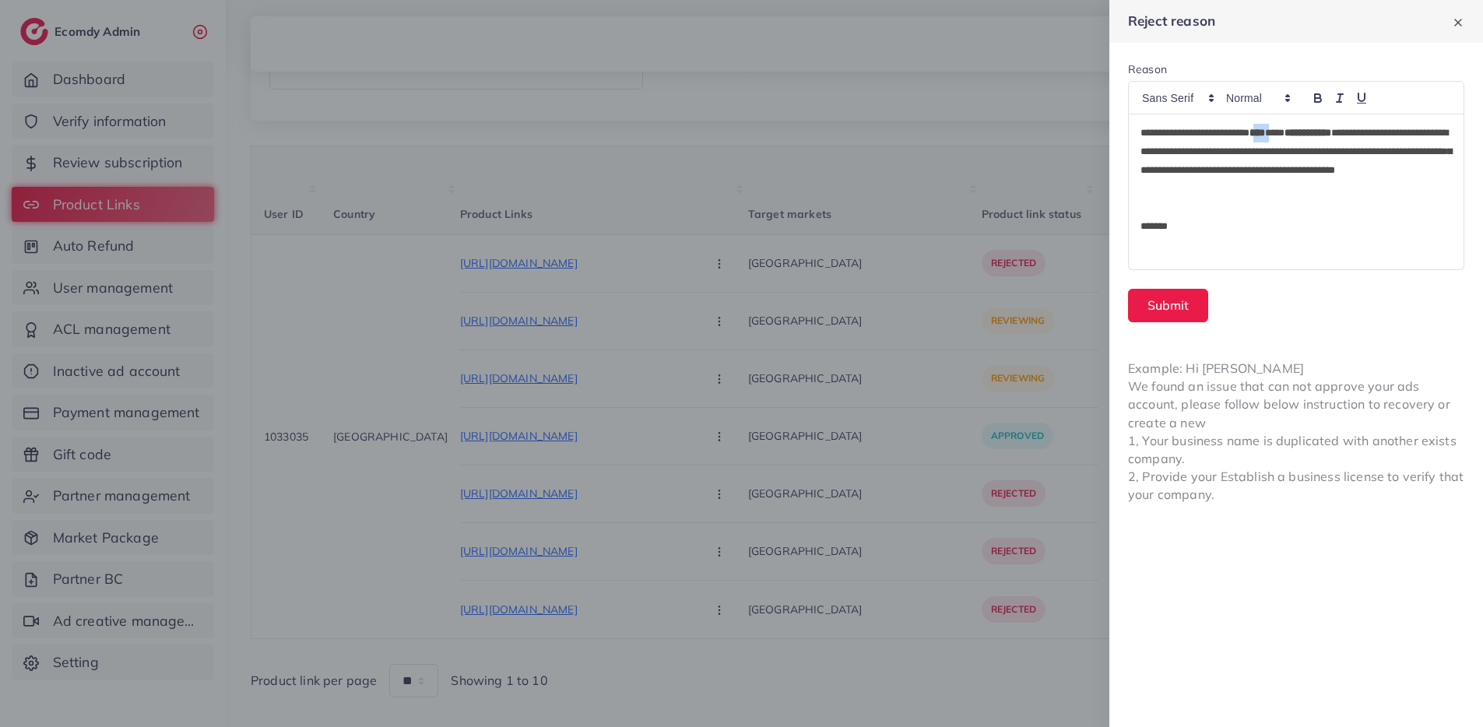
drag, startPoint x: 1287, startPoint y: 133, endPoint x: 1337, endPoint y: 138, distance: 50.0
click at [1275, 133] on p "**********" at bounding box center [1296, 161] width 311 height 75
click at [1164, 316] on button "Submit" at bounding box center [1168, 305] width 80 height 33
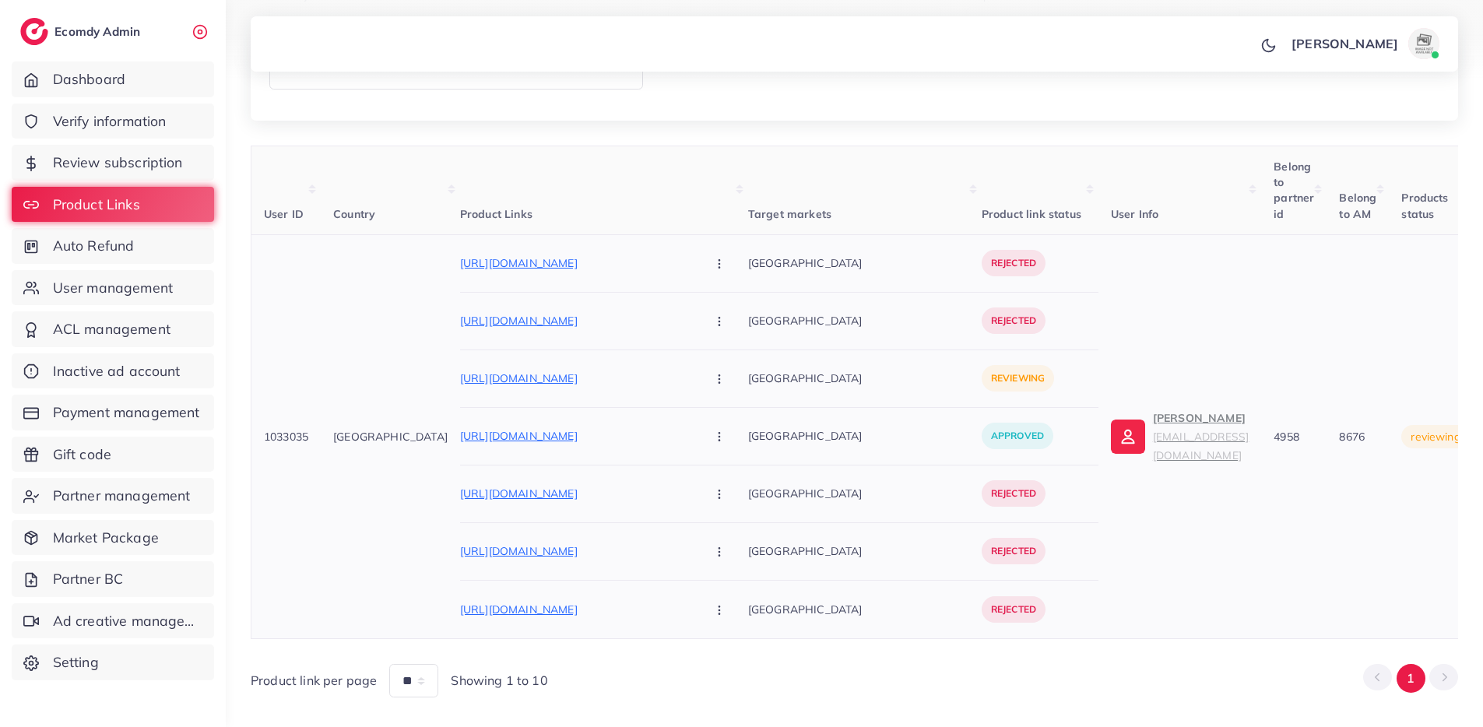
click at [556, 361] on div "[URL][DOMAIN_NAME] Approve Reject" at bounding box center [604, 378] width 288 height 35
click at [557, 369] on p "[URL][DOMAIN_NAME]" at bounding box center [577, 378] width 234 height 19
click at [694, 361] on button "button" at bounding box center [721, 378] width 55 height 35
click at [704, 444] on link "Reject" at bounding box center [755, 461] width 123 height 34
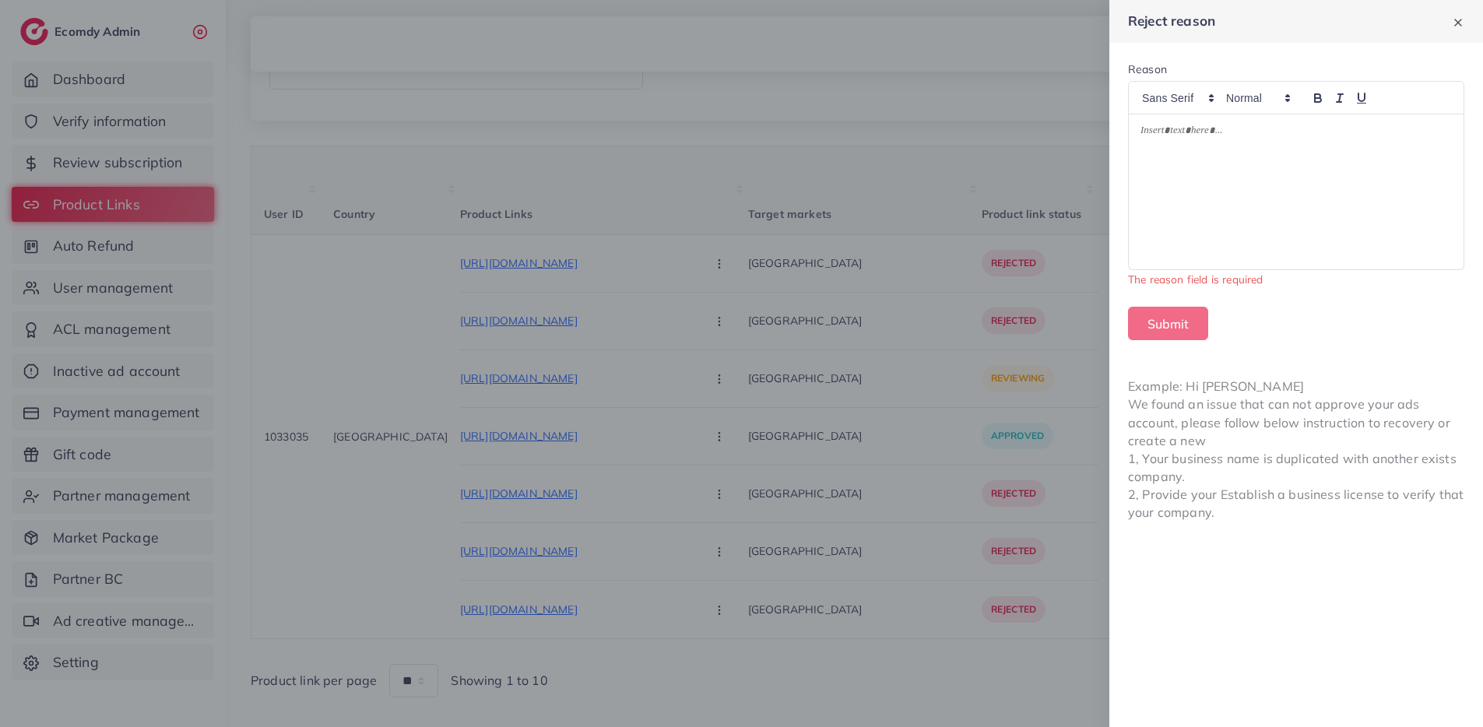
click at [1330, 125] on p at bounding box center [1296, 133] width 311 height 19
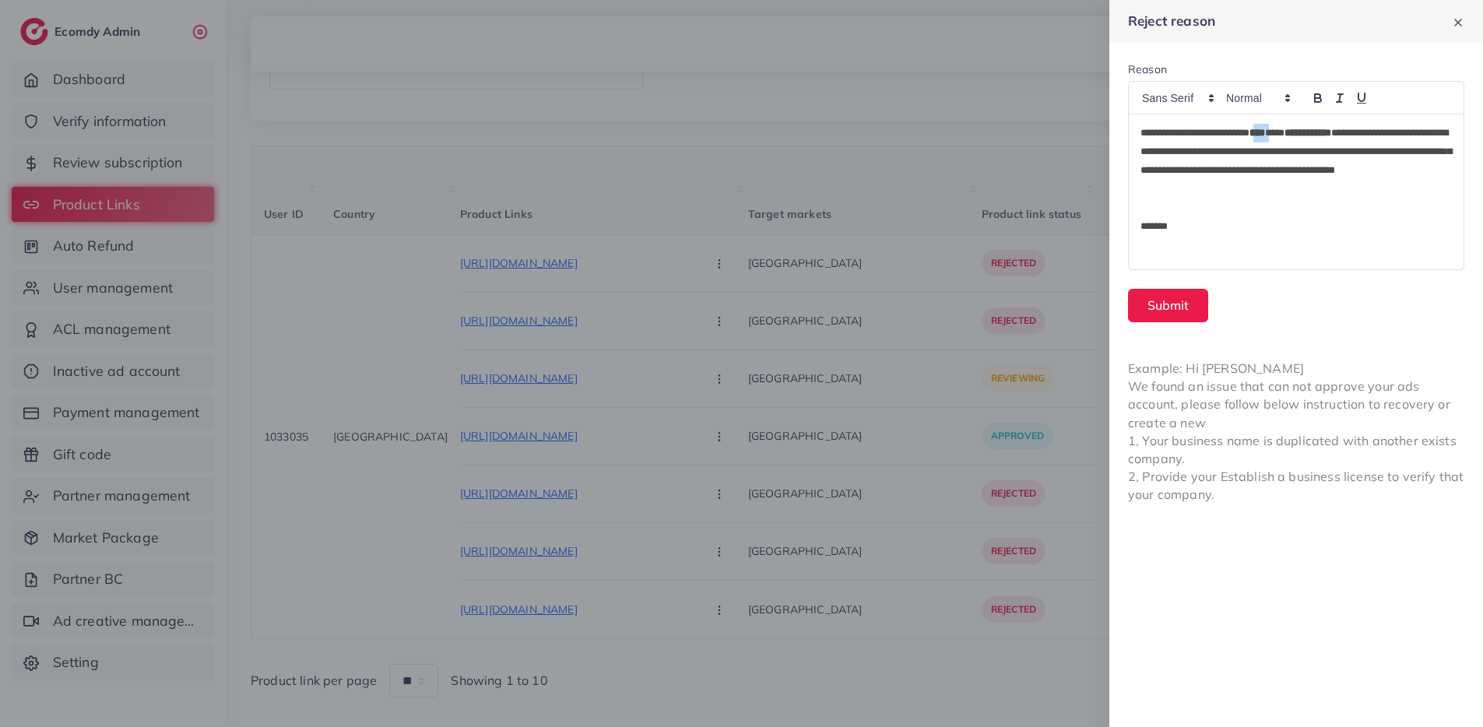
drag, startPoint x: 1286, startPoint y: 130, endPoint x: 1275, endPoint y: 131, distance: 10.9
click at [1275, 131] on p "**********" at bounding box center [1296, 161] width 311 height 75
click at [1183, 308] on button "Submit" at bounding box center [1168, 305] width 80 height 33
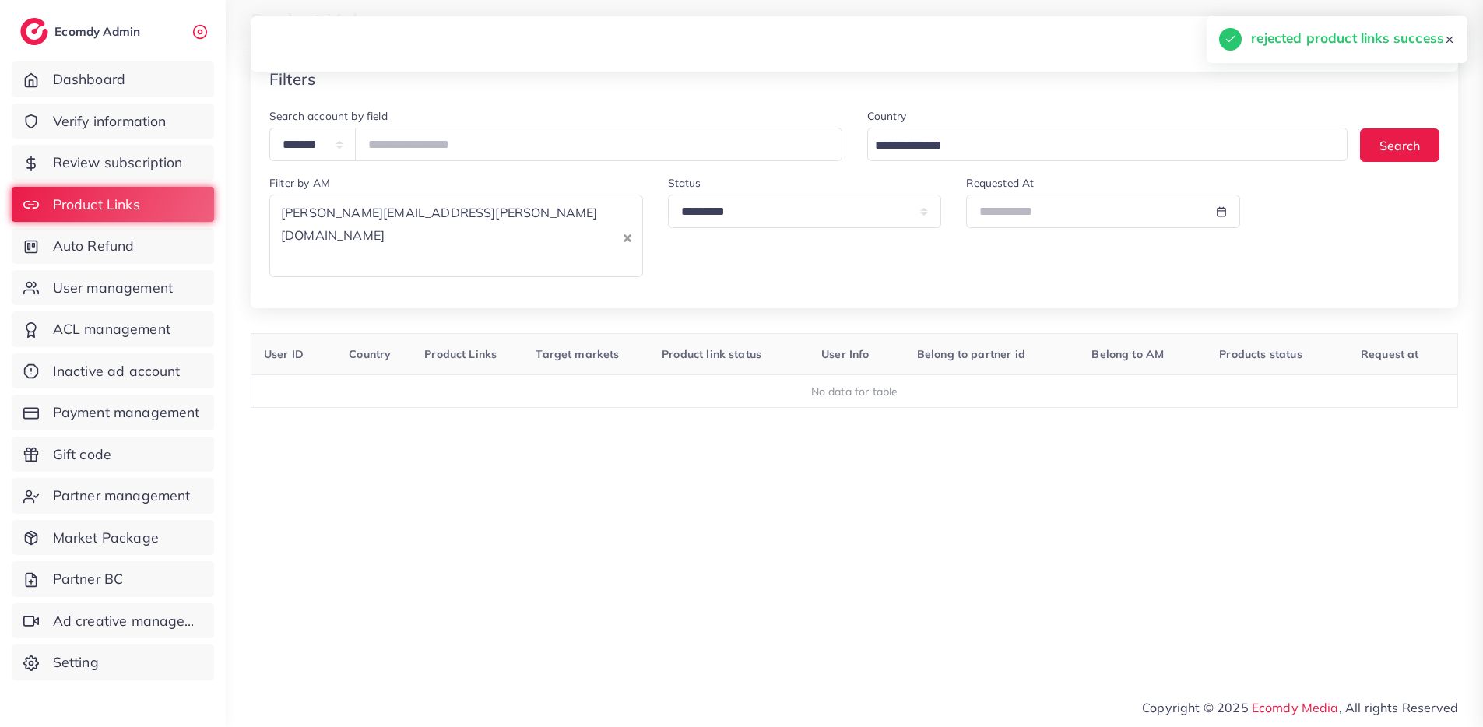
scroll to position [38, 0]
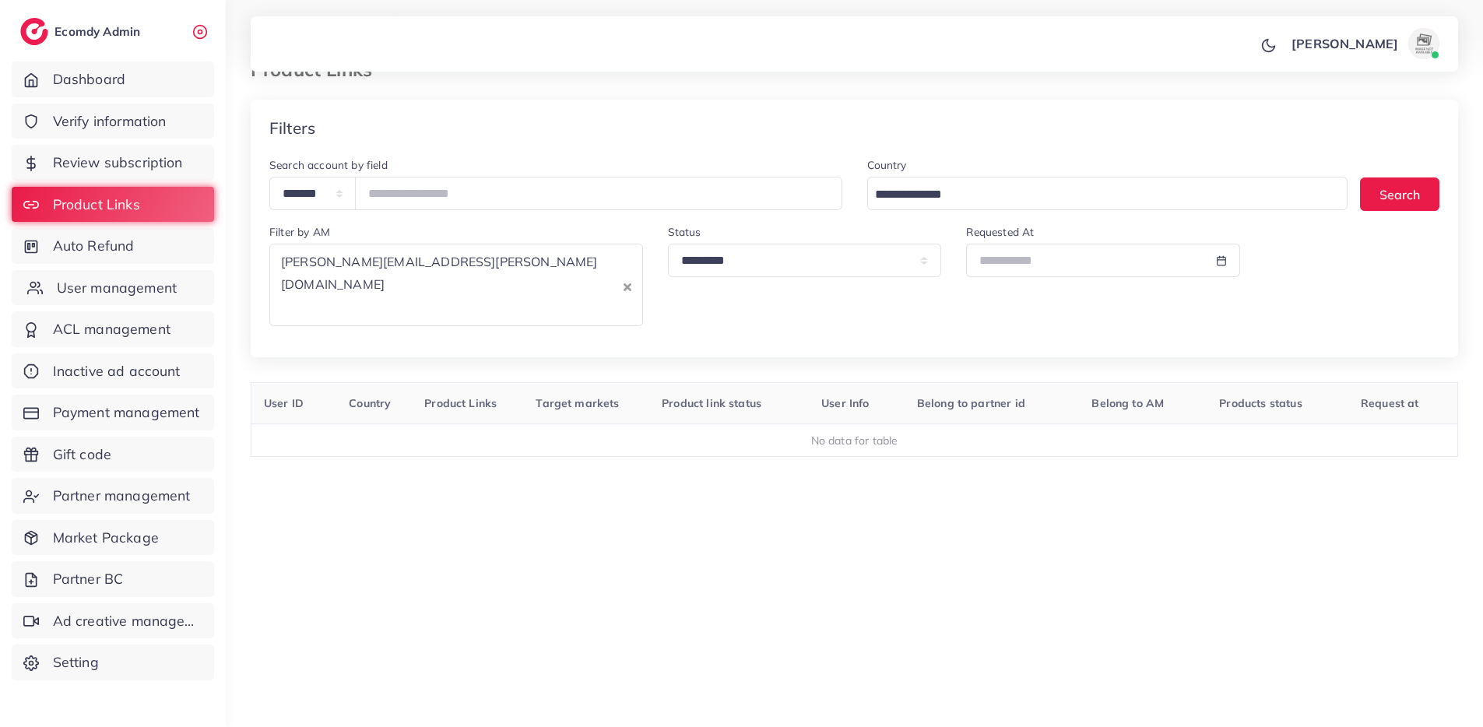
drag, startPoint x: 146, startPoint y: 293, endPoint x: 146, endPoint y: 283, distance: 10.2
click at [146, 293] on span "User management" at bounding box center [117, 288] width 120 height 20
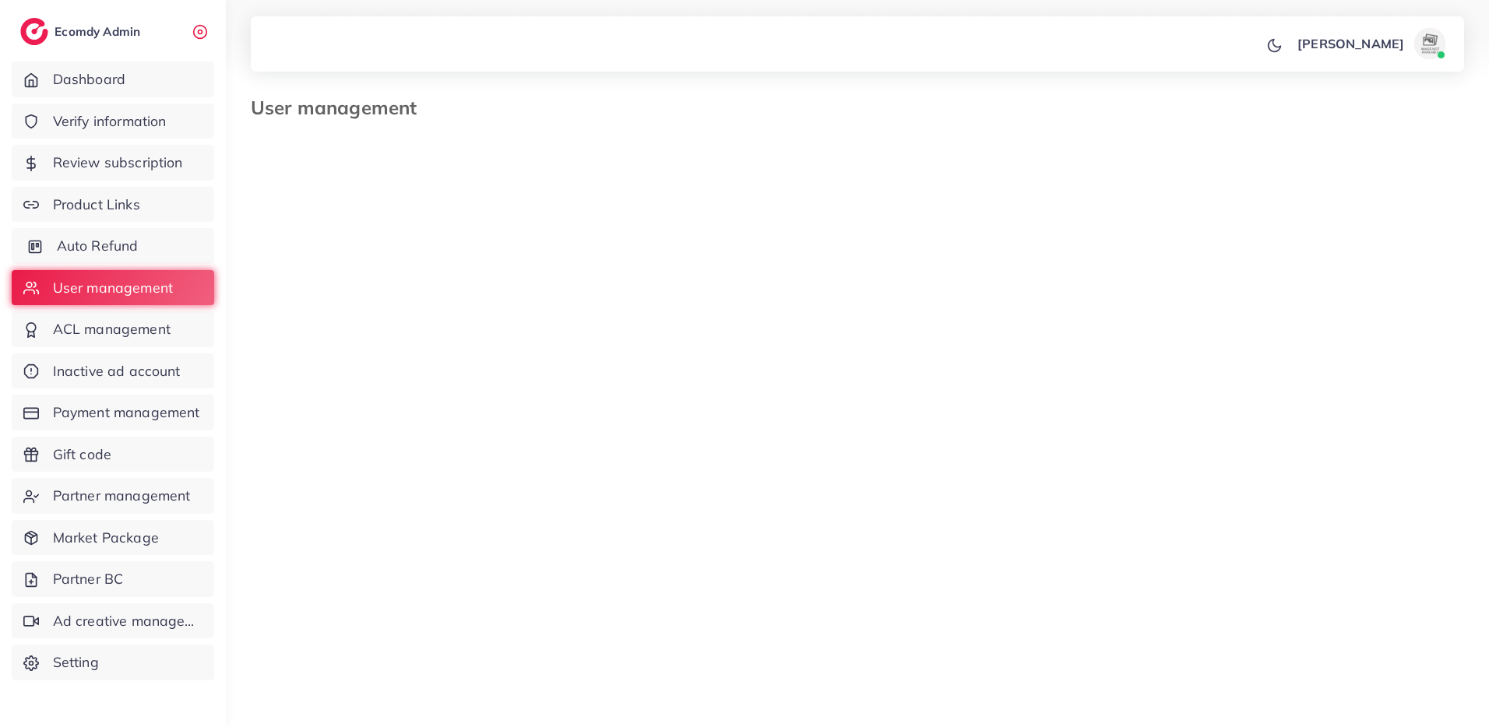
click at [142, 234] on link "Auto Refund" at bounding box center [113, 246] width 202 height 36
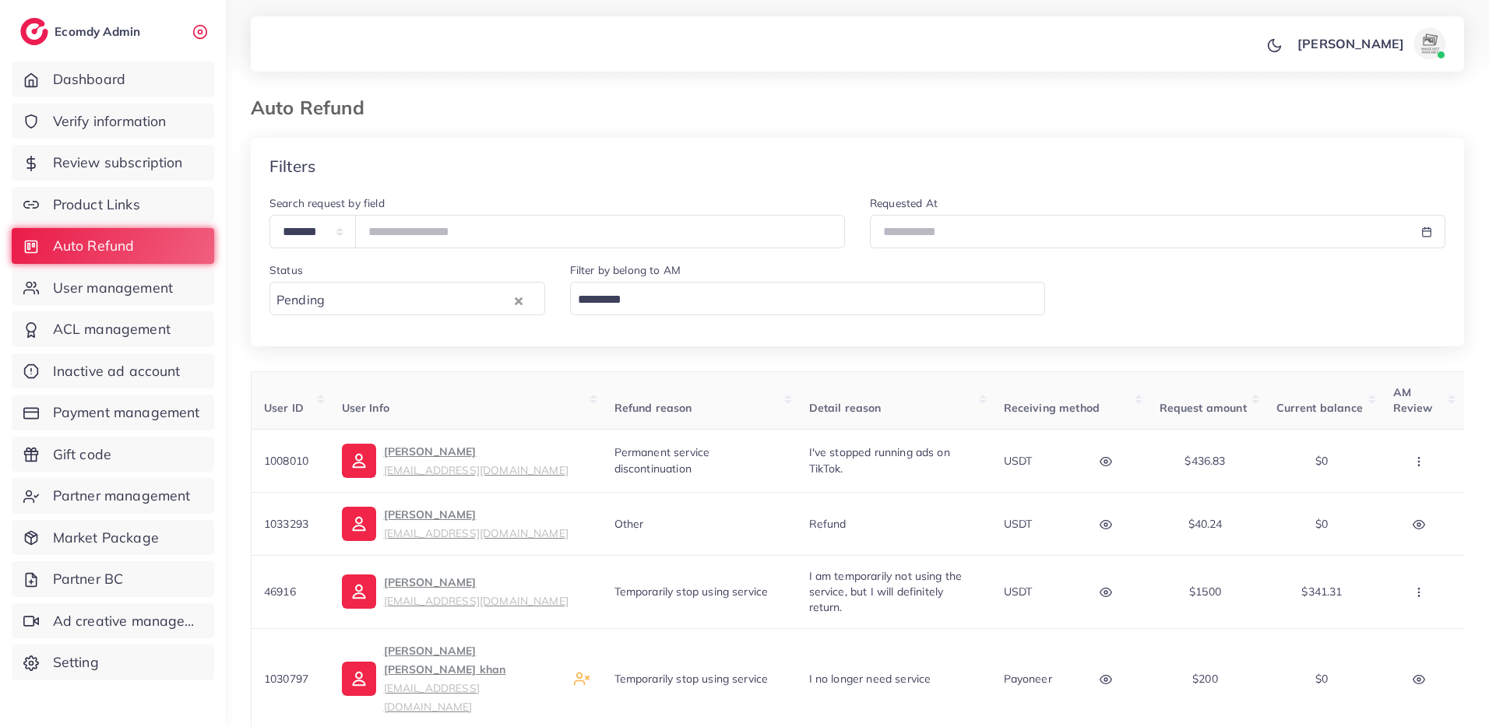
click at [594, 297] on input "Search for option" at bounding box center [804, 300] width 464 height 24
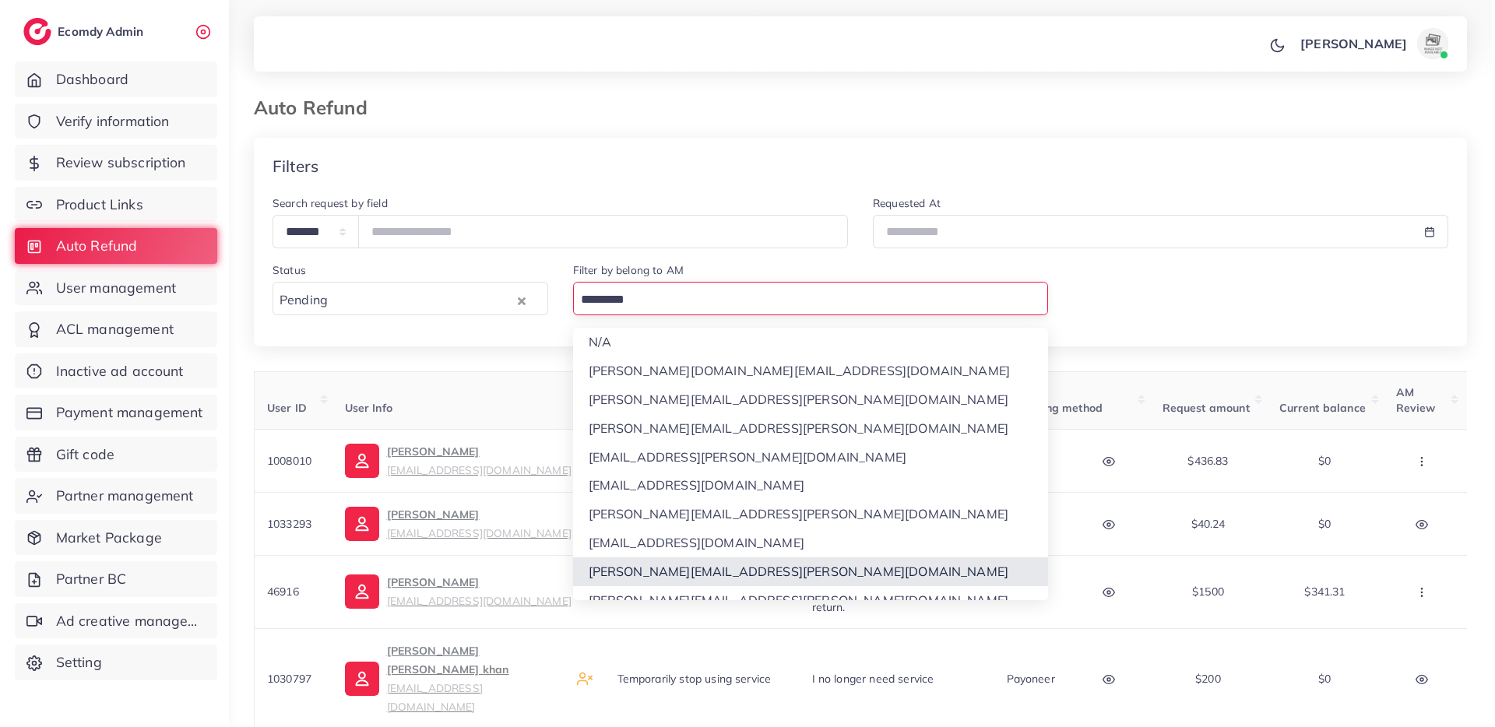
scroll to position [15, 0]
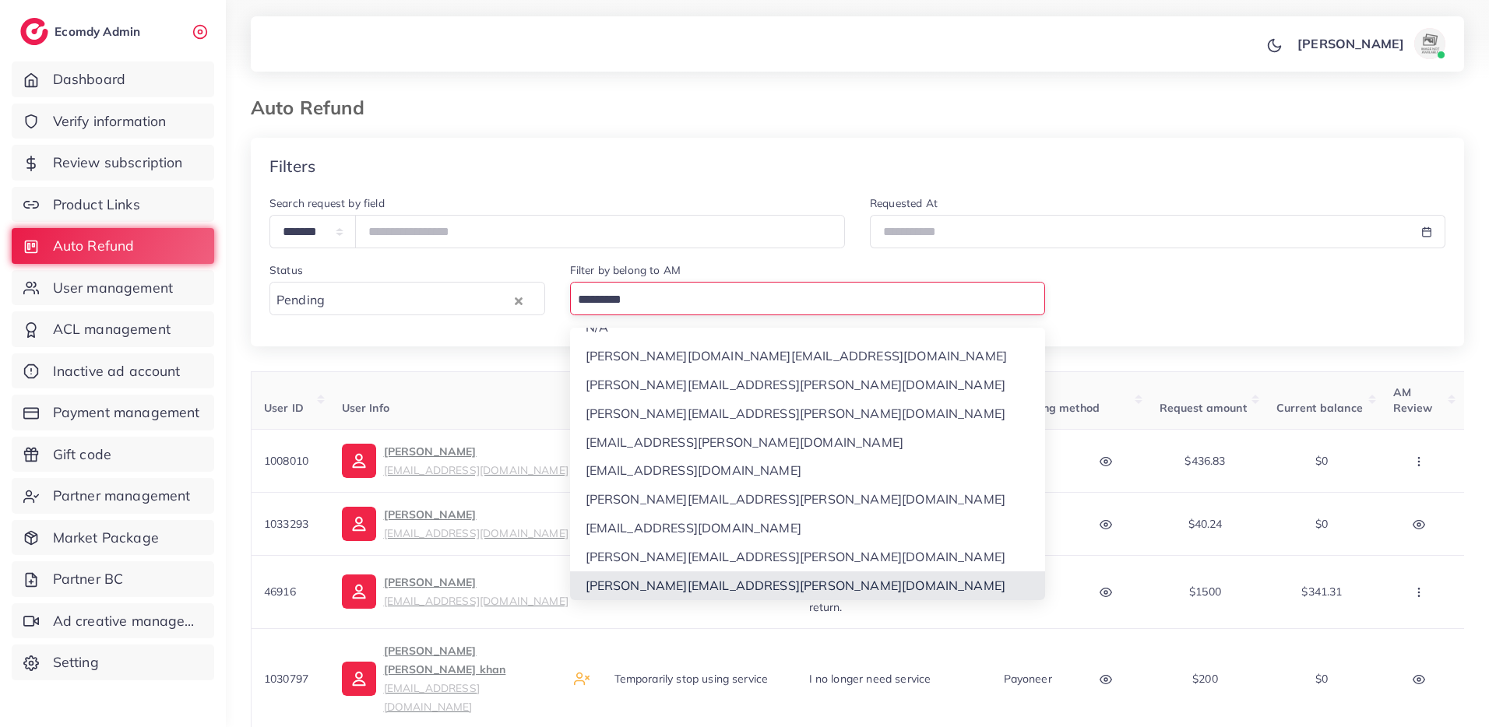
click at [622, 593] on div "**********" at bounding box center [857, 463] width 1213 height 650
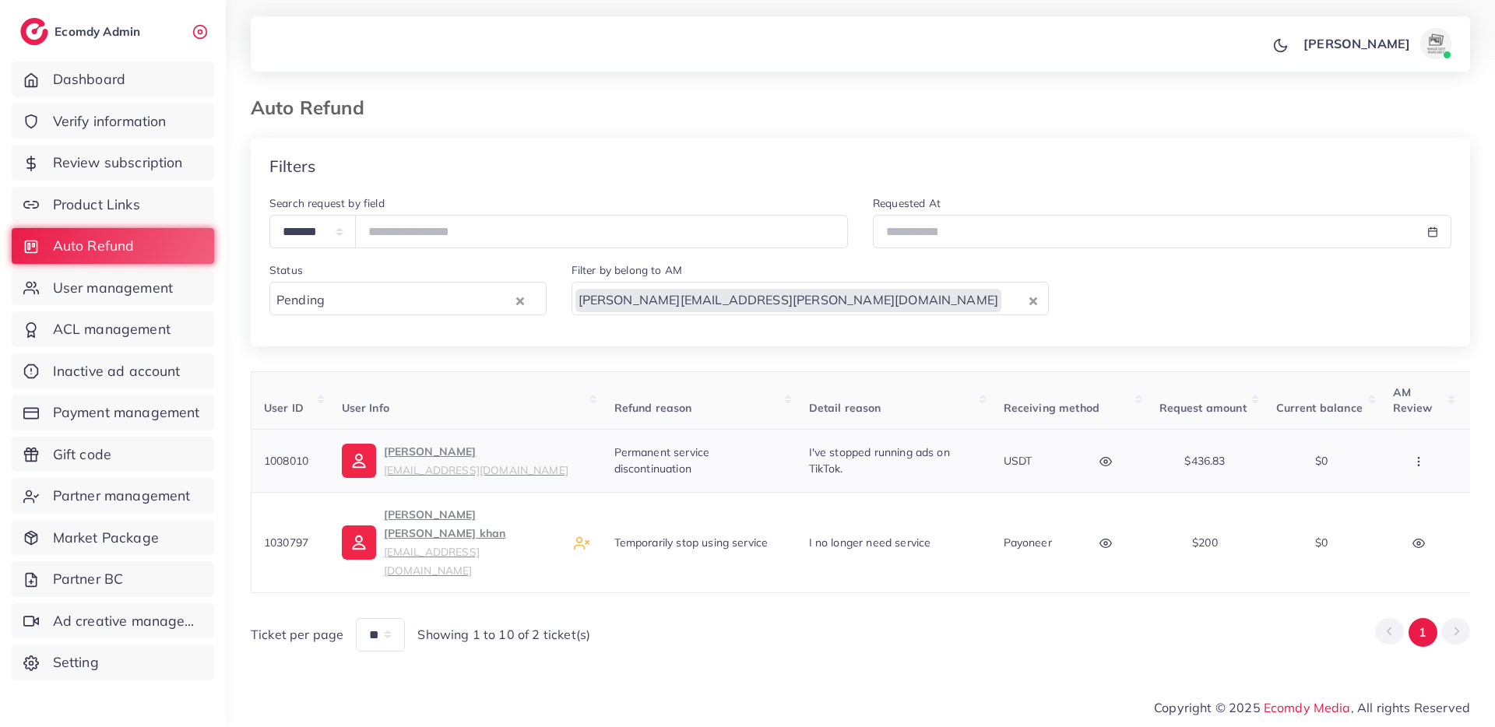
click at [1117, 466] on button "button" at bounding box center [1107, 460] width 55 height 35
click at [303, 459] on td "1008010" at bounding box center [290, 460] width 78 height 63
copy span "1008010"
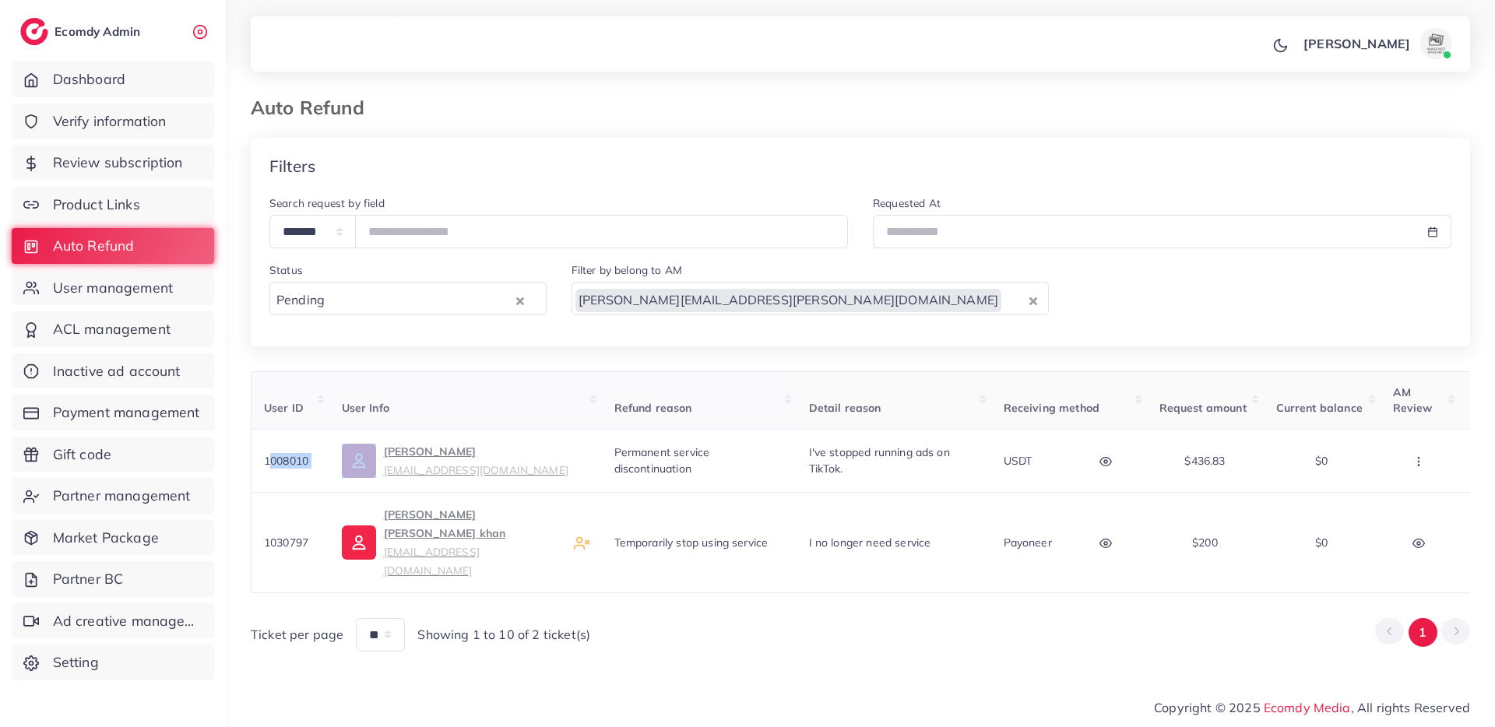
copy span "1008010"
click at [451, 458] on p "[PERSON_NAME] [EMAIL_ADDRESS][DOMAIN_NAME]" at bounding box center [476, 460] width 185 height 37
click at [1092, 550] on button "button" at bounding box center [1107, 542] width 55 height 35
click at [1424, 468] on icon "button" at bounding box center [1418, 461] width 12 height 12
click at [1120, 466] on button "button" at bounding box center [1107, 460] width 55 height 35
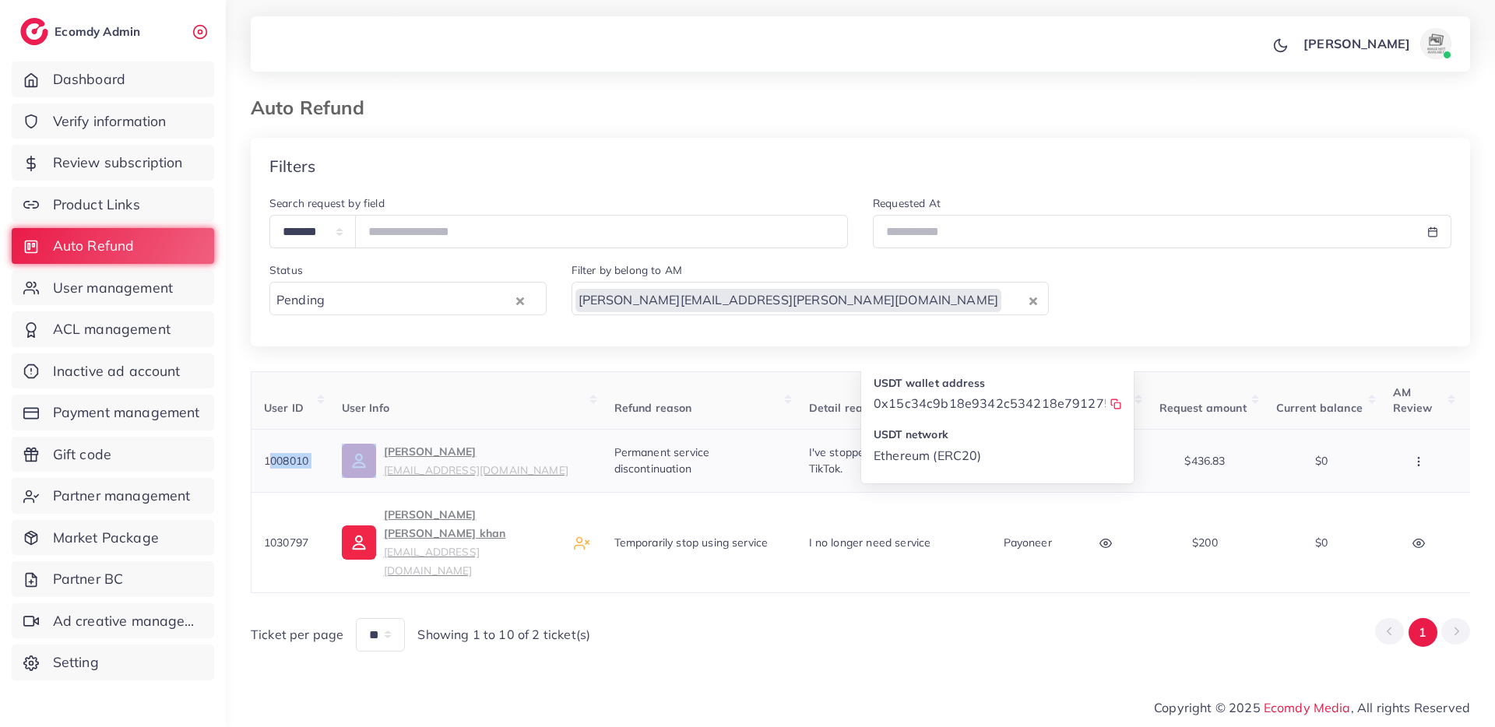
click at [1412, 468] on icon "button" at bounding box center [1418, 461] width 12 height 12
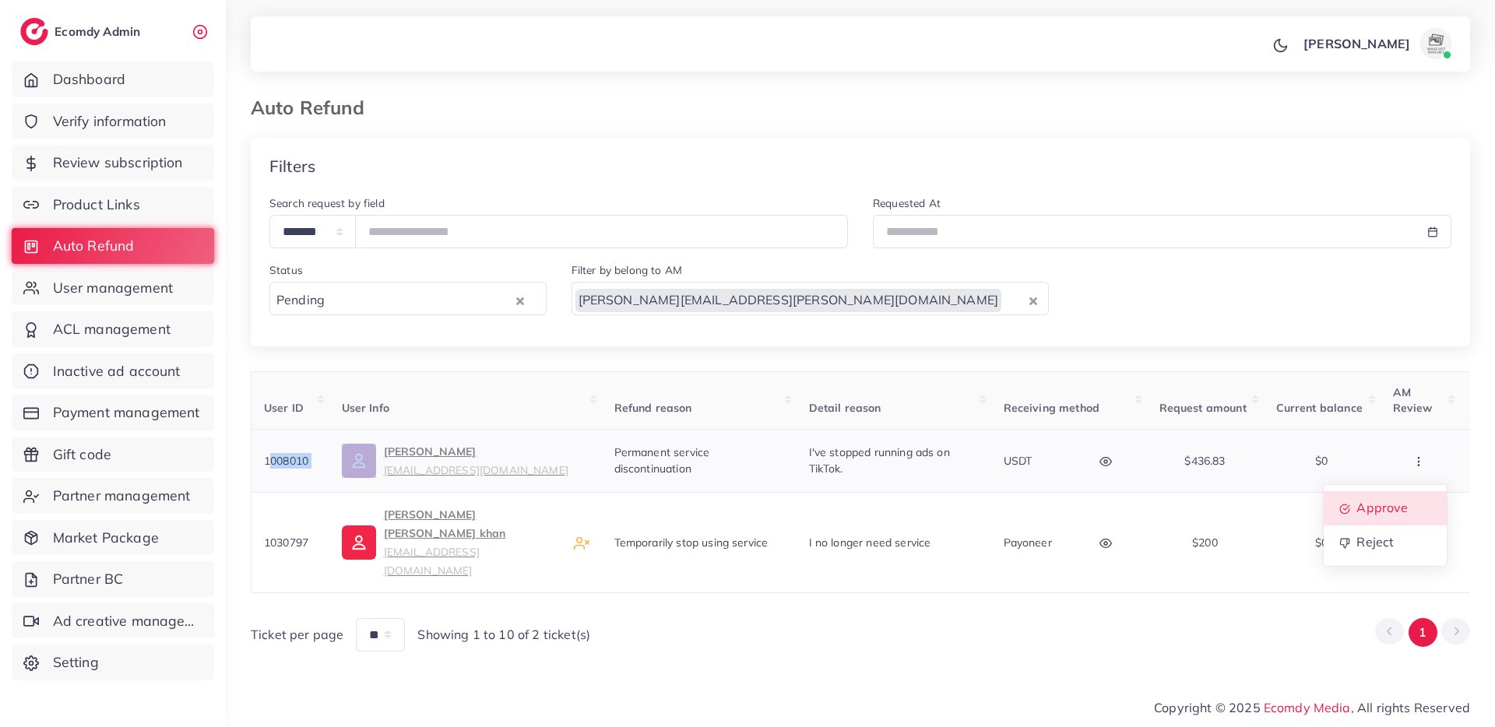
click at [1401, 515] on span "Approve" at bounding box center [1381, 509] width 51 height 16
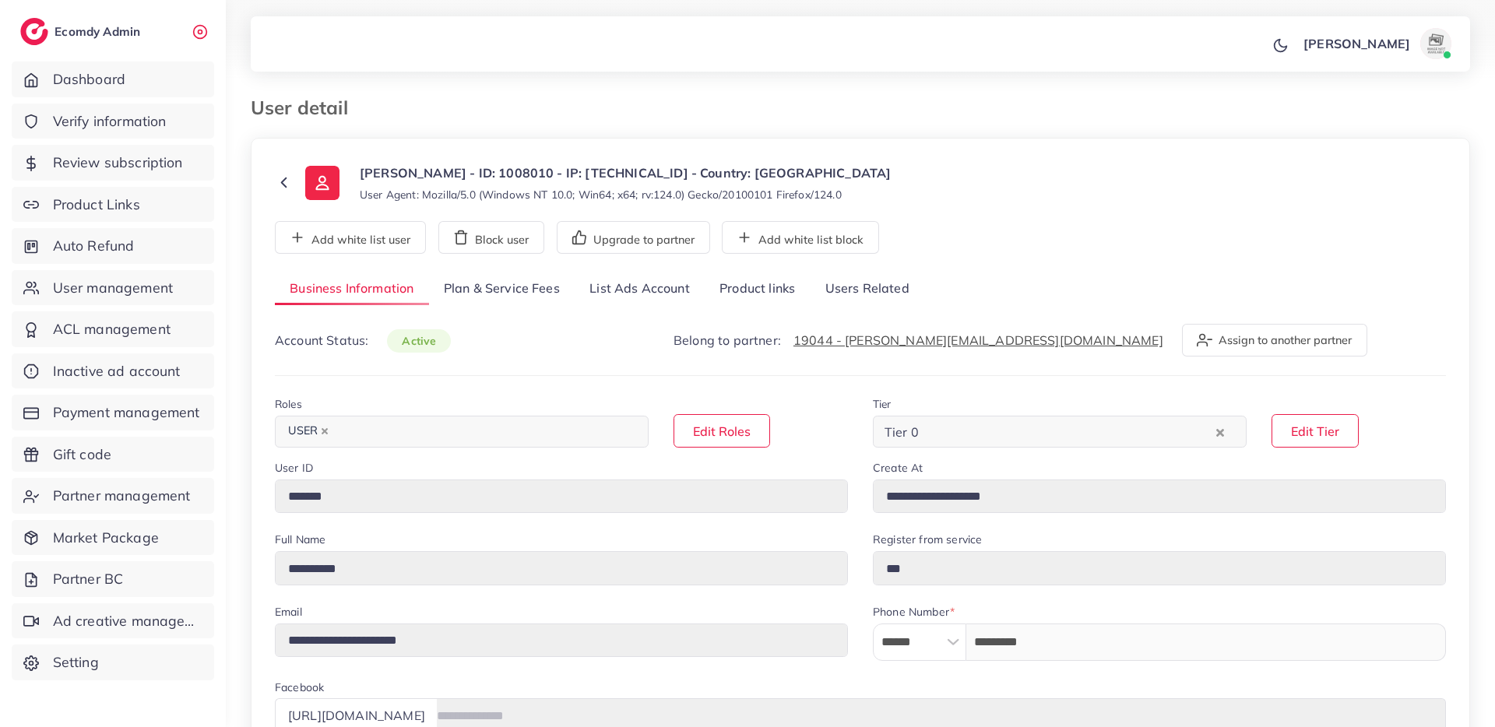
select select "**********"
click at [170, 412] on span "Payment management" at bounding box center [130, 413] width 147 height 20
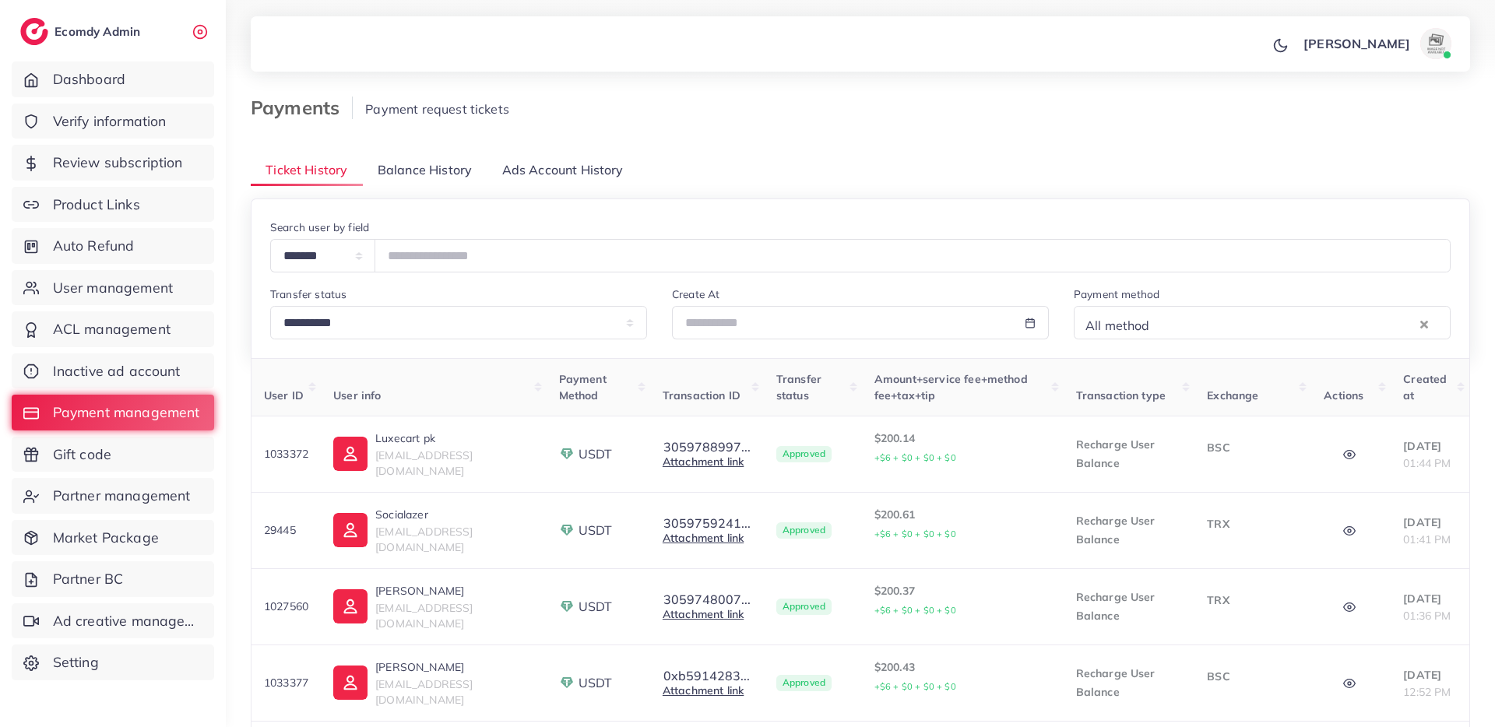
click at [453, 181] on link "Balance History" at bounding box center [425, 169] width 125 height 33
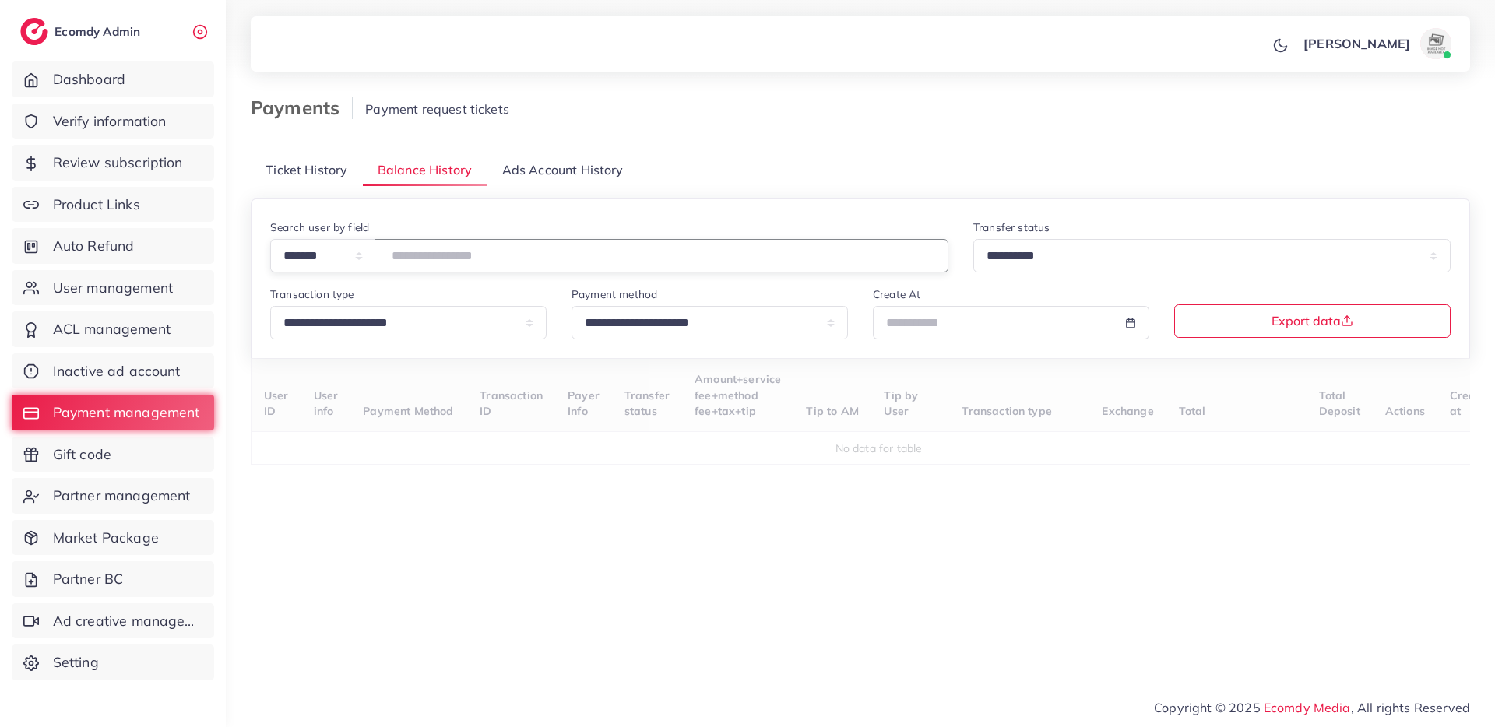
click at [473, 247] on input "number" at bounding box center [661, 255] width 574 height 33
paste input "*******"
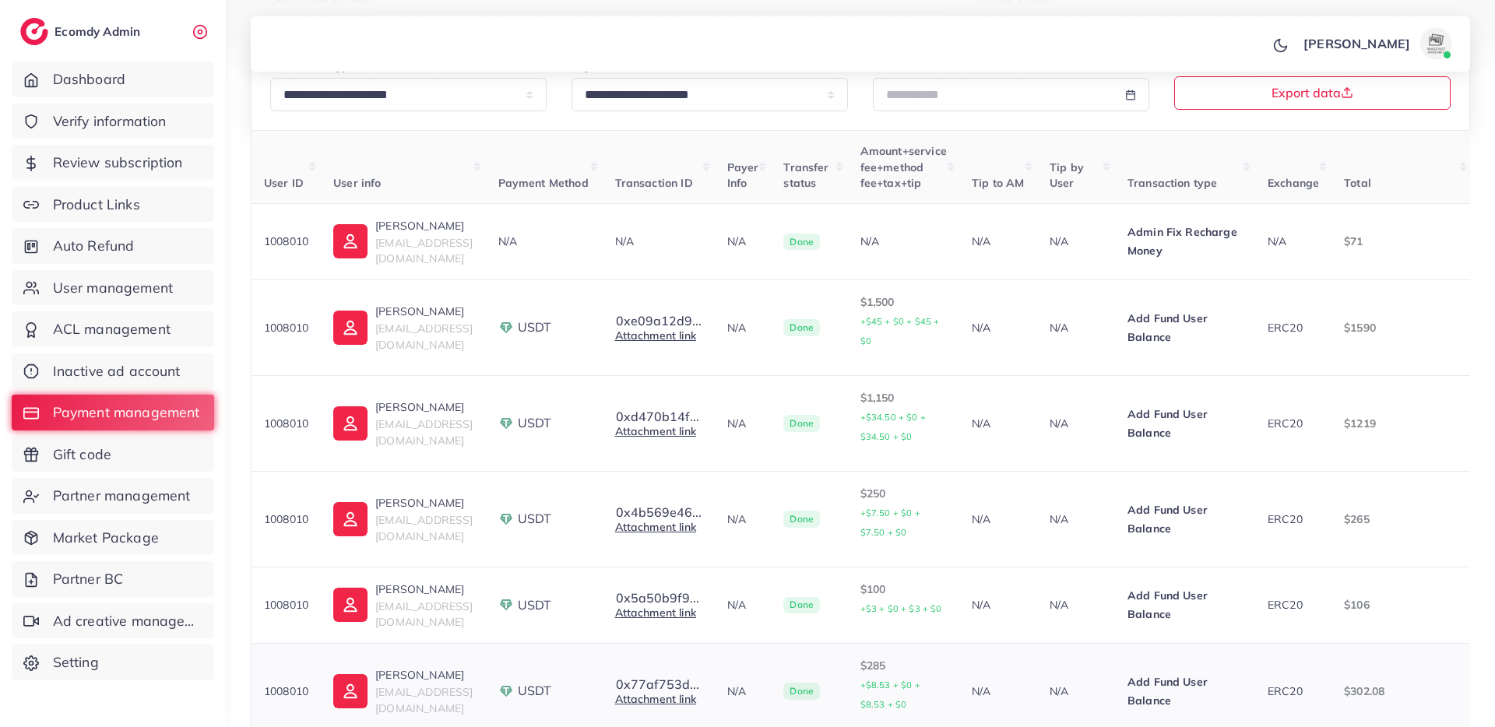
scroll to position [296, 0]
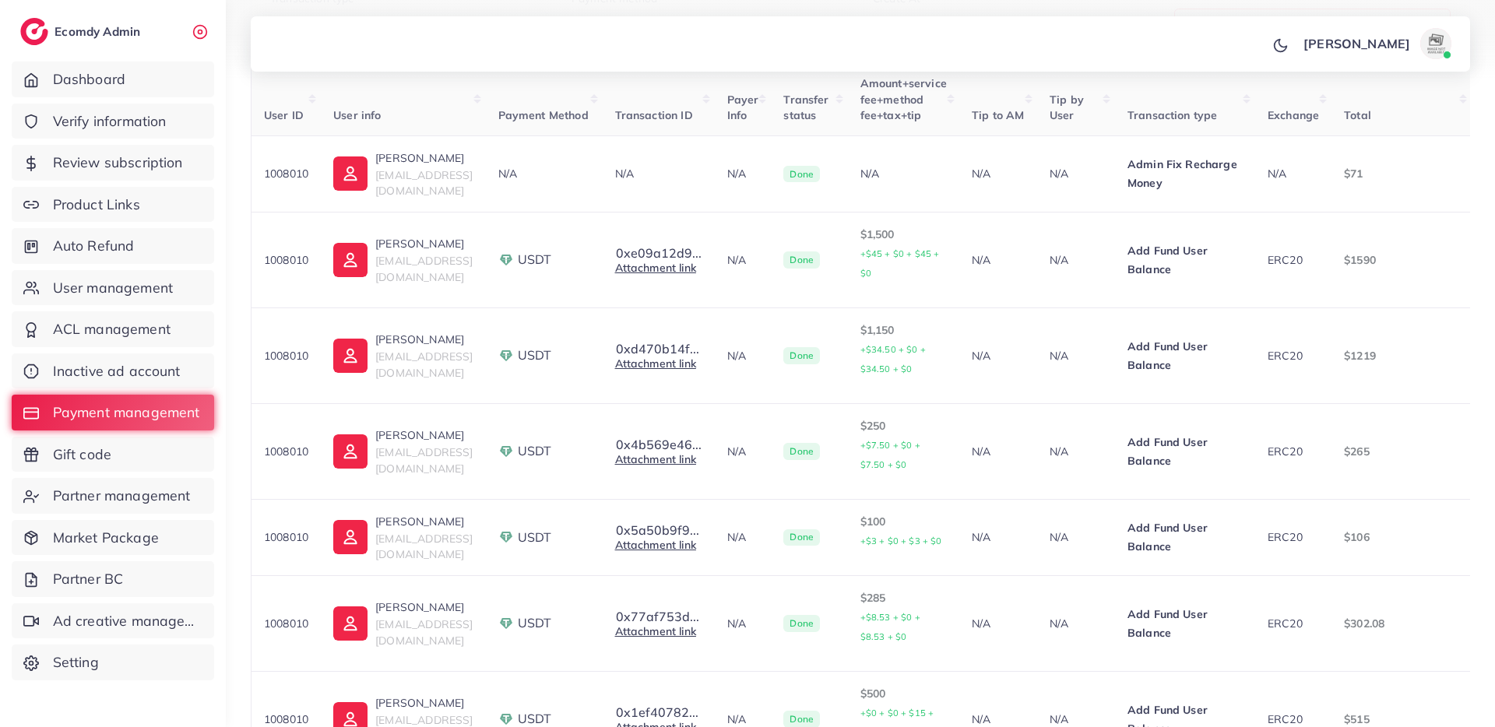
type input "*******"
